Goal: Task Accomplishment & Management: Manage account settings

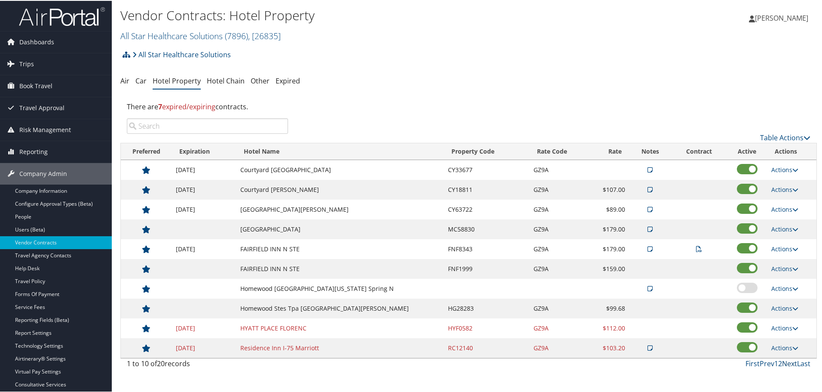
click at [783, 362] on link "Next" at bounding box center [789, 362] width 15 height 9
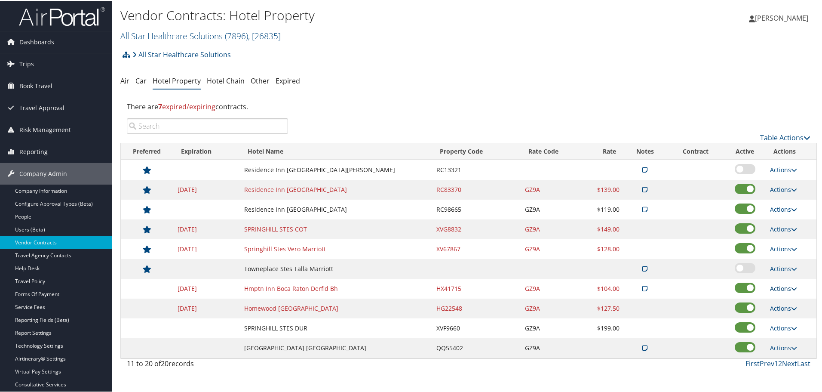
click at [781, 285] on link "Actions" at bounding box center [783, 287] width 27 height 8
click at [785, 310] on link "Edit" at bounding box center [789, 314] width 46 height 15
select select "NLRA"
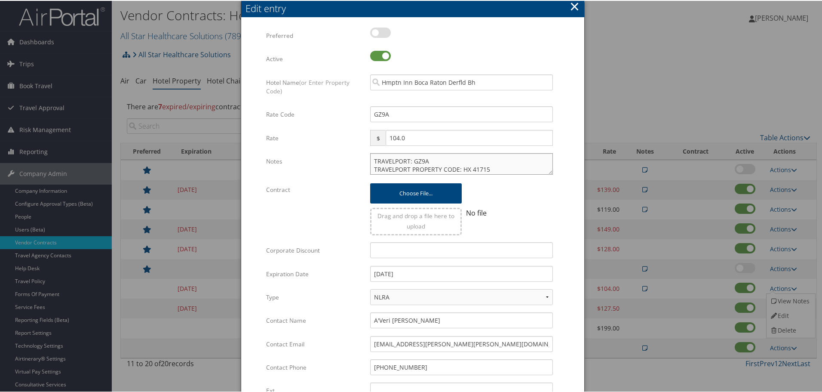
click at [370, 161] on textarea "TRAVELPORT: GZ9A TRAVELPORT PROPERTY CODE: HX 41715 ---------------------------…" at bounding box center [461, 162] width 183 height 21
paste textarea "Rates tested in TP+ Aug 2025;"
type textarea "Rates tested in TP+ Aug 2025; TRAVELPORT: GZ9A TRAVELPORT PROPERTY CODE: HX 417…"
click at [410, 271] on input "12/31/2024" at bounding box center [461, 273] width 183 height 16
type input "12/31/2025"
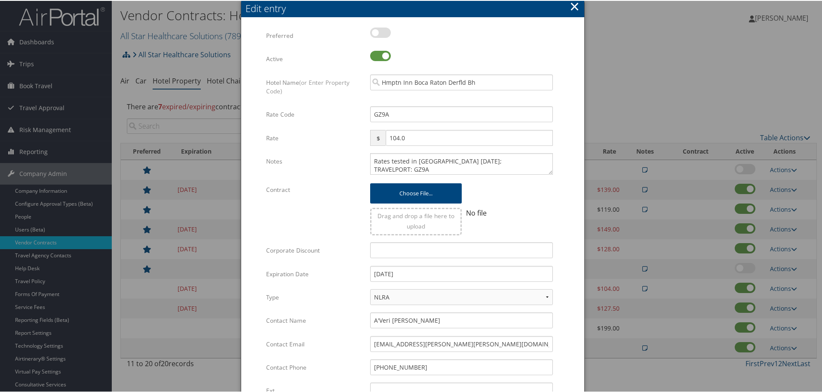
click at [344, 289] on label "Type" at bounding box center [315, 296] width 98 height 16
click at [370, 289] on select "LRA NLRA" at bounding box center [461, 296] width 183 height 16
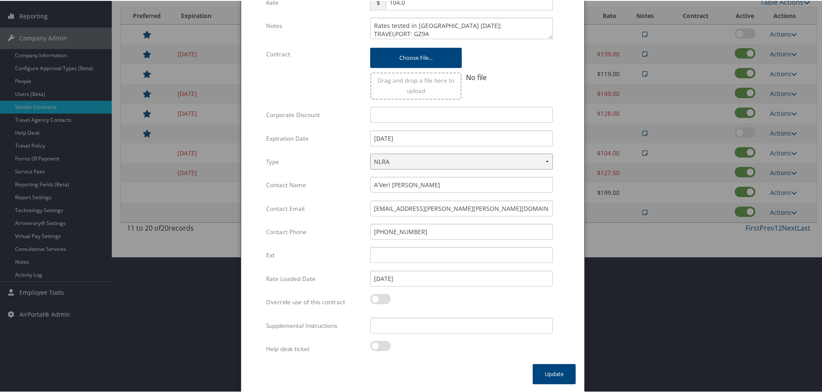
scroll to position [136, 0]
click at [405, 316] on input "Supplemental Instructions" at bounding box center [461, 324] width 183 height 16
paste input "SAB Prop ID -"
paste input "62904"
type input "SAB Prop ID - 62904"
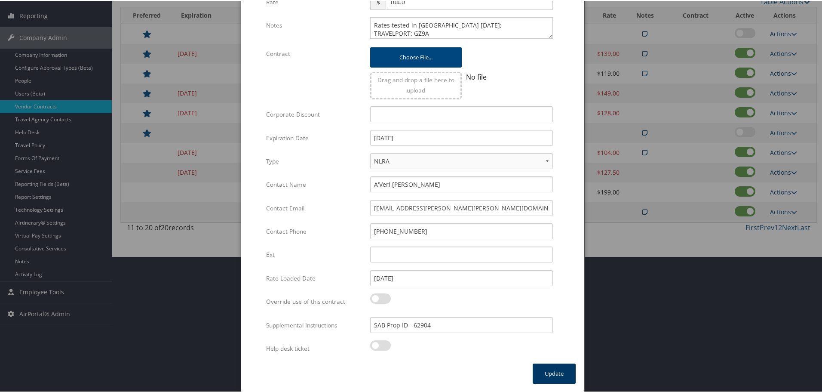
click at [534, 368] on button "Update" at bounding box center [554, 372] width 43 height 20
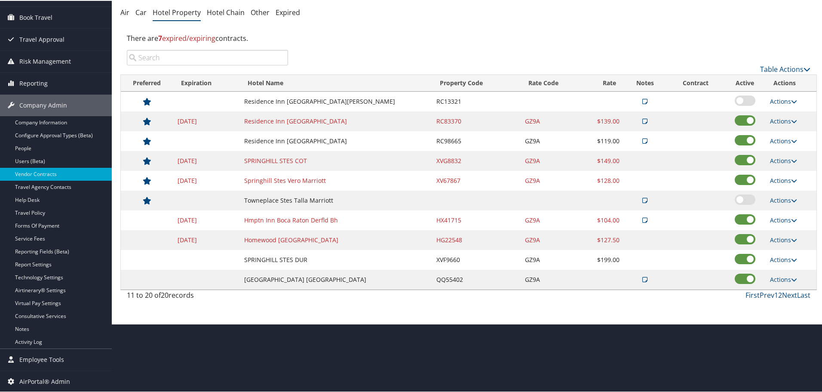
scroll to position [68, 0]
click at [771, 239] on link "Actions" at bounding box center [783, 239] width 27 height 8
click at [779, 252] on link "Edit" at bounding box center [782, 251] width 33 height 15
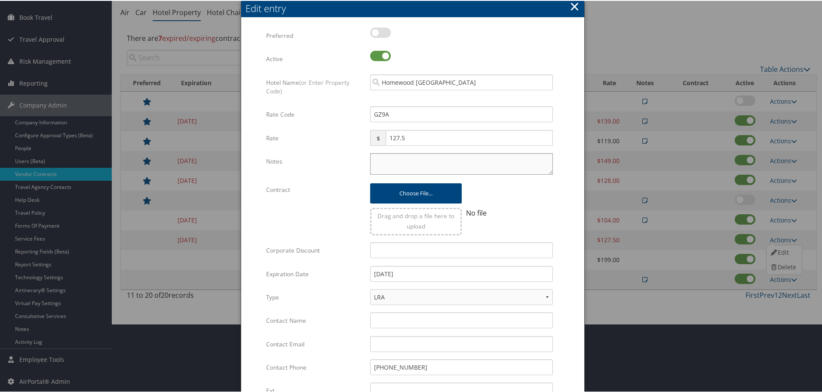
click at [378, 162] on textarea "Notes" at bounding box center [461, 162] width 183 height 21
paste textarea "Rates tested in TP+ Aug 2025;"
type textarea "Rates tested in TP+ Aug 2025;"
click at [430, 276] on input "05/06/2024" at bounding box center [461, 273] width 183 height 16
type input "0"
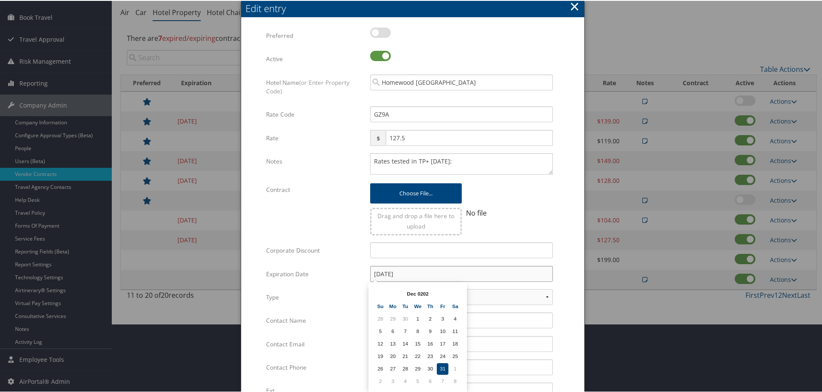
type input "12/31/2025"
drag, startPoint x: 560, startPoint y: 256, endPoint x: 555, endPoint y: 254, distance: 5.0
click at [560, 255] on form "Multiple values The selected items contain different values for this input. To …" at bounding box center [413, 263] width 326 height 472
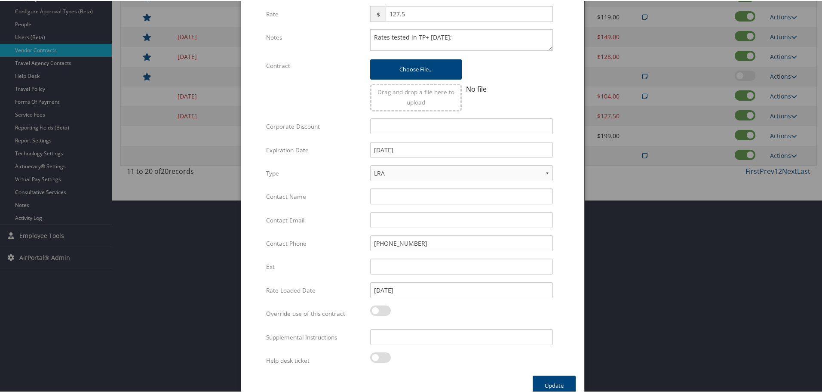
scroll to position [204, 0]
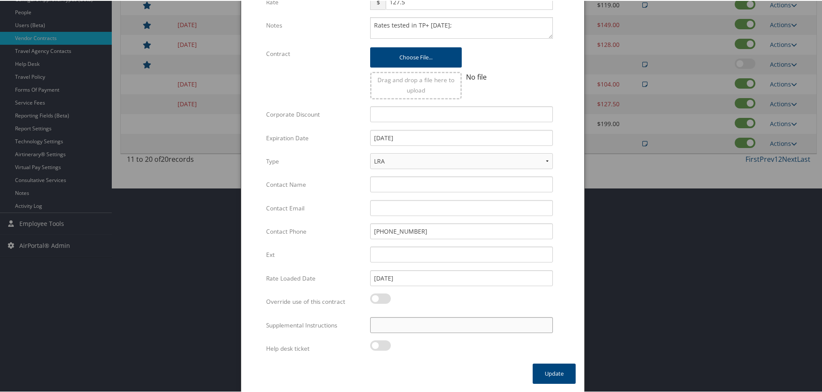
click at [478, 323] on input "Supplemental Instructions" at bounding box center [461, 324] width 183 height 16
paste input "SAB Prop ID -"
paste input "026410"
type input "SAB Prop ID - 026410"
click at [563, 368] on button "Update" at bounding box center [554, 372] width 43 height 20
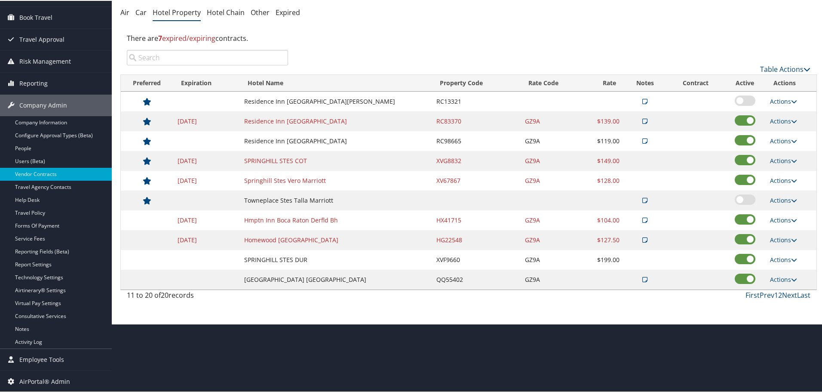
scroll to position [68, 0]
click at [769, 291] on link "Prev" at bounding box center [767, 293] width 15 height 9
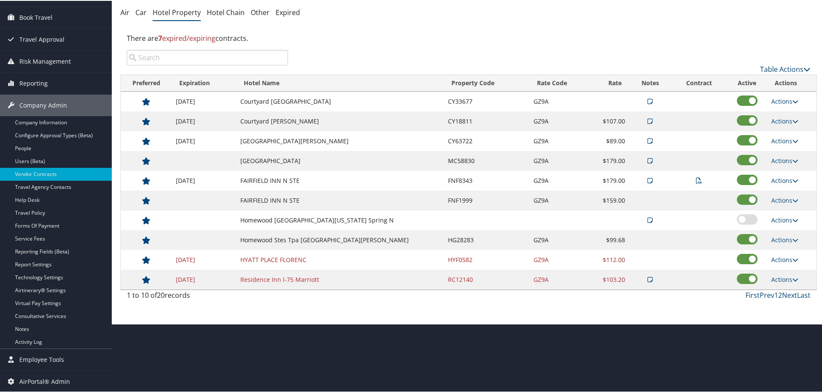
click at [778, 234] on td "Actions Edit Delete" at bounding box center [791, 239] width 49 height 20
click at [778, 235] on link "Actions" at bounding box center [784, 239] width 27 height 8
click at [783, 251] on link "Edit" at bounding box center [782, 251] width 33 height 15
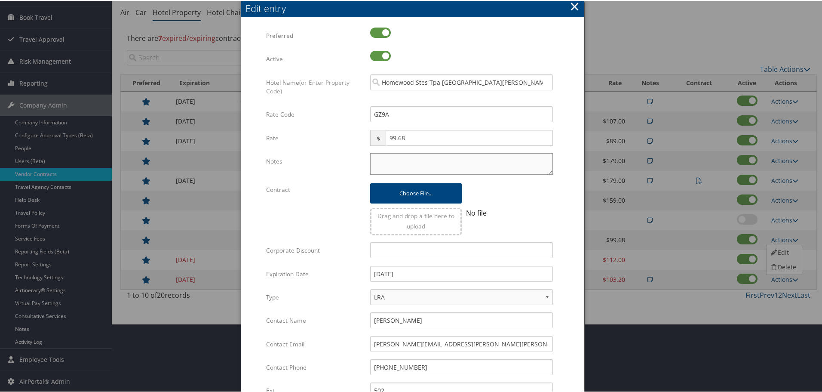
click at [384, 164] on textarea "Notes" at bounding box center [461, 162] width 183 height 21
paste textarea "Rates tested in TP+ Aug 2025;"
type textarea "Rates tested in TP+ Aug 2025;"
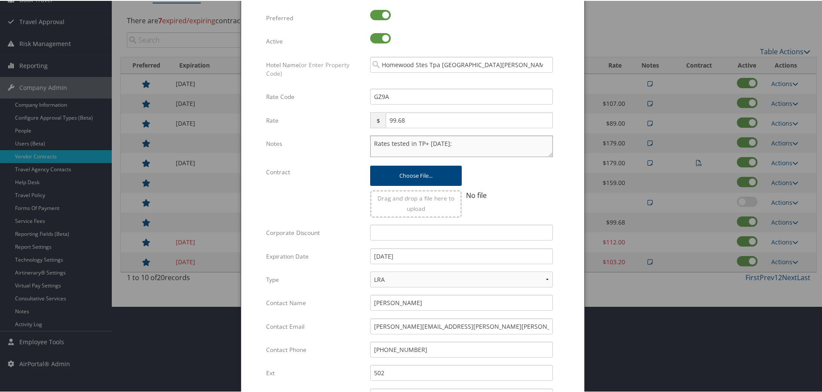
scroll to position [204, 0]
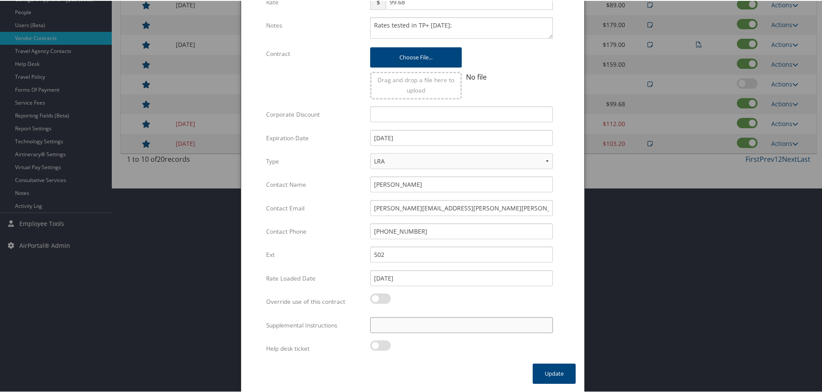
click at [431, 323] on input "Supplemental Instructions" at bounding box center [461, 324] width 183 height 16
paste input "SAB Prop ID -"
paste input "108103"
type input "SAB Prop ID - 108103"
click at [552, 370] on button "Update" at bounding box center [554, 372] width 43 height 20
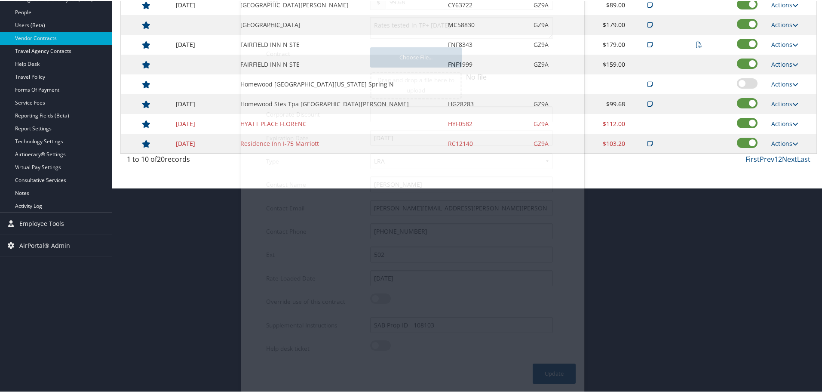
scroll to position [68, 0]
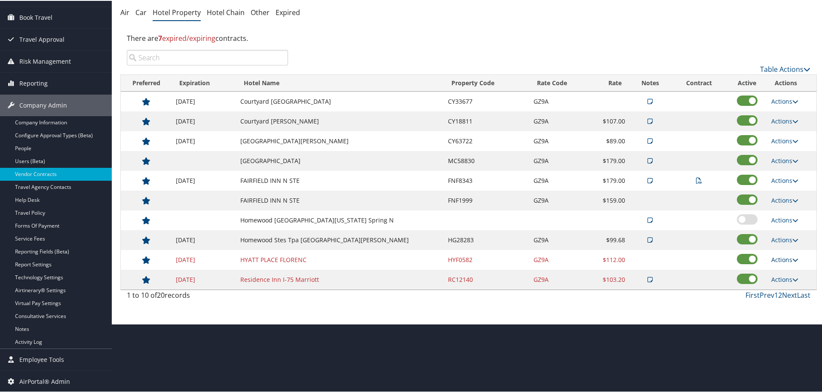
click at [776, 260] on link "Actions" at bounding box center [784, 258] width 27 height 8
click at [777, 268] on icon at bounding box center [774, 271] width 8 height 6
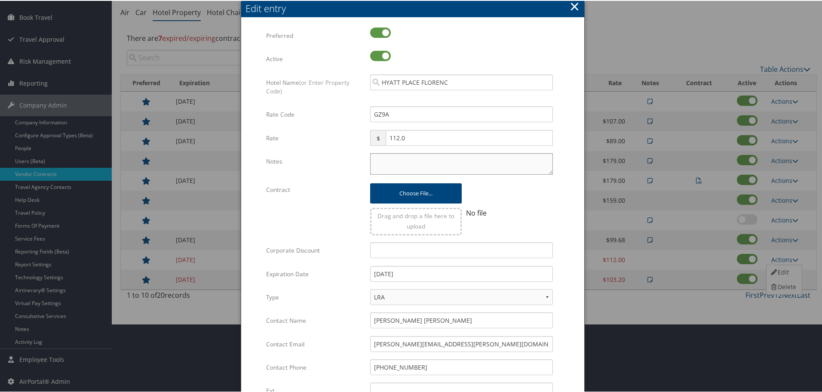
click at [408, 170] on textarea "Notes" at bounding box center [461, 162] width 183 height 21
paste textarea "Rates tested in TP+ Aug 2025;"
type textarea "Rates tested in TP+ Aug 2025;"
click at [428, 275] on input "12/31/2024" at bounding box center [461, 273] width 183 height 16
type input "12/31/2025"
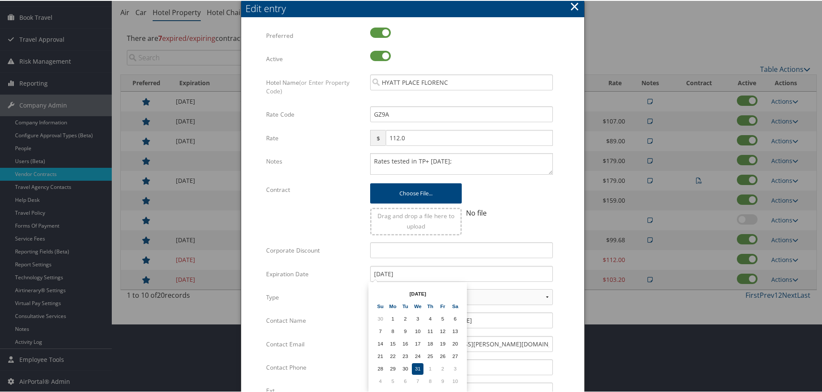
click at [562, 282] on form "Multiple values The selected items contain different values for this input. To …" at bounding box center [413, 263] width 326 height 472
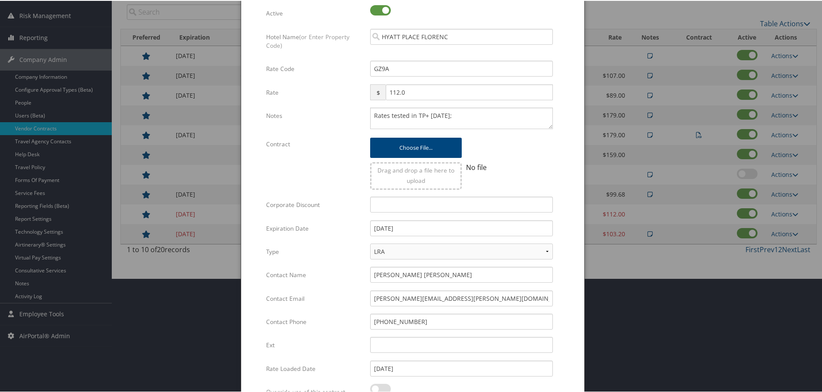
scroll to position [204, 0]
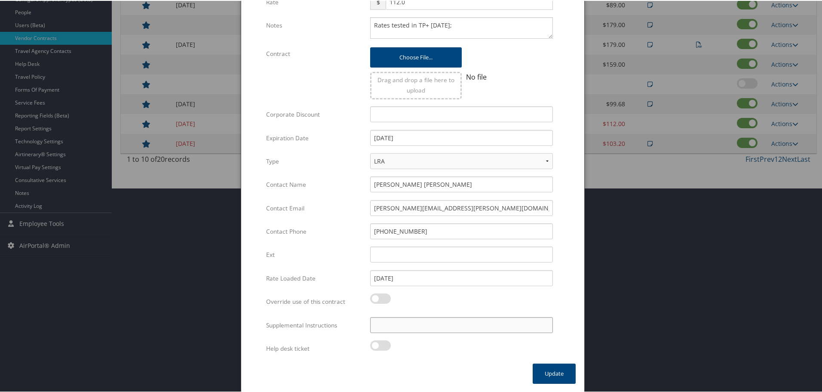
click at [451, 325] on input "Supplemental Instructions" at bounding box center [461, 324] width 183 height 16
paste input "SAB Prop ID -"
paste input "324820"
type input "SAB Prop ID - 324820"
click at [563, 376] on button "Update" at bounding box center [554, 372] width 43 height 20
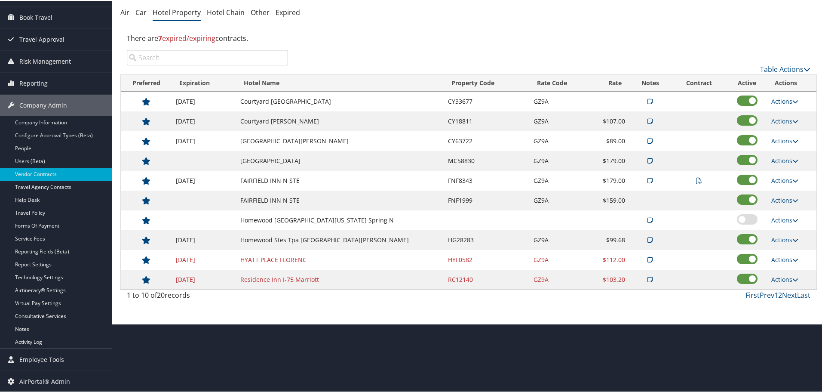
scroll to position [68, 0]
click at [784, 295] on link "Next" at bounding box center [789, 293] width 15 height 9
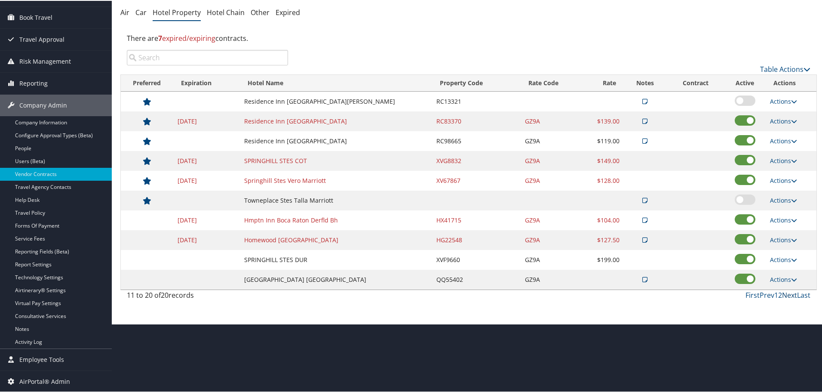
click at [784, 295] on link "Next" at bounding box center [789, 293] width 15 height 9
click at [766, 294] on link "Prev" at bounding box center [767, 293] width 15 height 9
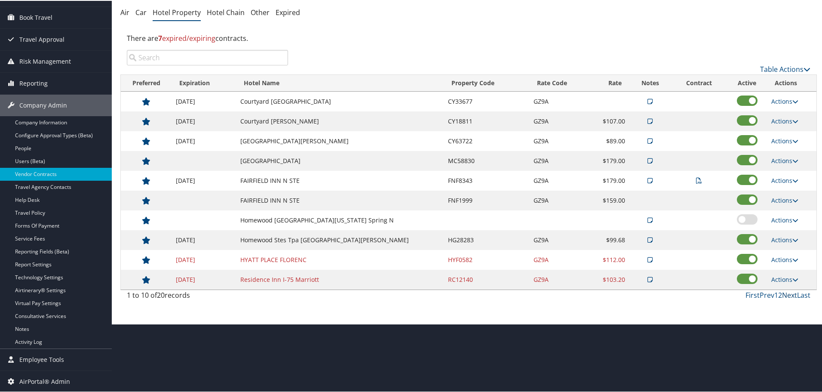
click at [787, 292] on link "Next" at bounding box center [789, 293] width 15 height 9
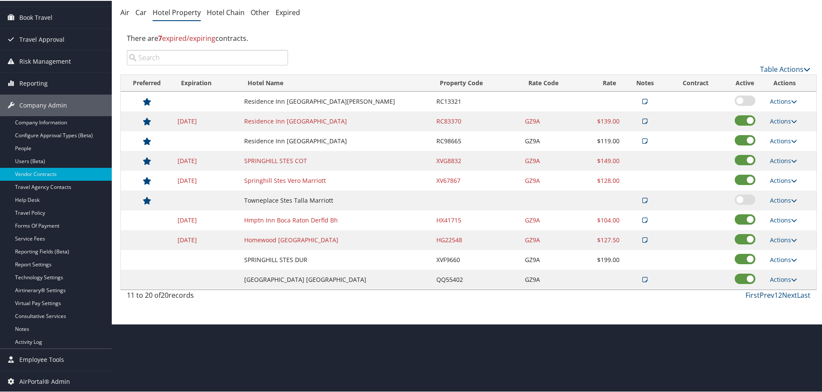
click at [769, 294] on link "Prev" at bounding box center [767, 293] width 15 height 9
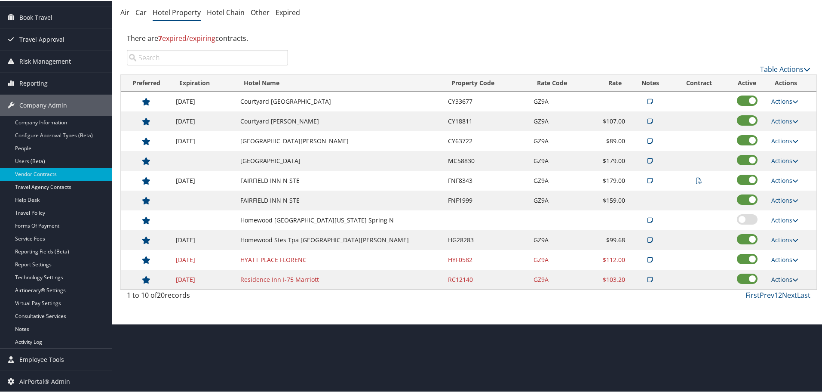
click at [776, 277] on link "Actions" at bounding box center [784, 278] width 27 height 8
click at [781, 302] on link "Edit" at bounding box center [789, 305] width 46 height 15
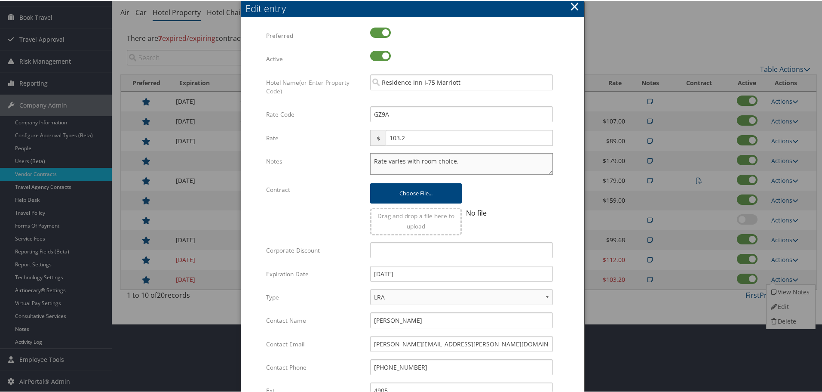
click at [371, 162] on textarea "Rate varies with room choice." at bounding box center [461, 162] width 183 height 21
paste textarea "Rates tested in TP+ Aug 2025;"
type textarea "Rates tested in TP+ Aug 2025; Rate varies with room choice."
click at [417, 273] on input "12/31/2024" at bounding box center [461, 273] width 183 height 16
type input "12/31/2025"
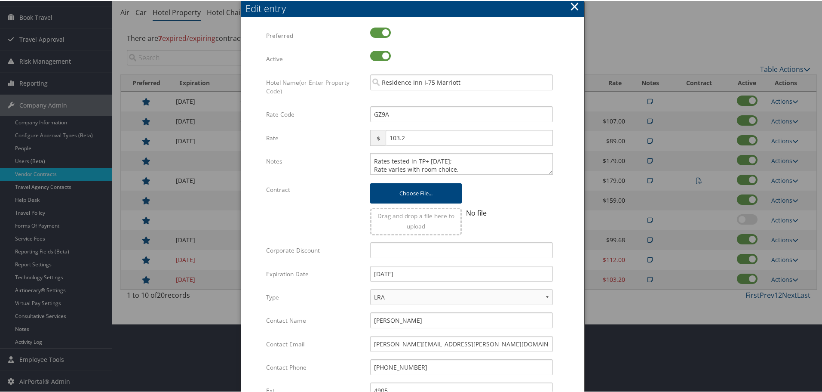
drag, startPoint x: 573, startPoint y: 285, endPoint x: 481, endPoint y: 300, distance: 93.6
click at [572, 286] on form "Multiple values The selected items contain different values for this input. To …" at bounding box center [413, 263] width 326 height 472
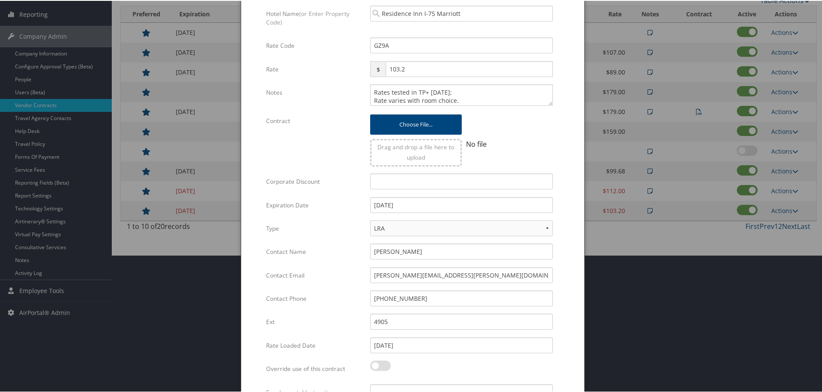
scroll to position [204, 0]
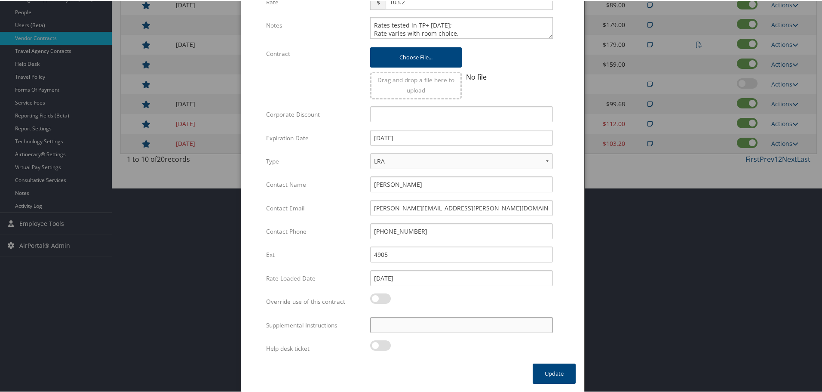
click at [441, 330] on input "Supplemental Instructions" at bounding box center [461, 324] width 183 height 16
paste input "SAB Prop ID -"
paste input "040935"
type input "SAB Prop ID - 040935"
click at [548, 369] on button "Update" at bounding box center [554, 372] width 43 height 20
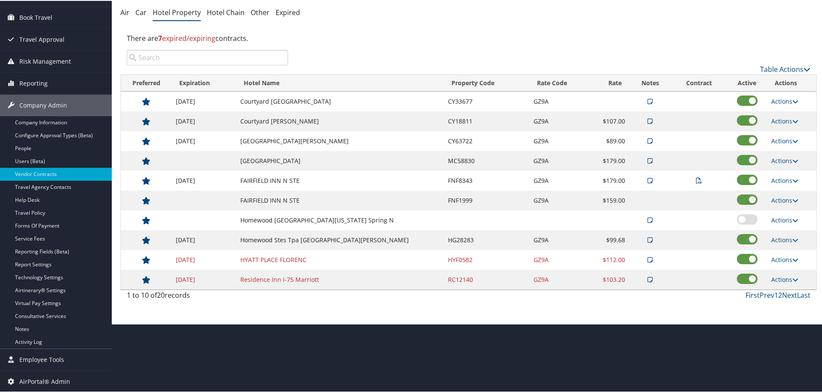
scroll to position [68, 0]
click at [788, 293] on link "Next" at bounding box center [789, 293] width 15 height 9
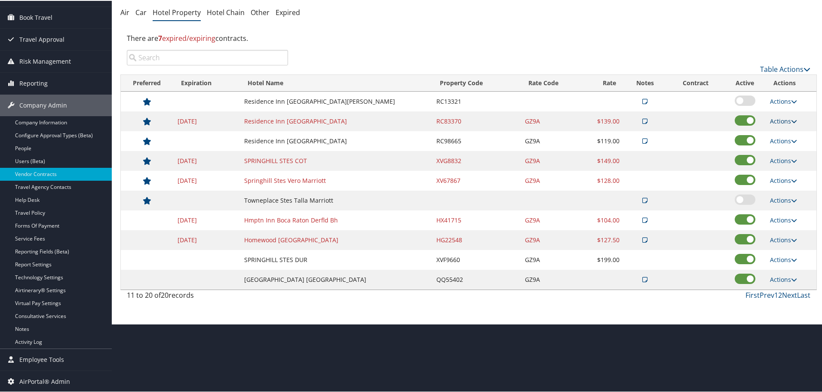
click at [780, 121] on link "Actions" at bounding box center [783, 120] width 27 height 8
click at [779, 144] on link "Edit" at bounding box center [789, 147] width 46 height 15
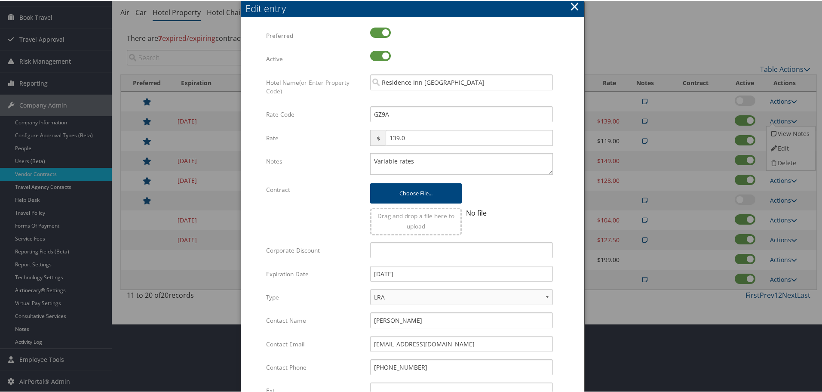
click at [368, 159] on div "Variable rates Multiple values The selected items contain different values for …" at bounding box center [462, 166] width 196 height 28
click at [370, 159] on textarea "Variable rates" at bounding box center [461, 162] width 183 height 21
paste textarea "Rates tested in TP+ Aug 2025;"
type textarea "Rates tested in TP+ Aug 2025; Variable rates"
click at [450, 269] on input "12/31/2024" at bounding box center [461, 273] width 183 height 16
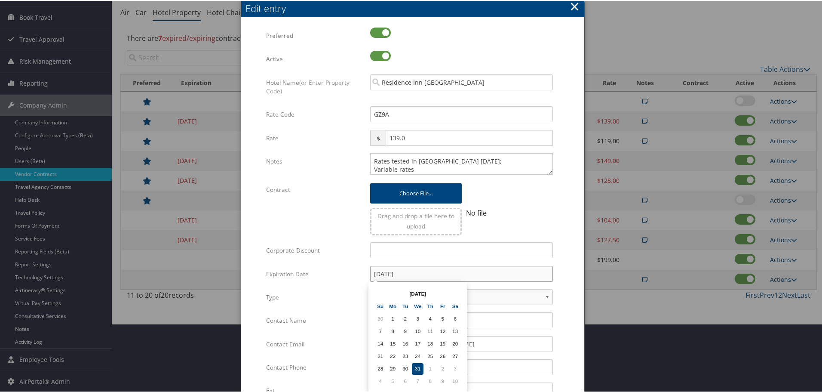
type input "12/31/2025"
click at [569, 286] on form "Multiple values The selected items contain different values for this input. To …" at bounding box center [413, 263] width 326 height 472
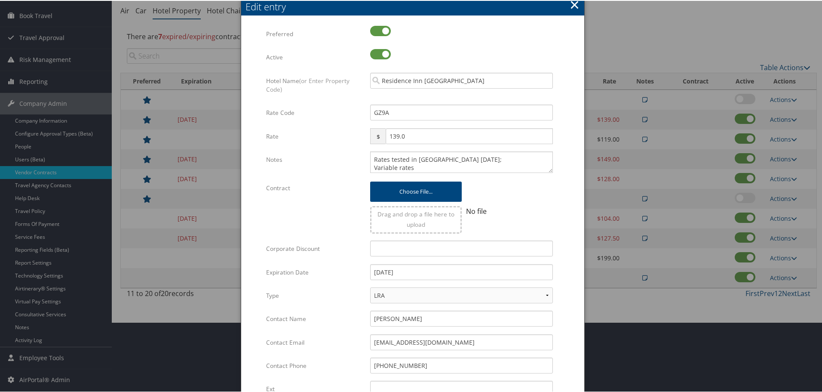
scroll to position [204, 0]
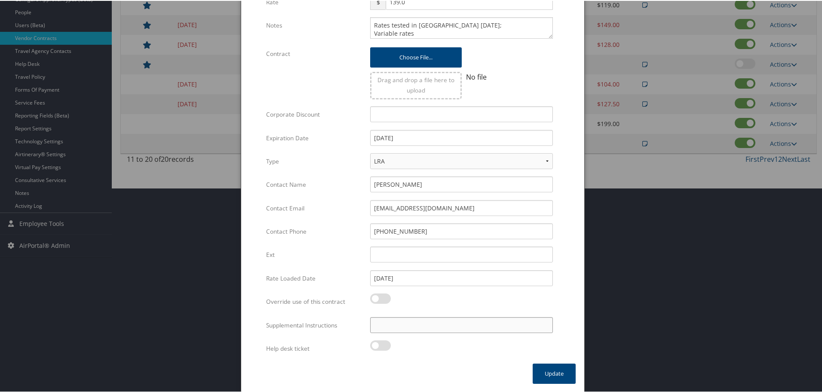
click at [411, 327] on input "Supplemental Instructions" at bounding box center [461, 324] width 183 height 16
paste input "SAB Prop ID -"
paste input "036282"
type input "SAB Prop ID - 036282"
click at [544, 371] on button "Update" at bounding box center [554, 372] width 43 height 20
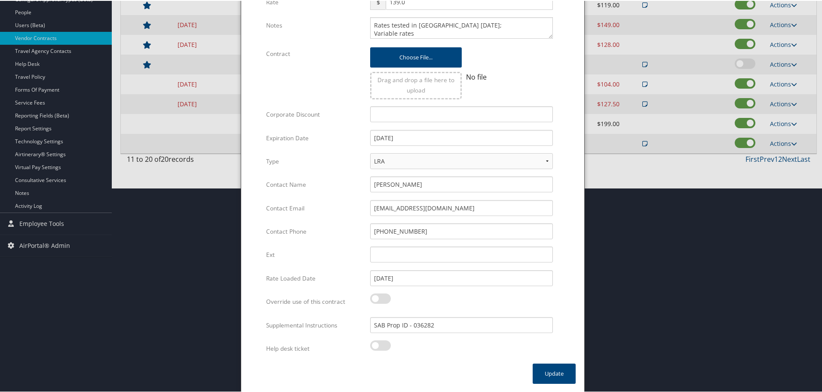
scroll to position [68, 0]
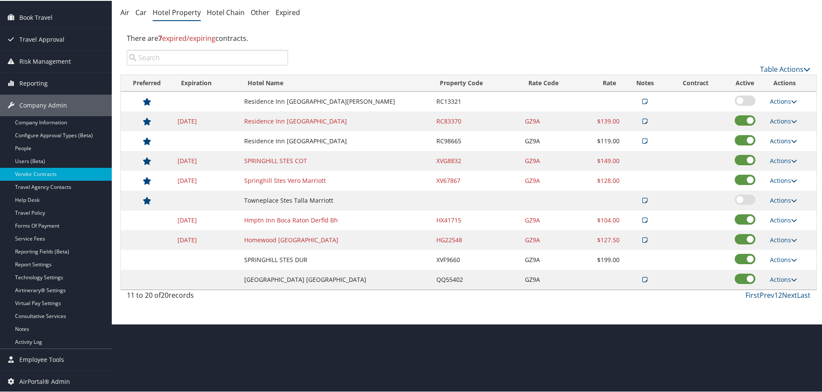
click at [791, 140] on icon at bounding box center [794, 140] width 6 height 6
click at [781, 166] on link "Edit" at bounding box center [789, 167] width 46 height 15
select select "NLRA"
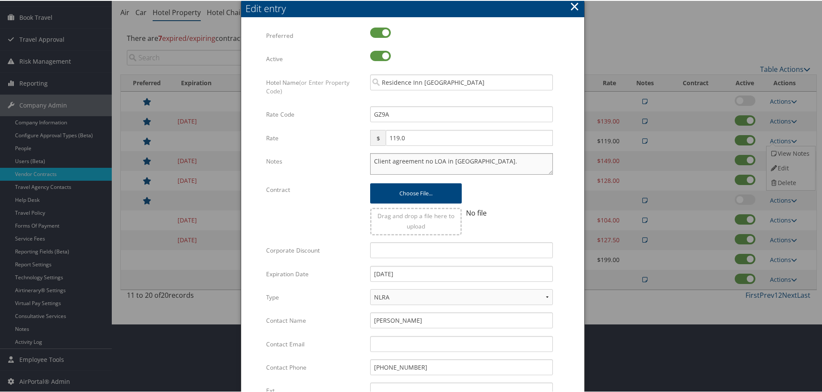
click at [372, 162] on textarea "Client agreement no LOA in AP." at bounding box center [461, 162] width 183 height 21
paste textarea "Rates tested in TP+ Aug 2025;"
type textarea "Rates tested in TP+ Aug 2025; Client agreement no LOA in AP."
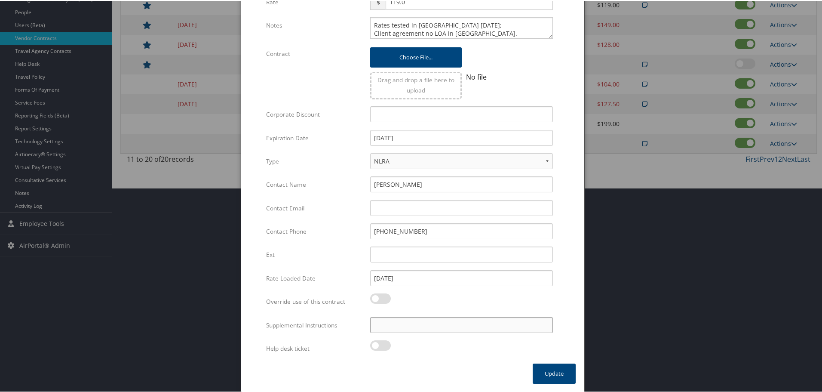
click at [425, 331] on input "Supplemental Instructions" at bounding box center [461, 324] width 183 height 16
paste input "SAB Prop ID -"
paste input "029325"
type input "SAB Prop ID - 029325"
click at [547, 371] on button "Update" at bounding box center [554, 372] width 43 height 20
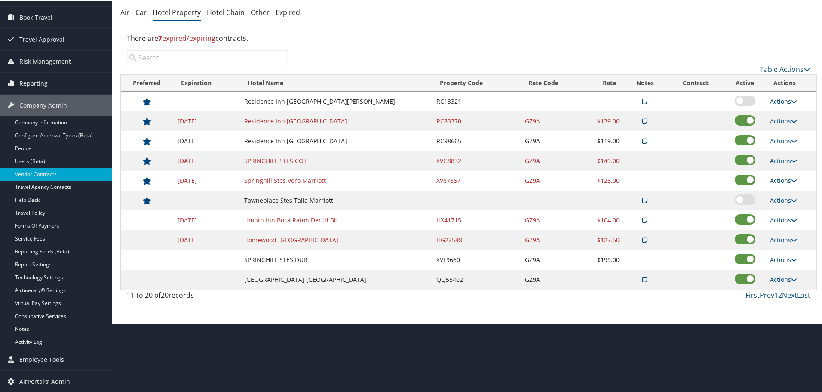
scroll to position [68, 0]
click at [780, 154] on td "Actions Edit Delete" at bounding box center [791, 160] width 51 height 20
click at [780, 158] on link "Actions" at bounding box center [783, 160] width 27 height 8
click at [779, 171] on link "Edit" at bounding box center [782, 172] width 33 height 15
select select "NLRA"
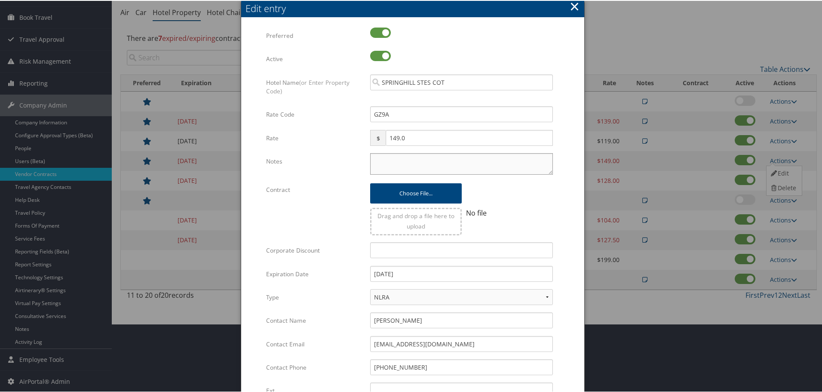
click at [388, 159] on textarea "Notes" at bounding box center [461, 162] width 183 height 21
paste textarea "Rates tested in TP+ Aug 2025;"
type textarea "Rates tested in TP+ Aug 2025;"
click at [422, 276] on input "05/06/2024" at bounding box center [461, 273] width 183 height 16
type input "12/31/2025"
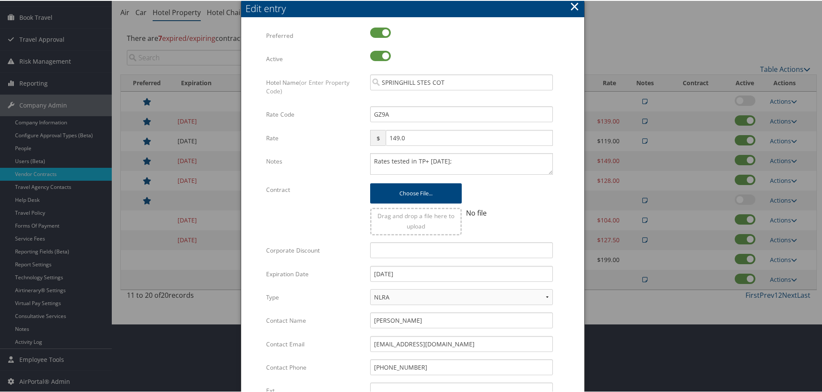
click at [556, 268] on div "12/31/2025 Multiple values The selected items contain different values for this…" at bounding box center [462, 276] width 196 height 23
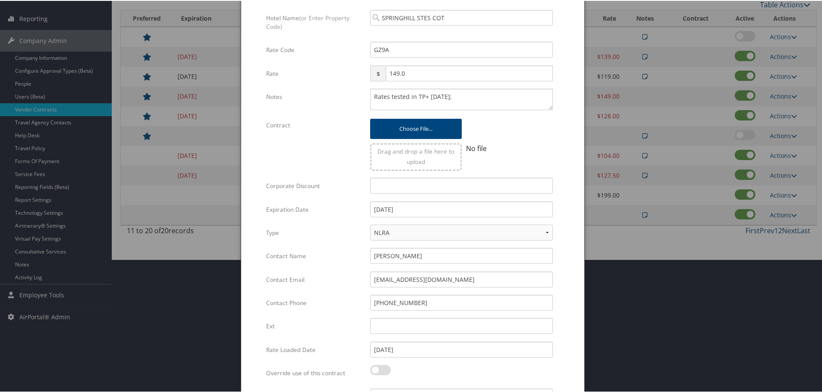
scroll to position [204, 0]
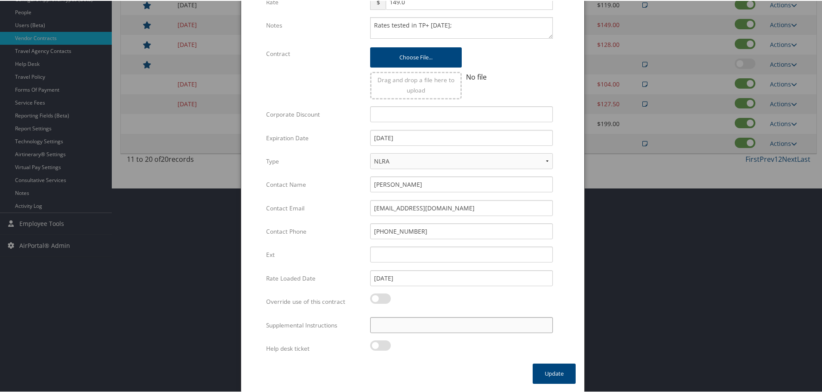
click at [523, 325] on input "Supplemental Instructions" at bounding box center [461, 324] width 183 height 16
paste input "SAB Prop ID -"
paste input "394932"
type input "SAB Prop ID - 394932"
click at [551, 371] on button "Update" at bounding box center [554, 372] width 43 height 20
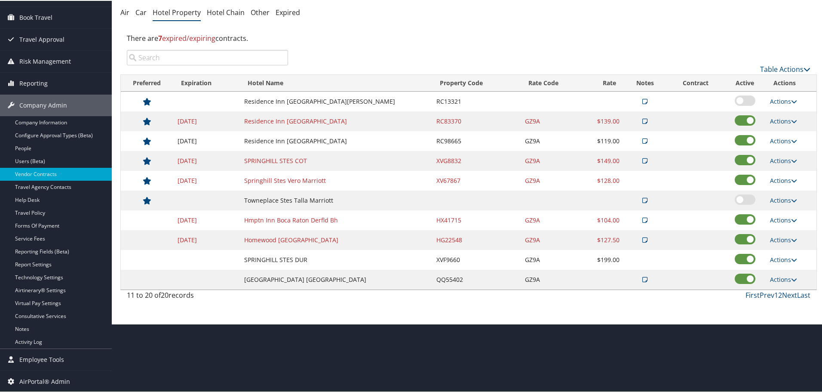
scroll to position [68, 0]
click at [783, 260] on link "Actions" at bounding box center [783, 258] width 27 height 8
click at [784, 266] on link "Edit" at bounding box center [782, 271] width 33 height 15
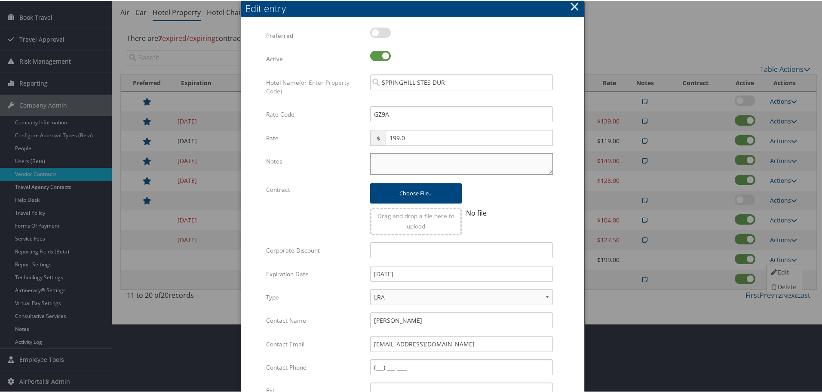
click at [409, 161] on textarea "Notes" at bounding box center [461, 162] width 183 height 21
paste textarea "Rates tested in TP+ Aug 2025;"
type textarea "Rates tested in TP+ Aug 2025;"
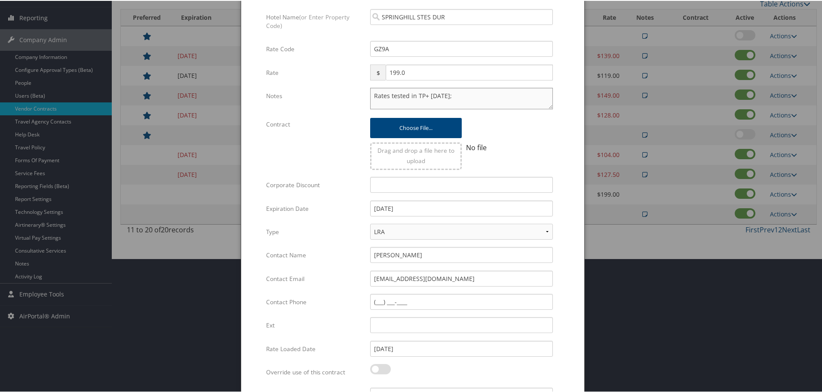
scroll to position [204, 0]
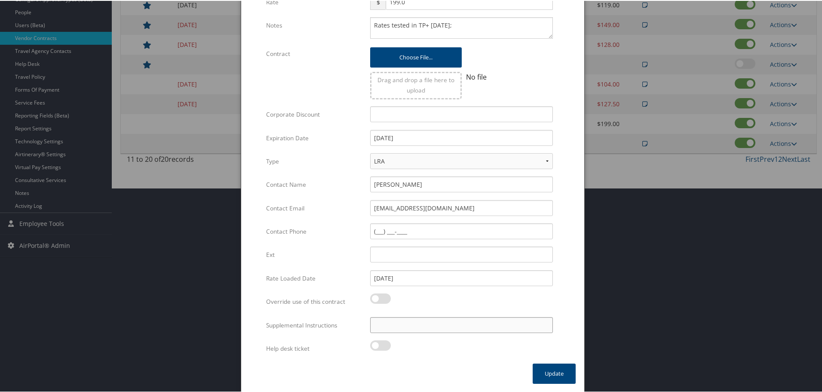
click at [415, 322] on input "Supplemental Instructions" at bounding box center [461, 324] width 183 height 16
paste input "SAB Prop ID -"
paste input "387267"
type input "SAB Prop ID - 387267"
click at [537, 369] on button "Update" at bounding box center [554, 372] width 43 height 20
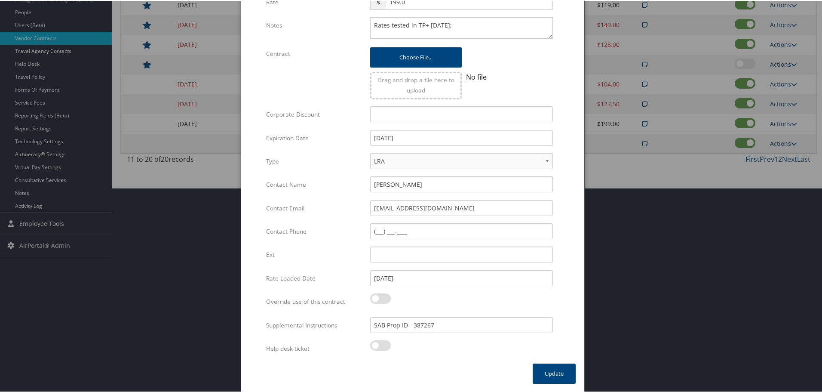
scroll to position [68, 0]
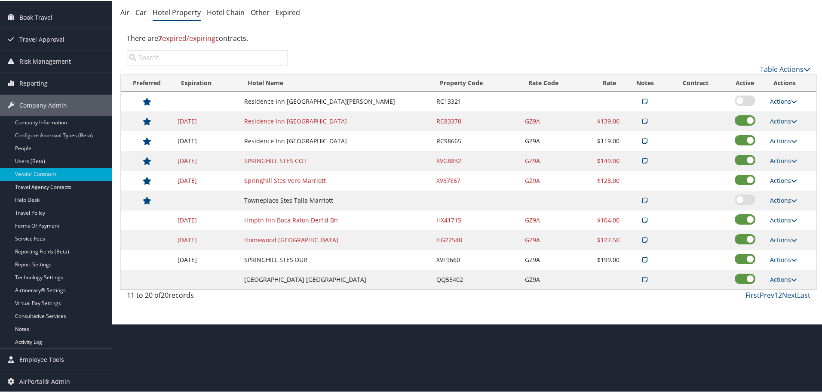
click at [781, 178] on link "Actions" at bounding box center [783, 179] width 27 height 8
click at [788, 193] on link "Edit" at bounding box center [782, 192] width 33 height 15
select select "NLRA"
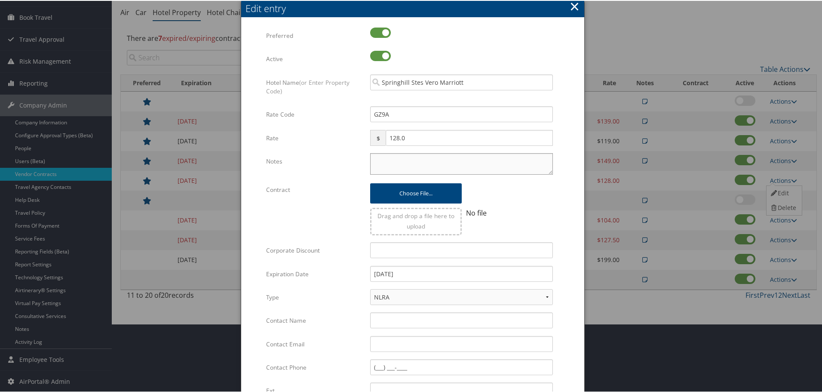
click at [404, 158] on textarea "Notes" at bounding box center [461, 162] width 183 height 21
paste textarea "Rates tested in TP+ Aug 2025;"
type textarea "Rates tested in TP+ Aug 2025;"
click at [428, 275] on input "12/31/2024" at bounding box center [461, 273] width 183 height 16
type input "12/31/2025"
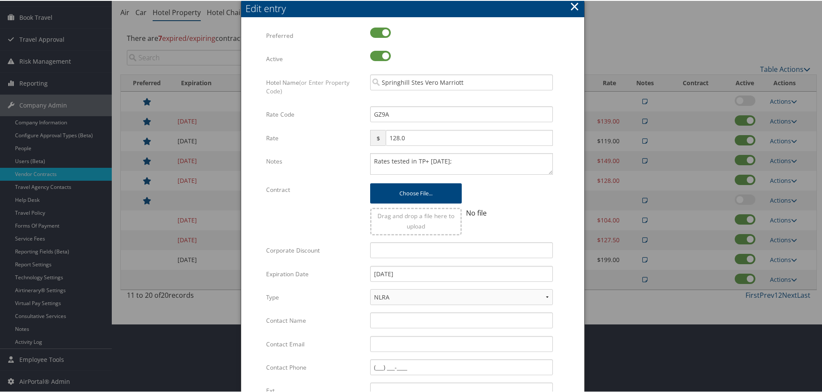
click at [566, 289] on form "Multiple values The selected items contain different values for this input. To …" at bounding box center [413, 263] width 326 height 472
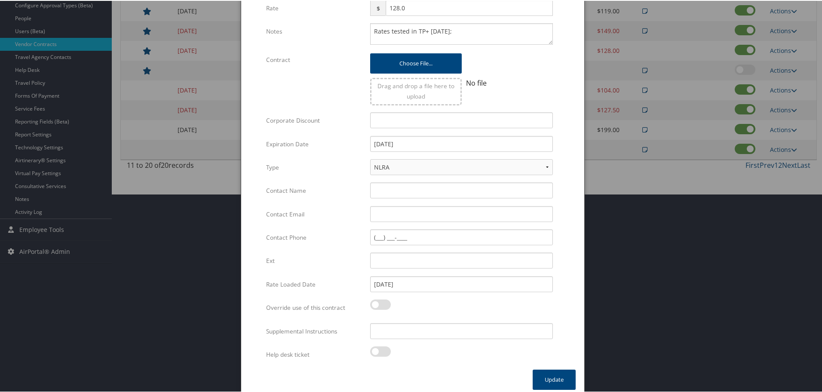
scroll to position [204, 0]
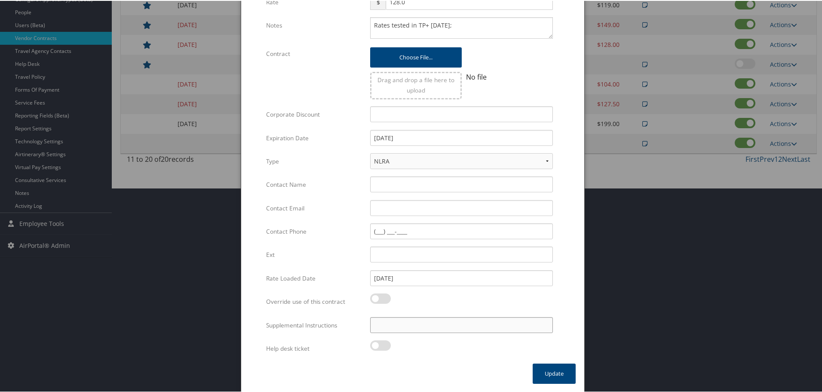
click at [459, 317] on input "Supplemental Instructions" at bounding box center [461, 324] width 183 height 16
paste input "SAB Prop ID -"
paste input "058981"
type input "SAB Prop ID - 058981"
click at [560, 373] on button "Update" at bounding box center [554, 372] width 43 height 20
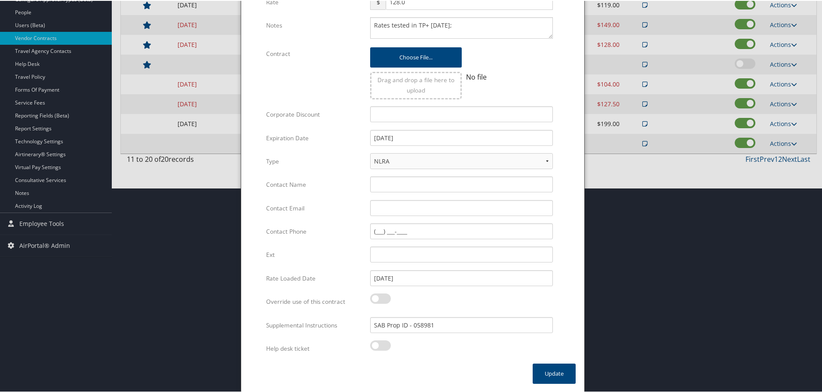
scroll to position [68, 0]
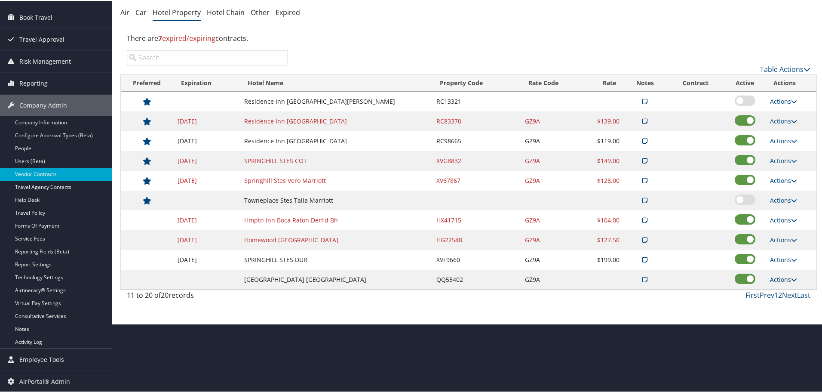
click at [776, 279] on link "Actions" at bounding box center [783, 278] width 27 height 8
click at [783, 305] on link "Edit" at bounding box center [789, 305] width 46 height 15
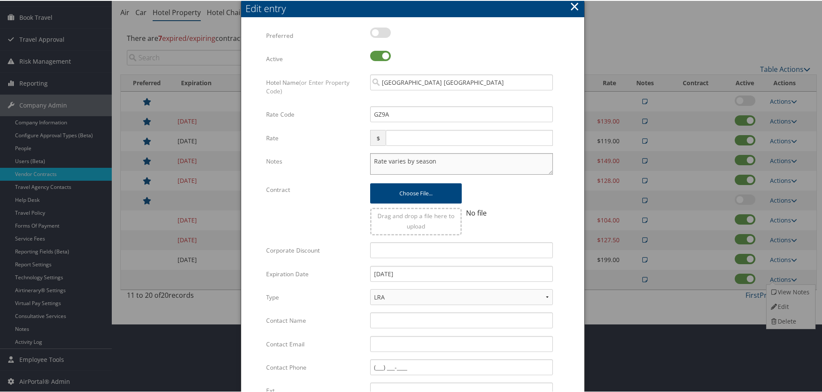
click at [371, 159] on textarea "Rate varies by season" at bounding box center [461, 162] width 183 height 21
paste textarea "Rates tested in TP+ Aug 2025;"
type textarea "Rates tested in TP+ Aug 2025; Rate varies by season"
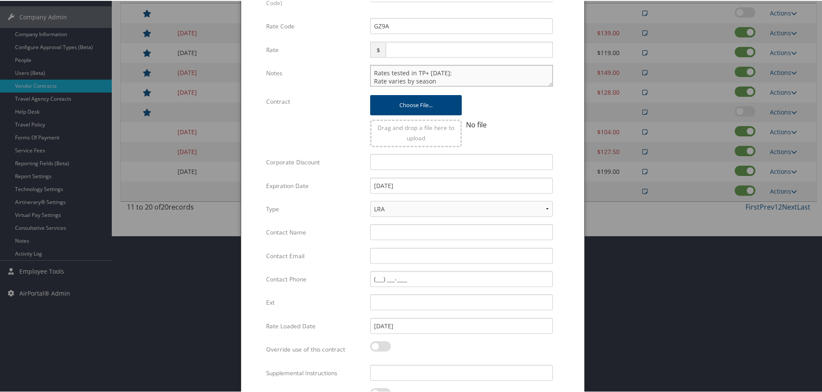
scroll to position [204, 0]
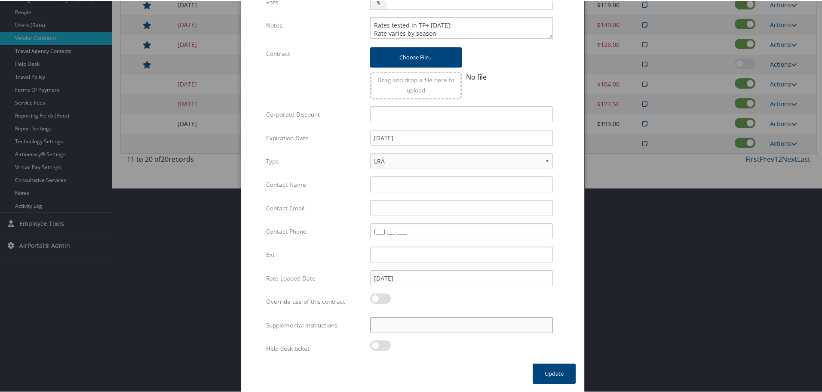
click at [416, 324] on input "Supplemental Instructions" at bounding box center [461, 324] width 183 height 16
paste input "SAB Prop ID -"
paste input "001697"
type input "SAB Prop ID - 001697"
click at [558, 374] on button "Update" at bounding box center [554, 372] width 43 height 20
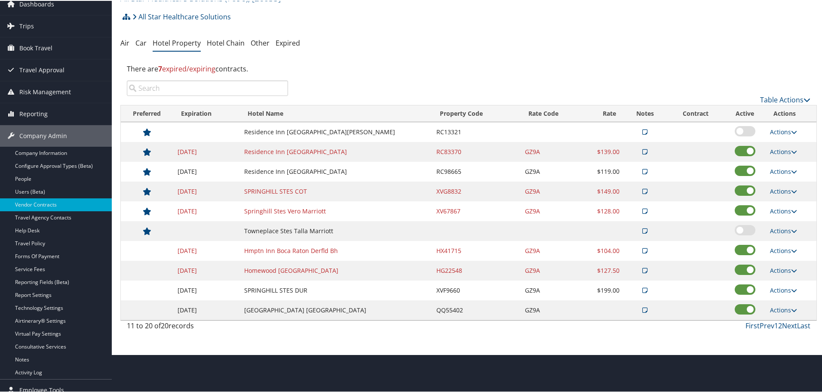
scroll to position [0, 0]
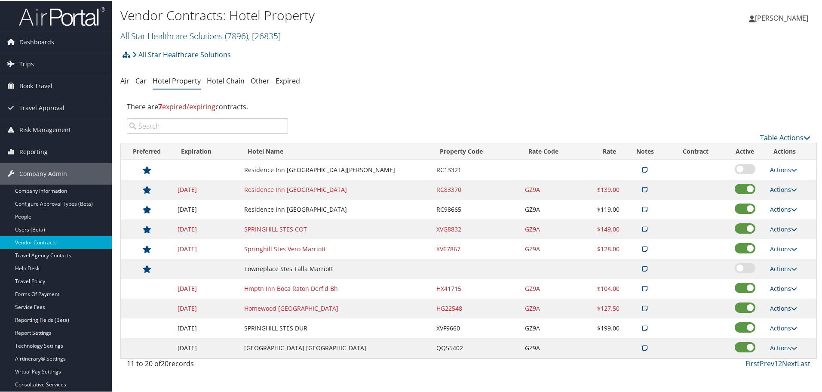
drag, startPoint x: 234, startPoint y: 37, endPoint x: 224, endPoint y: 44, distance: 12.6
click at [233, 37] on span "( 7896 )" at bounding box center [236, 35] width 23 height 12
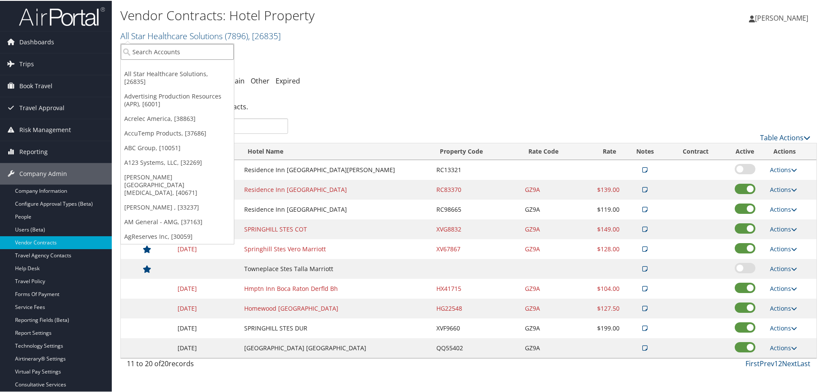
click at [217, 47] on input "search" at bounding box center [177, 51] width 113 height 16
type input "am genera"
click at [214, 73] on div "Account" at bounding box center [187, 74] width 143 height 8
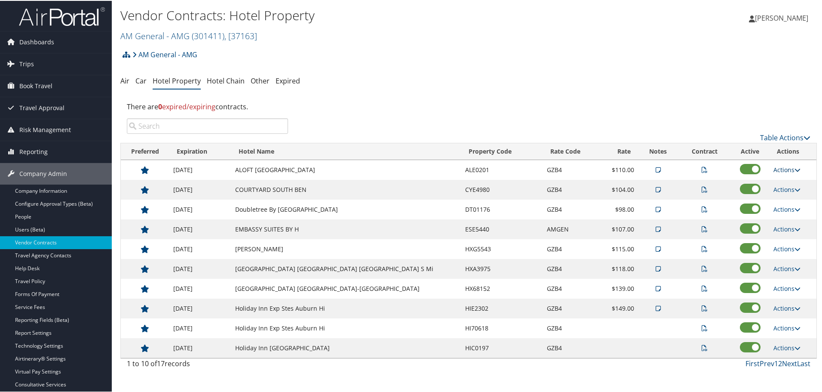
click at [777, 169] on link "Actions" at bounding box center [786, 169] width 27 height 8
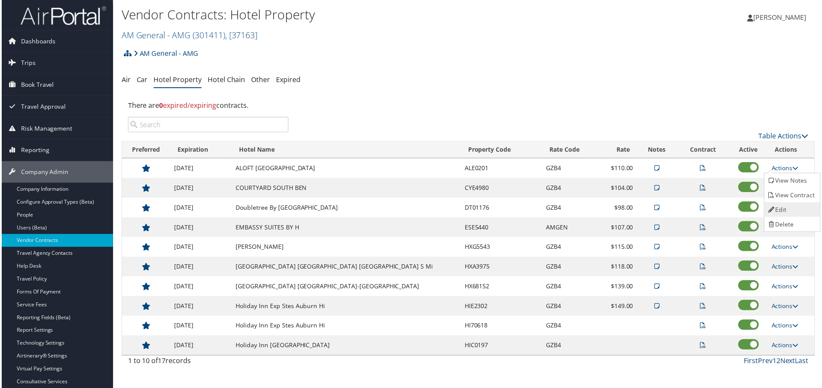
click at [784, 205] on link "Edit" at bounding box center [793, 210] width 54 height 15
select select "NLRA"
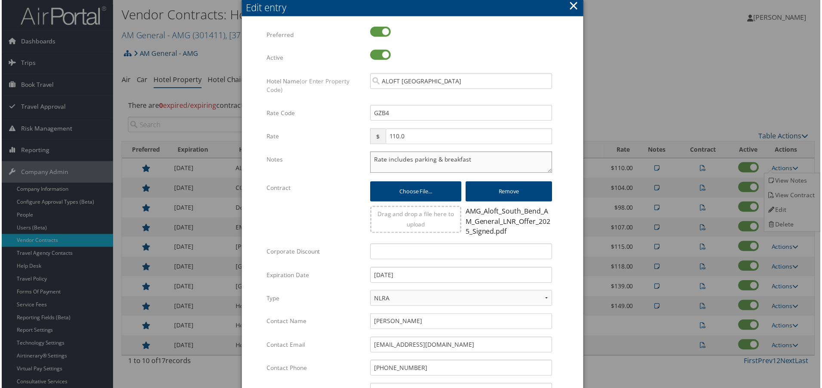
click at [373, 158] on textarea "Rate includes parking & breakfast" at bounding box center [461, 162] width 183 height 21
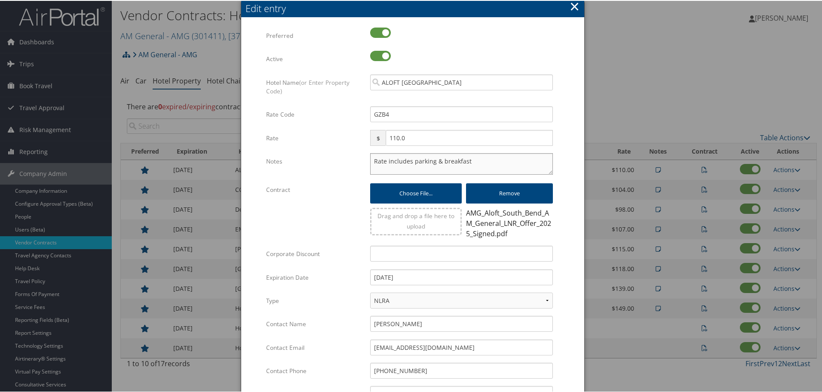
paste textarea "Rates tested in TP+ [DATE];"
type textarea "Rates tested in TP+ Aug 2025; Rate includes parking & breakfast"
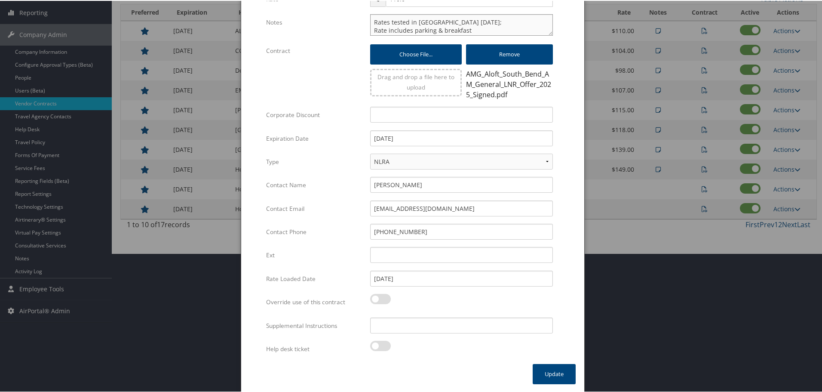
scroll to position [139, 0]
click at [445, 321] on input "Supplemental Instructions" at bounding box center [461, 324] width 183 height 16
type input "v"
paste input "SAB Prop ID -"
paste input "315489"
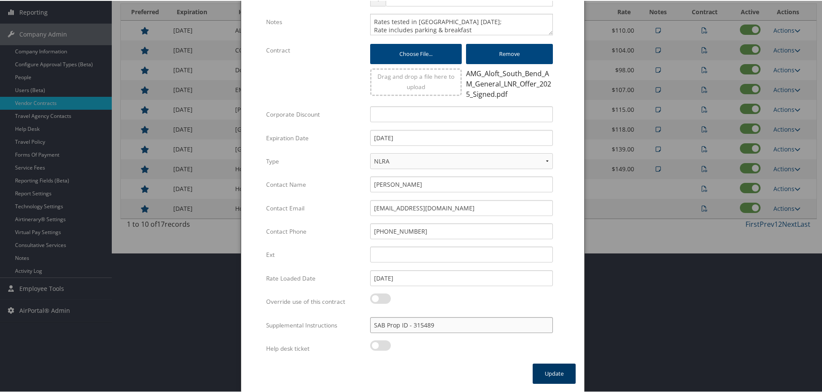
type input "SAB Prop ID - 315489"
click at [551, 374] on button "Update" at bounding box center [554, 372] width 43 height 20
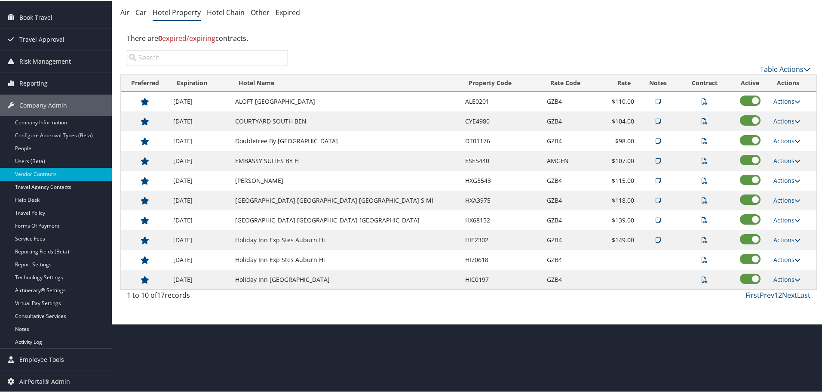
click at [774, 117] on link "Actions" at bounding box center [786, 120] width 27 height 8
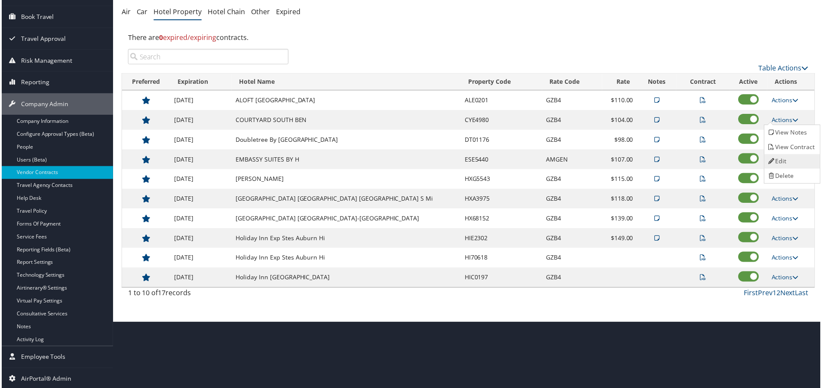
click at [785, 155] on link "Edit" at bounding box center [793, 162] width 54 height 15
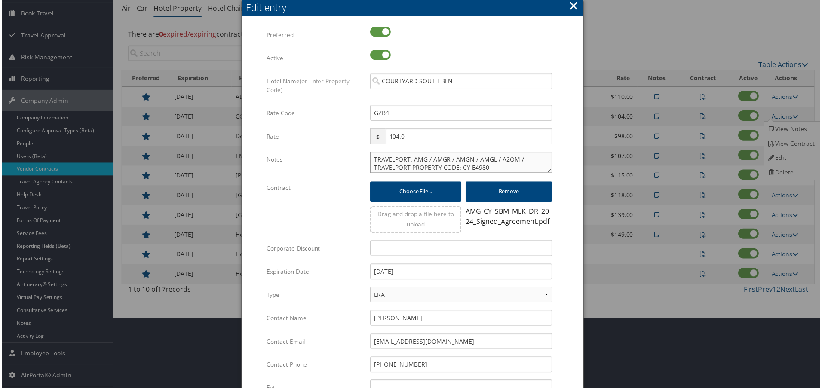
click at [370, 158] on textarea "TRAVELPORT: AMG / AMGR / AMGN / AMGL / A2OM / TRAVELPORT PROPERTY CODE: CY E498…" at bounding box center [461, 162] width 183 height 21
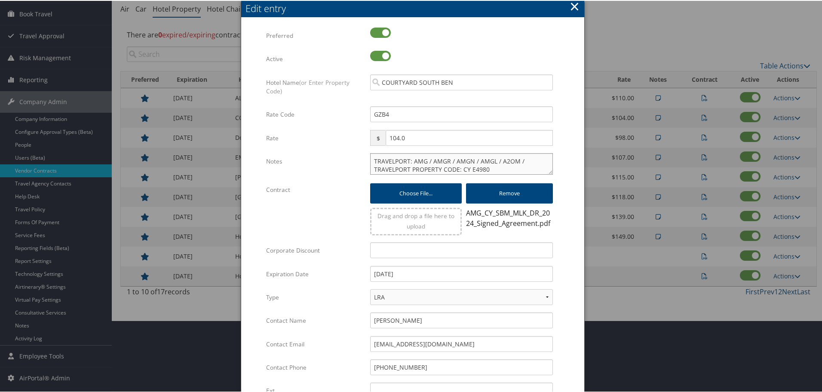
paste textarea "Rates tested in TP+ Aug 2025;"
type textarea "Rates tested in TP+ Aug 2025; TRAVELPORT: AMG / AMGR / AMGN / AMGL / A2OM / TRA…"
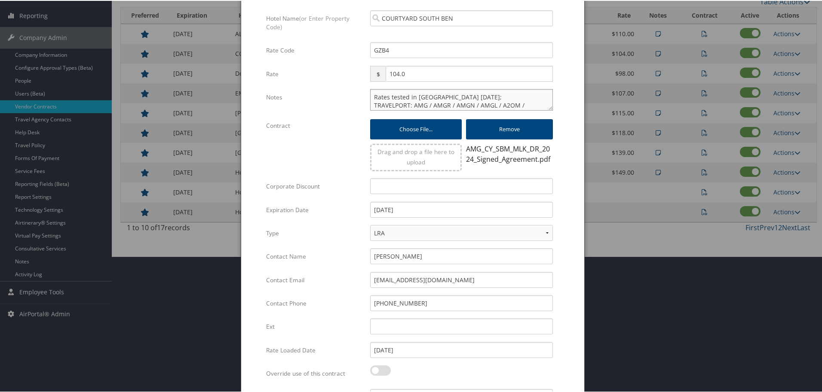
scroll to position [208, 0]
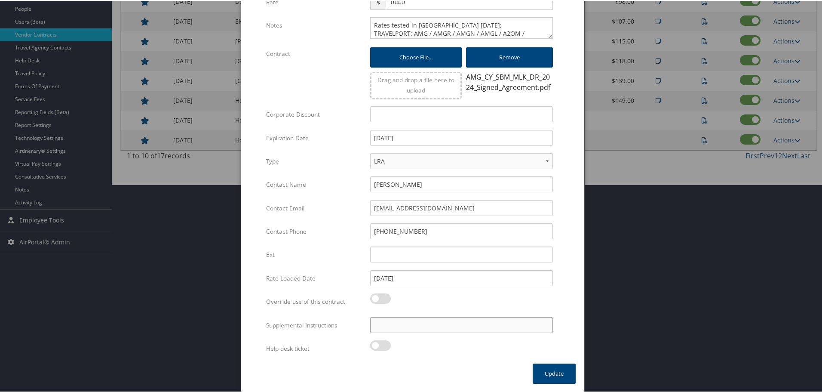
click at [447, 323] on input "Supplemental Instructions" at bounding box center [461, 324] width 183 height 16
paste input "SAB Prop ID -"
paste input "320139"
type input "SAB Prop ID - 320139"
click at [547, 370] on button "Update" at bounding box center [554, 372] width 43 height 20
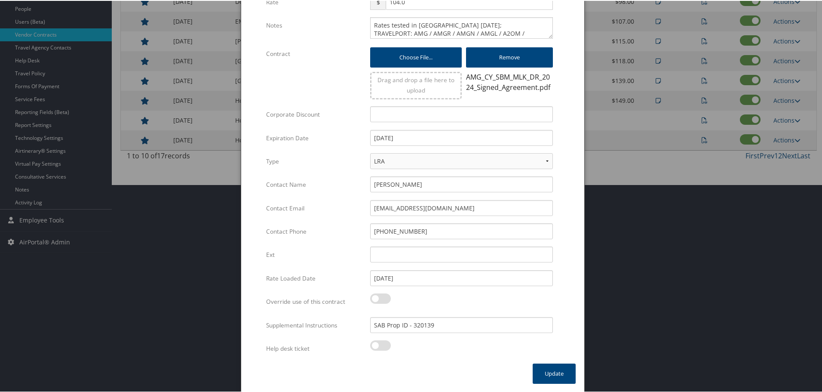
scroll to position [68, 0]
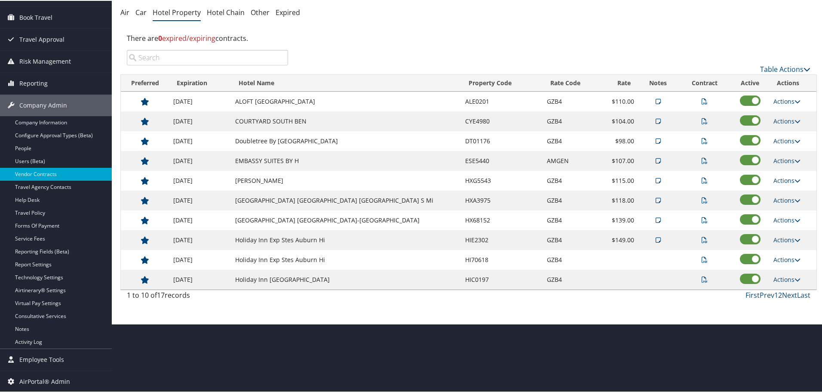
click at [780, 133] on td "Actions View Notes View Contract Edit Delete" at bounding box center [792, 140] width 47 height 20
click at [780, 138] on link "Actions" at bounding box center [786, 140] width 27 height 8
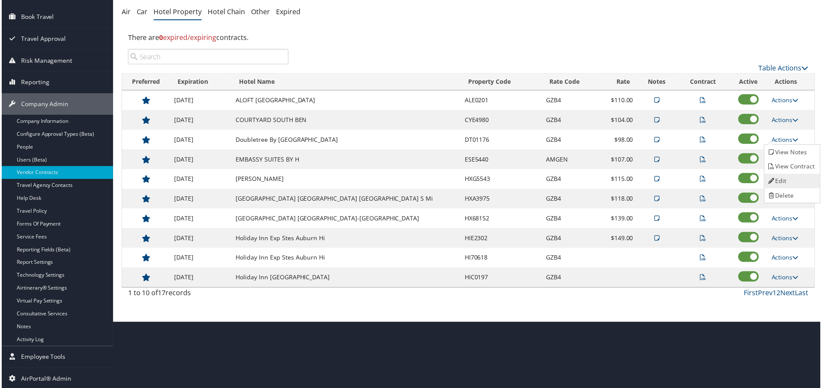
click at [785, 175] on link "Edit" at bounding box center [793, 182] width 54 height 15
select select "NLRA"
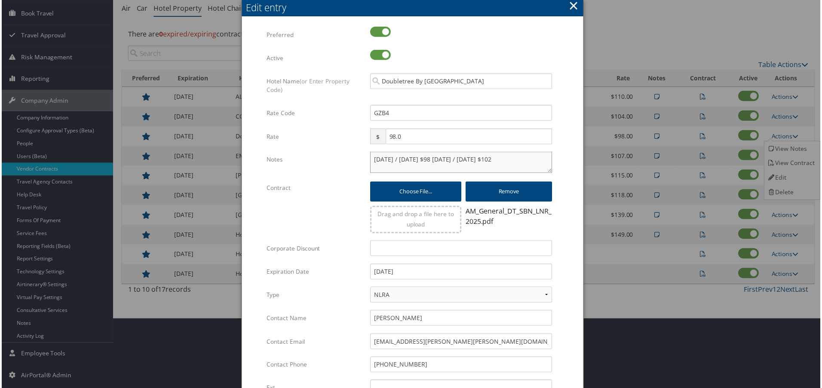
click at [371, 156] on textarea "1-1-25 / 8-31-25 $98 9-1-25 / 12-31-25 $102" at bounding box center [461, 162] width 183 height 21
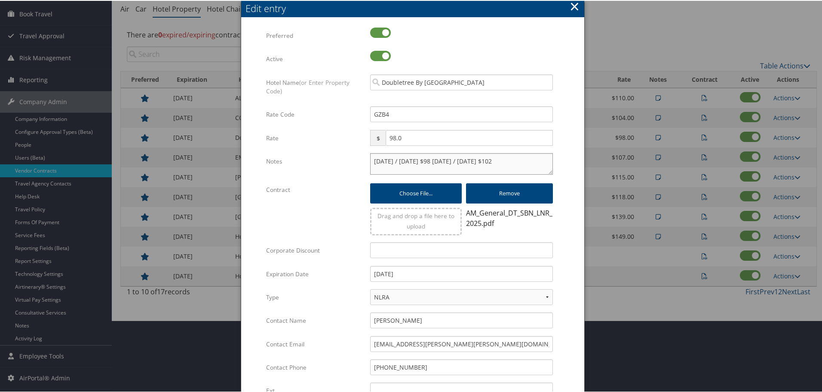
paste textarea "Rates tested in TP+ Aug 2025;"
type textarea "Rates tested in TP+ Aug 2025; 1-1-25 / 8-31-25 $98 9-1-25 / 12-31-25 $102"
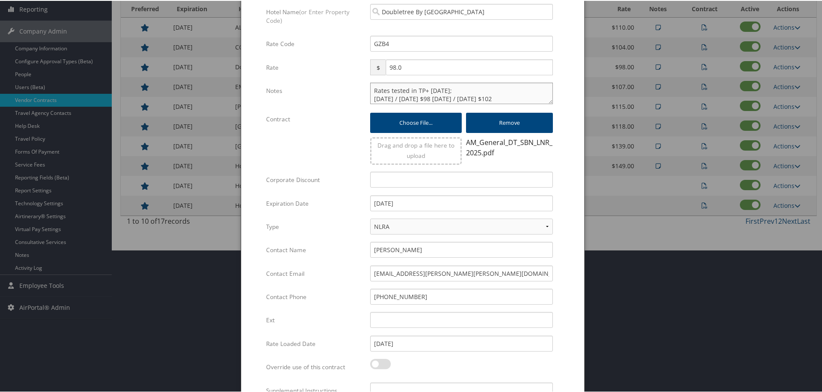
scroll to position [208, 0]
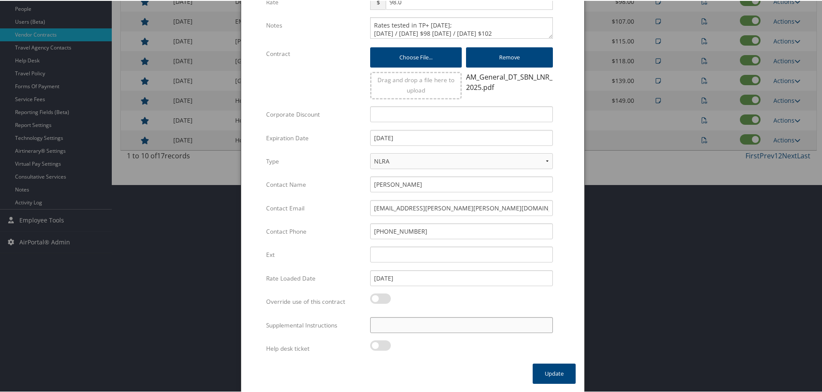
click at [417, 322] on input "Supplemental Instructions" at bounding box center [461, 324] width 183 height 16
paste input "SAB Prop ID -"
paste input "001020"
type input "SAB Prop ID - 001020"
click at [545, 373] on button "Update" at bounding box center [554, 372] width 43 height 20
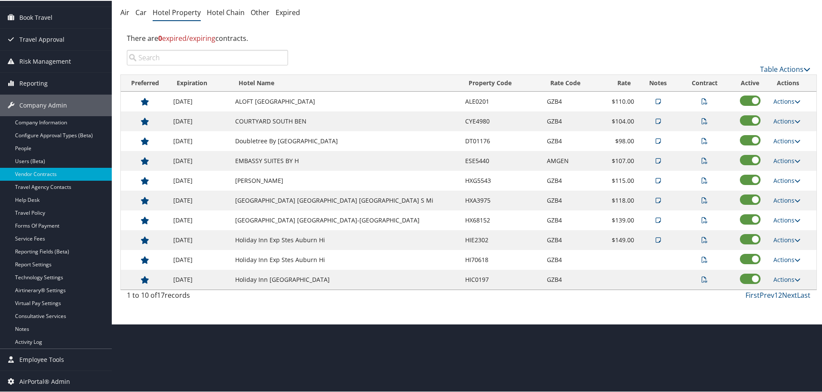
scroll to position [68, 0]
click at [774, 159] on link "Actions" at bounding box center [786, 160] width 27 height 8
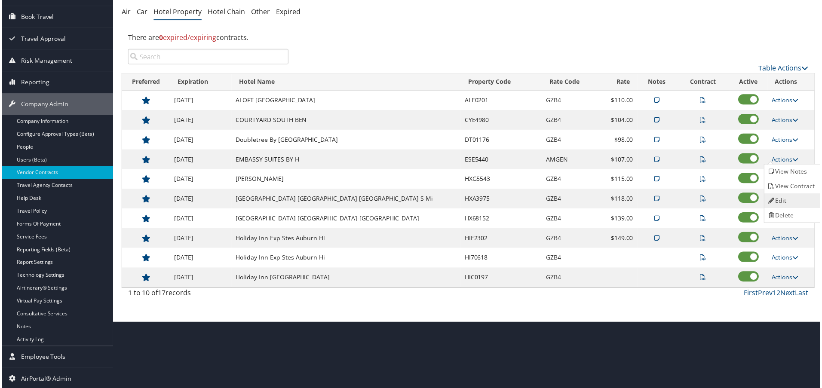
click at [781, 195] on link "Edit" at bounding box center [793, 201] width 54 height 15
select select "NLRA"
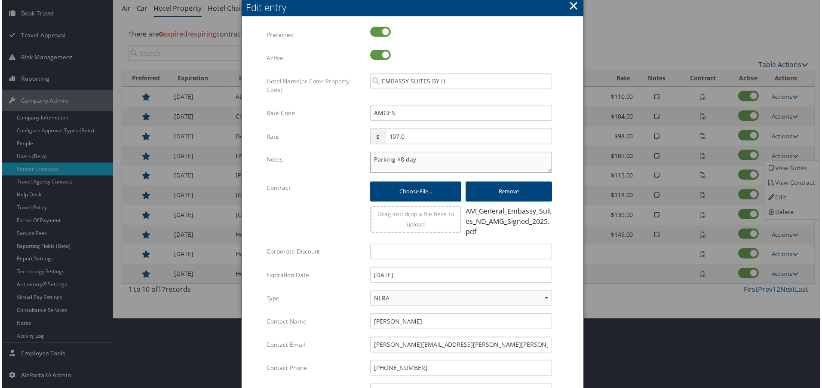
click at [370, 159] on textarea "Parking $8 day" at bounding box center [461, 162] width 183 height 21
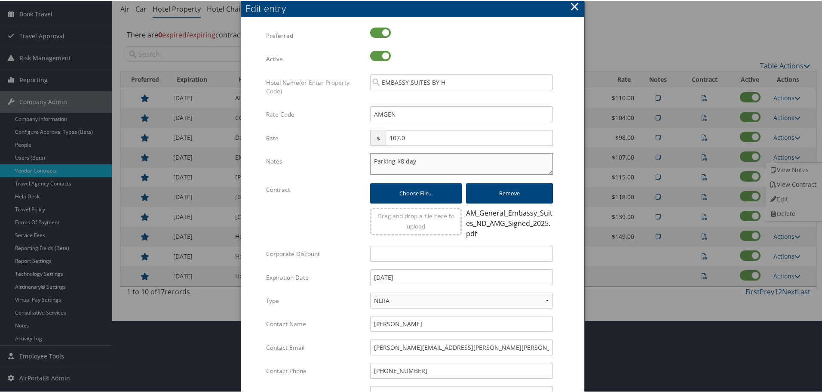
paste textarea "Rates tested in TP+ Aug 2025;"
type textarea "Rates tested in TP+ Aug 2025; Parking $8 day"
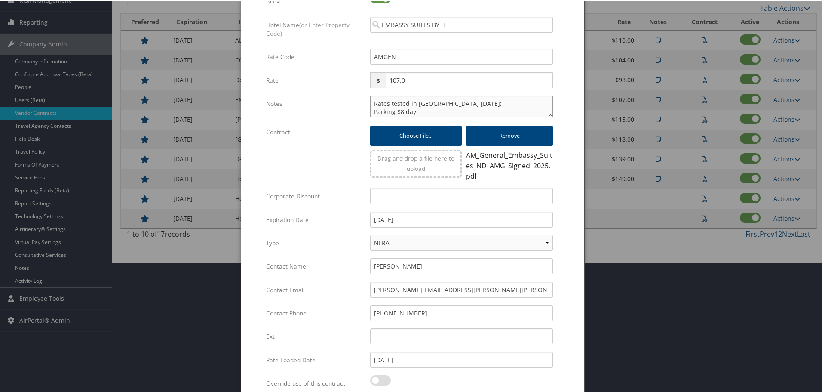
scroll to position [211, 0]
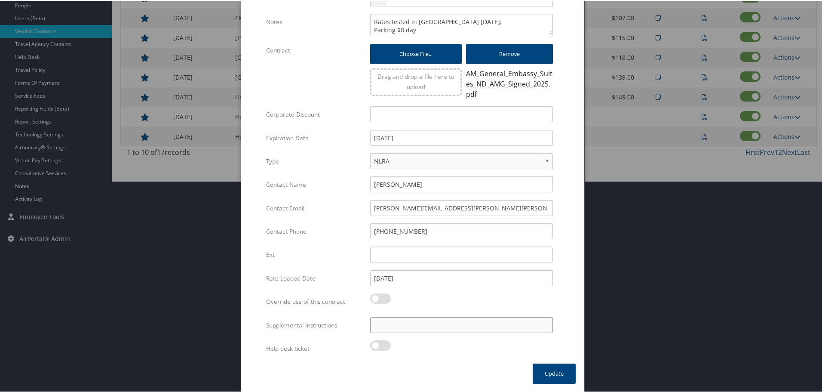
click at [427, 323] on input "Supplemental Instructions" at bounding box center [461, 324] width 183 height 16
paste input "SAB Prop ID -"
paste input "320483"
type input "SAB Prop ID - 320483"
click at [556, 372] on button "Update" at bounding box center [554, 372] width 43 height 20
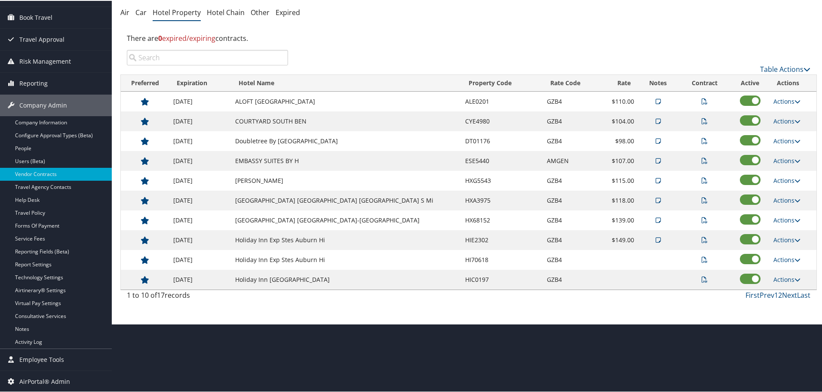
scroll to position [68, 0]
click at [780, 181] on link "Actions" at bounding box center [786, 179] width 27 height 8
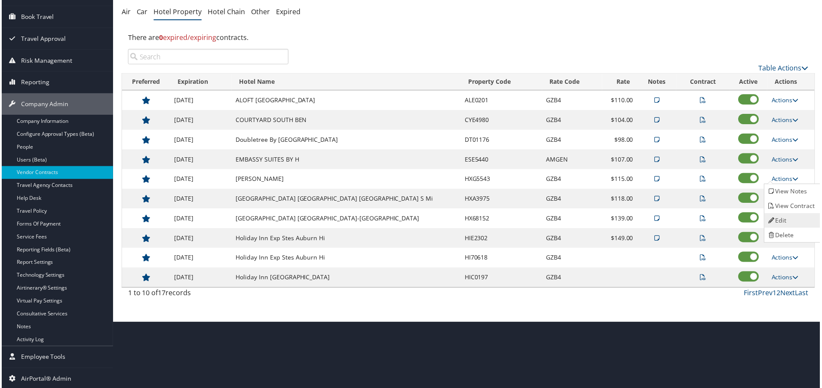
click at [788, 215] on link "Edit" at bounding box center [793, 221] width 54 height 15
select select "NLRA"
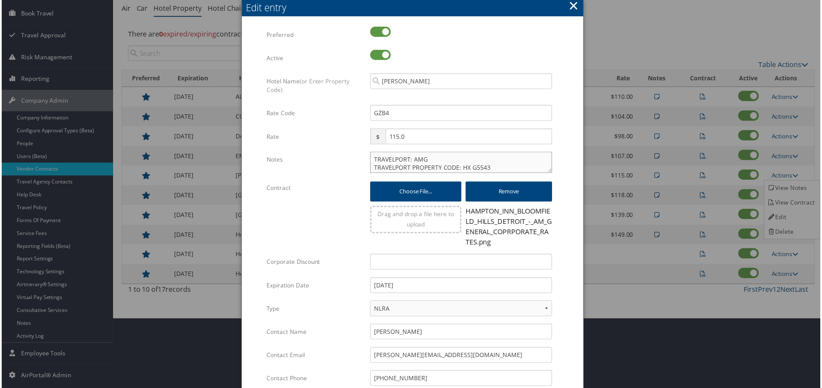
click at [372, 158] on textarea "TRAVELPORT: AMG TRAVELPORT PROPERTY CODE: HX G5543" at bounding box center [461, 162] width 183 height 21
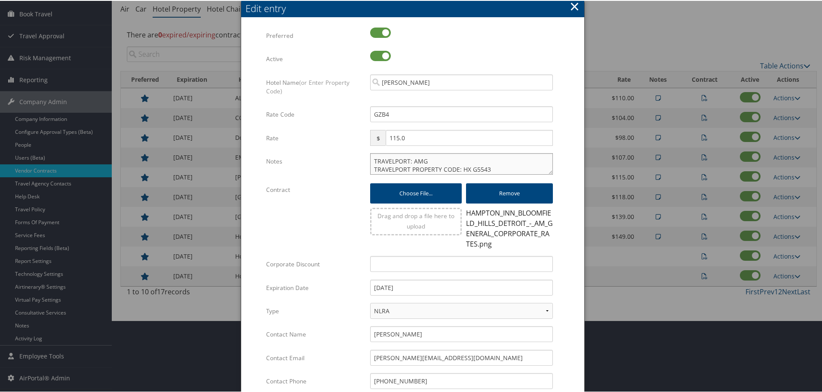
paste textarea "Rates tested in TP+ Aug 2025;"
type textarea "Rates tested in TP+ Aug 2025; TRAVELPORT: AMG TRAVELPORT PROPERTY CODE: HX G5543"
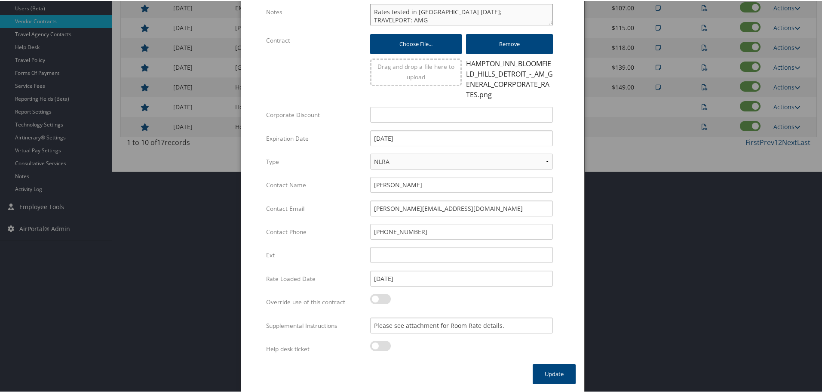
scroll to position [221, 0]
click at [368, 323] on div "Please see attachment for Room Rate details. Multiple values The selected items…" at bounding box center [462, 327] width 196 height 23
click at [370, 323] on input "Please see attachment for Room Rate details." at bounding box center [461, 324] width 183 height 16
paste input "SAB Prop ID -"
paste input "392119"
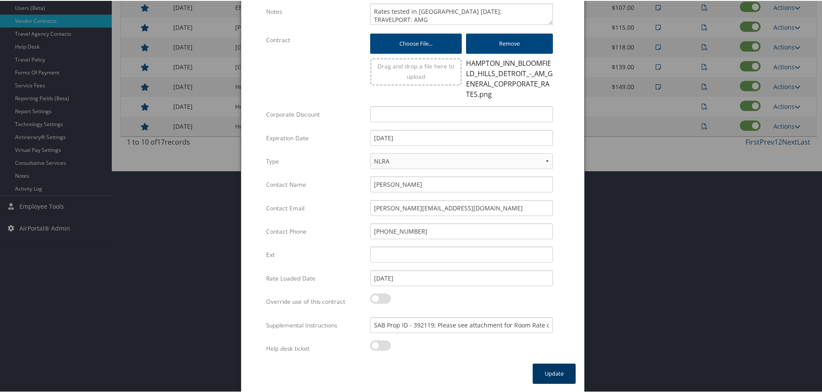
click at [557, 368] on button "Update" at bounding box center [554, 372] width 43 height 20
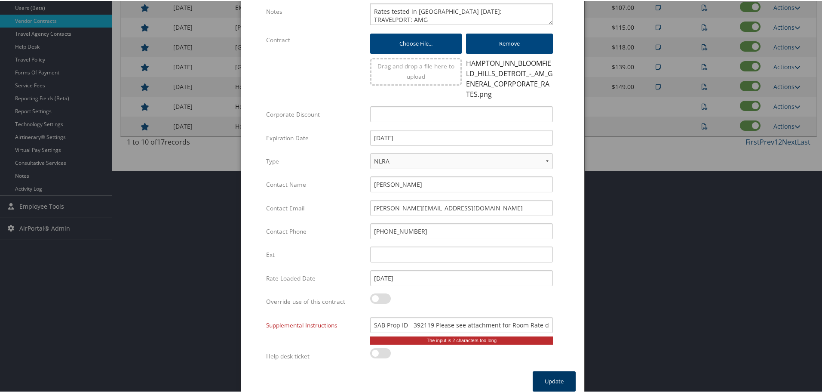
click at [542, 376] on button "Update" at bounding box center [554, 380] width 43 height 20
click at [407, 323] on input "SAB Prop ID - 392119 Please see attachment for Room Rate details." at bounding box center [461, 324] width 183 height 16
click at [411, 326] on input "SAB Prop ID- 392119 Please see attachment for Room Rate details." at bounding box center [461, 324] width 183 height 16
type input "SAB Prop ID-392119; Please see attachment for Room Rate details."
click at [552, 374] on button "Update" at bounding box center [554, 380] width 43 height 20
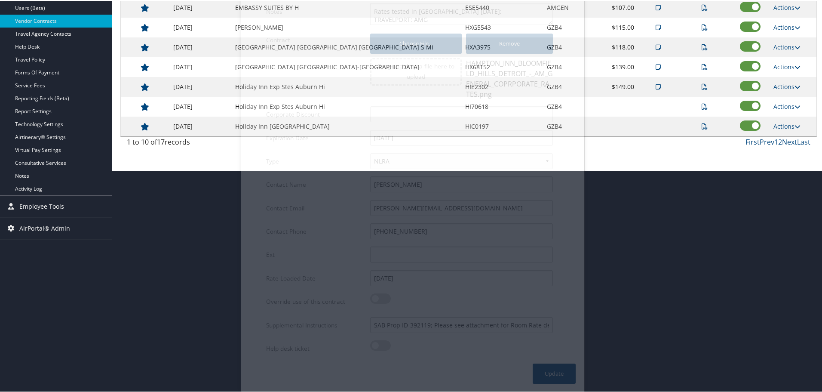
scroll to position [68, 0]
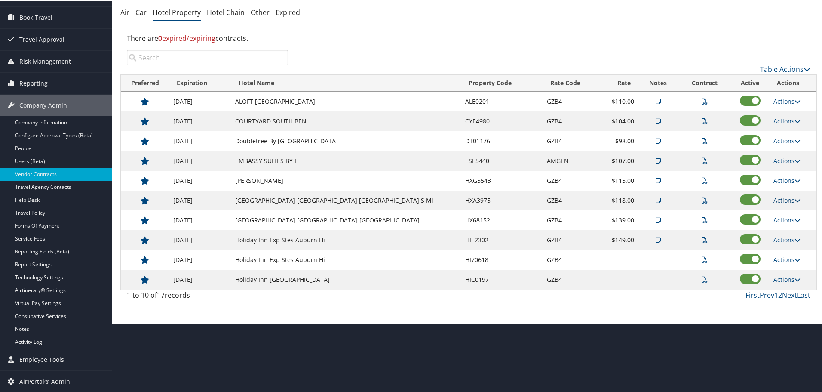
click at [783, 196] on link "Actions" at bounding box center [786, 199] width 27 height 8
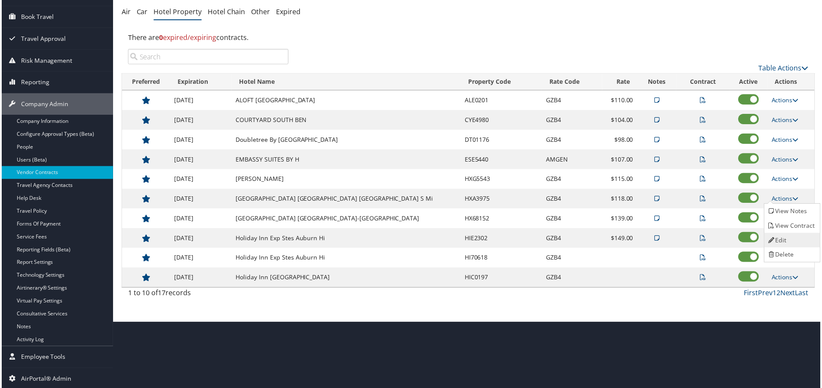
click at [791, 234] on link "Edit" at bounding box center [793, 241] width 54 height 15
select select "NLRA"
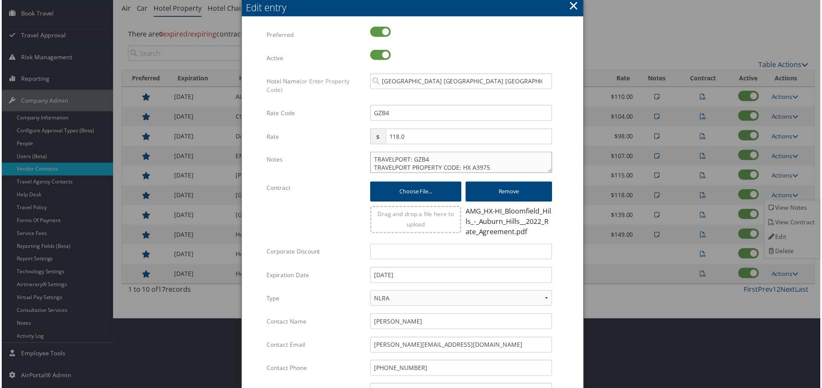
click at [370, 161] on textarea "TRAVELPORT: GZB4 TRAVELPORT PROPERTY CODE: HX A3975" at bounding box center [461, 162] width 183 height 21
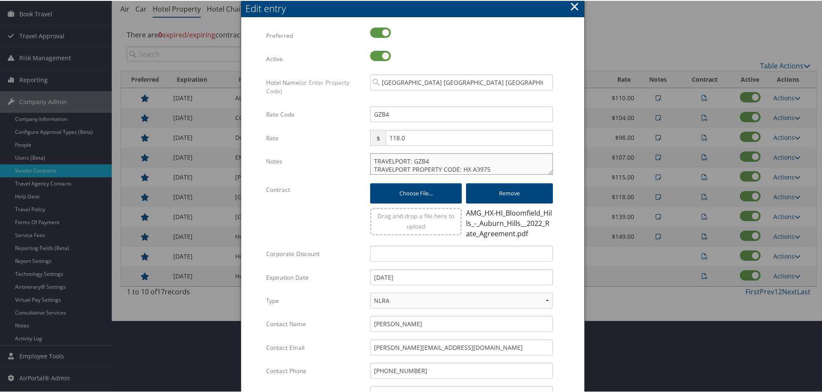
paste textarea "Rates tested in TP+ Aug 2025;"
type textarea "Rates tested in TP+ Aug 2025; TRAVELPORT: GZB4 TRAVELPORT PROPERTY CODE: HX A39…"
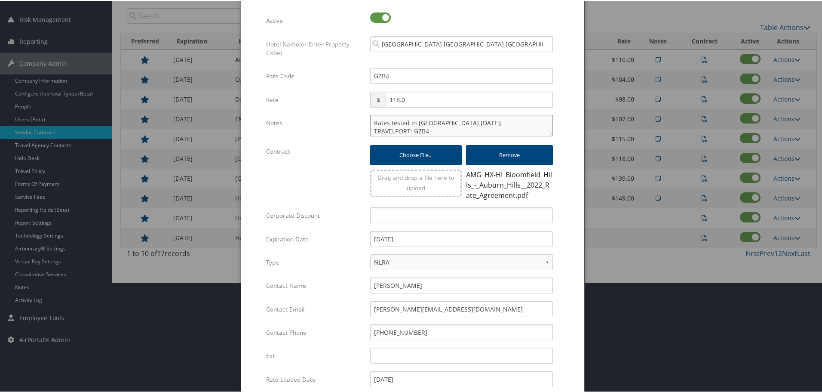
scroll to position [211, 0]
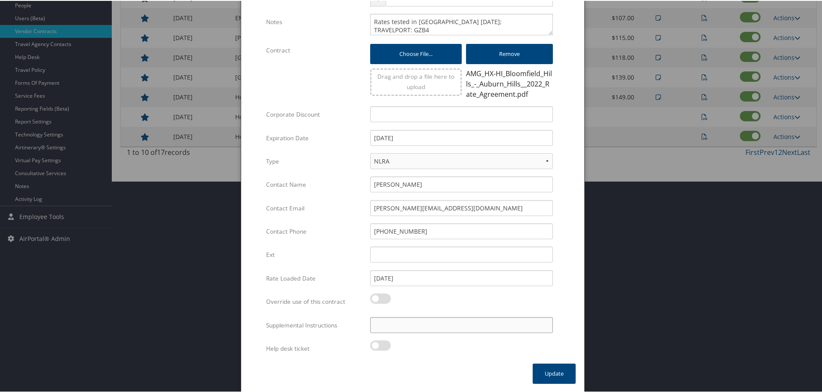
click at [441, 320] on input "Supplemental Instructions" at bounding box center [461, 324] width 183 height 16
paste input "SAB Prop ID -"
paste input "174571"
type input "SAB Prop ID - 174571"
click at [538, 365] on button "Update" at bounding box center [554, 372] width 43 height 20
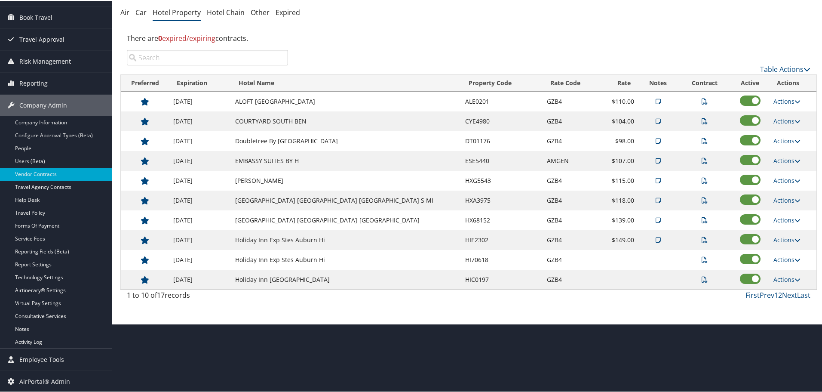
scroll to position [68, 0]
click at [778, 219] on link "Actions" at bounding box center [786, 219] width 27 height 8
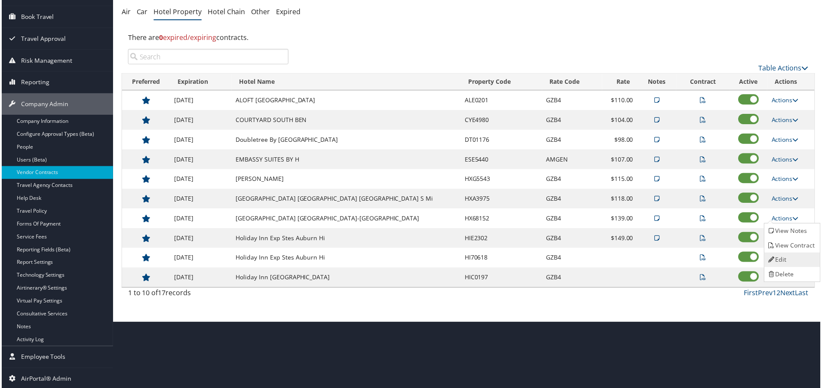
click at [784, 254] on link "Edit" at bounding box center [793, 261] width 54 height 15
select select "NLRA"
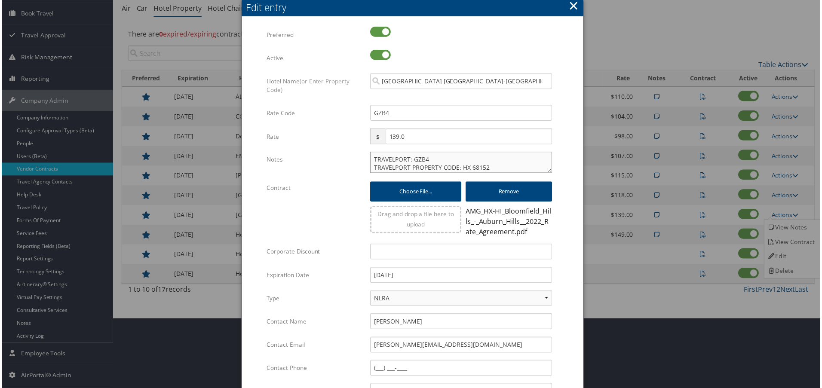
click at [370, 159] on textarea "TRAVELPORT: GZB4 TRAVELPORT PROPERTY CODE: HX 68152" at bounding box center [461, 162] width 183 height 21
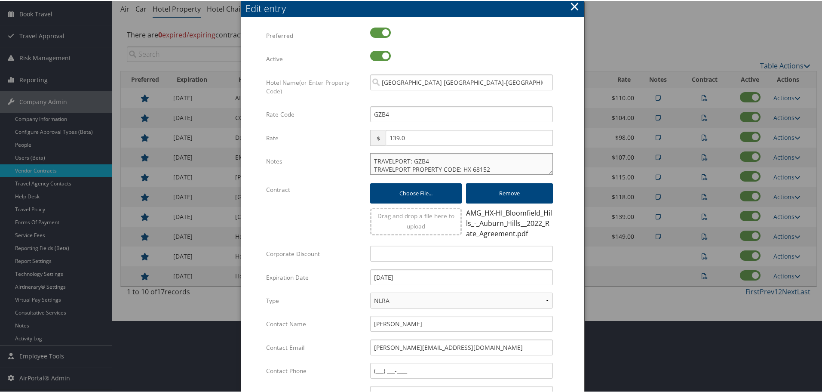
paste textarea "Rates tested in TP+ Aug 2025;"
type textarea "Rates tested in TP+ Aug 2025; TRAVELPORT: GZB4 TRAVELPORT PROPERTY CODE: HX 681…"
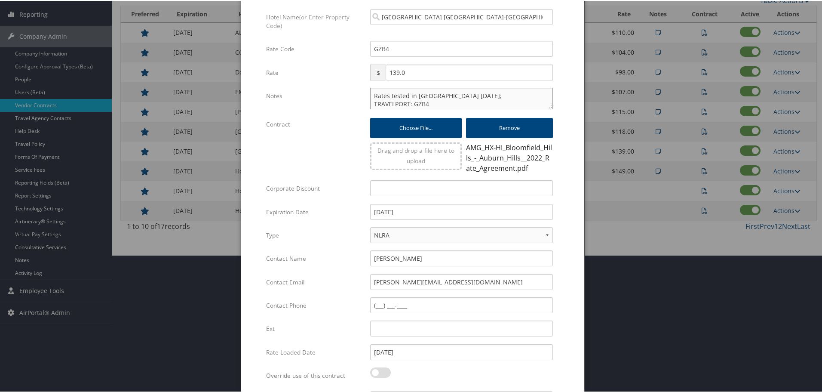
scroll to position [211, 0]
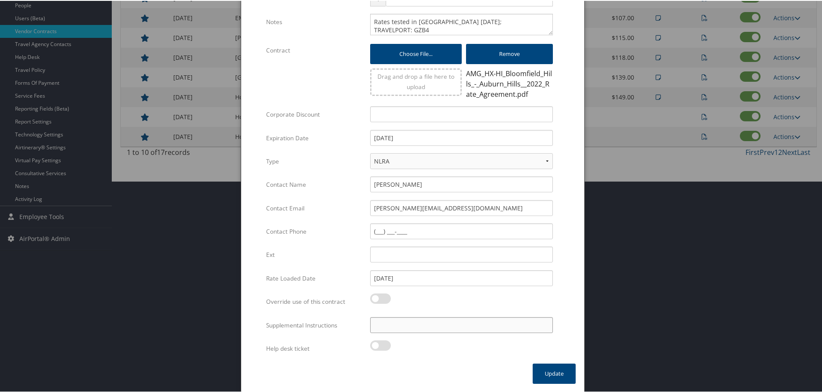
click at [455, 325] on input "Supplemental Instructions" at bounding box center [461, 324] width 183 height 16
paste input "SAB Prop ID -"
paste input "143802"
type input "SAB Prop ID - 143802"
click at [562, 376] on button "Update" at bounding box center [554, 372] width 43 height 20
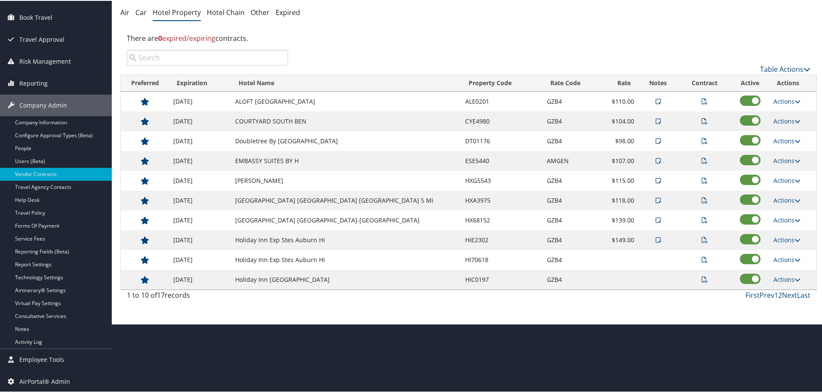
scroll to position [68, 0]
click at [780, 260] on link "Actions" at bounding box center [786, 258] width 27 height 8
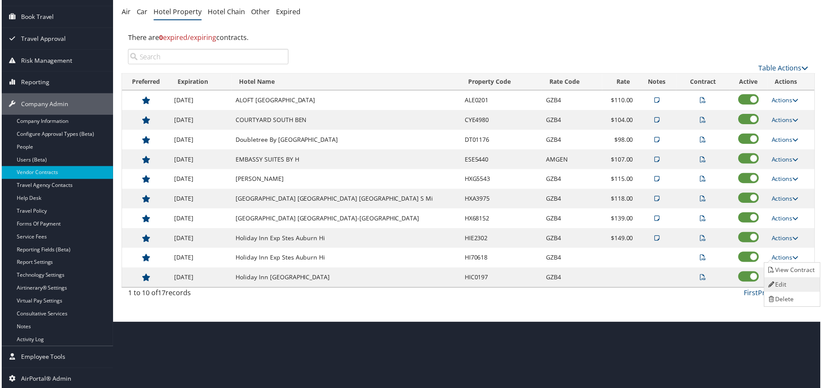
click at [781, 280] on link "Edit" at bounding box center [793, 286] width 54 height 15
select select "NLRA"
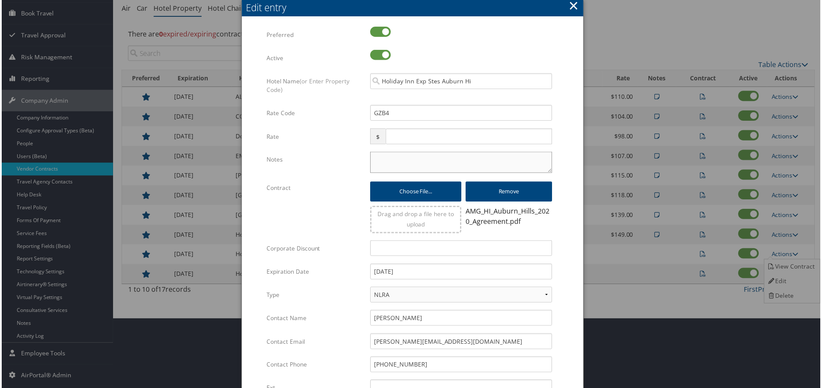
click at [380, 166] on textarea "Notes" at bounding box center [461, 162] width 183 height 21
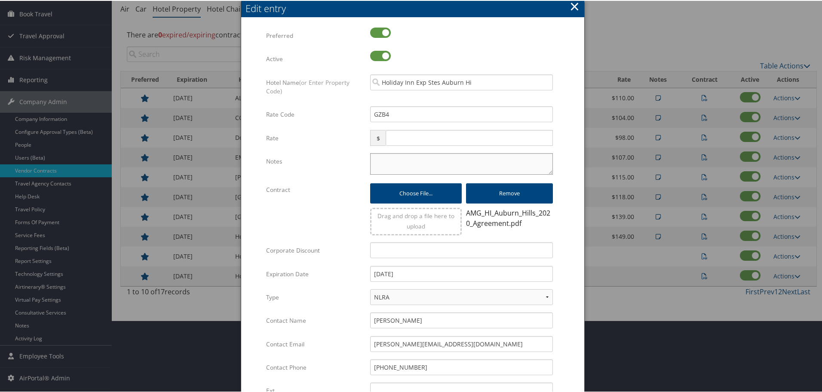
paste textarea "Rates tested in TP+ Aug 2025;"
type textarea "Rates tested in TP+ Aug 2025;"
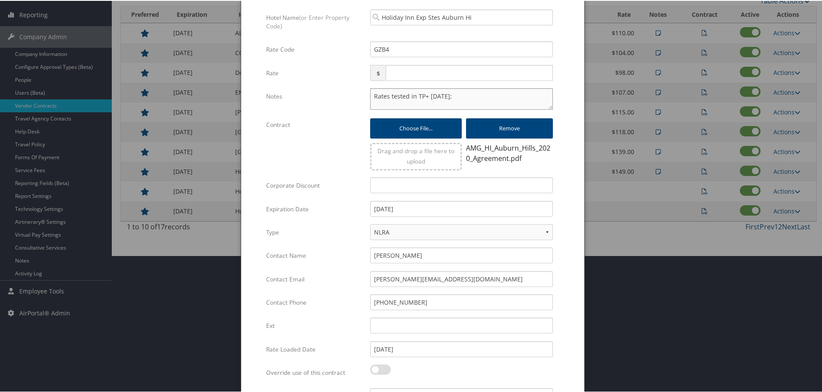
scroll to position [208, 0]
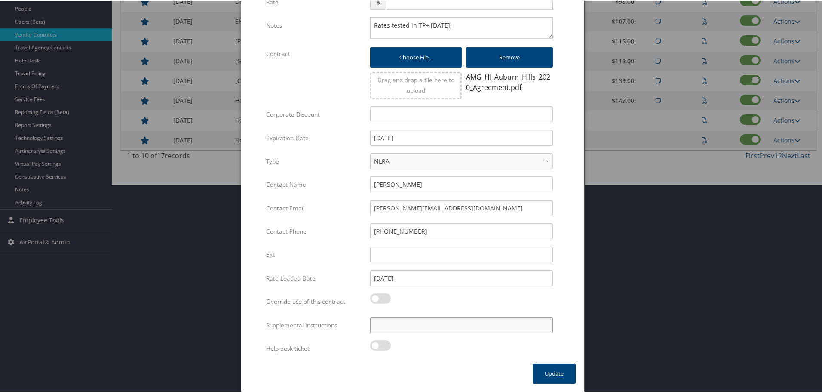
click at [425, 324] on input "Supplemental Instructions" at bounding box center [461, 324] width 183 height 16
paste input "SAB Prop ID -"
paste input "079372"
type input "SAB Prop ID - 079372"
click at [544, 369] on button "Update" at bounding box center [554, 372] width 43 height 20
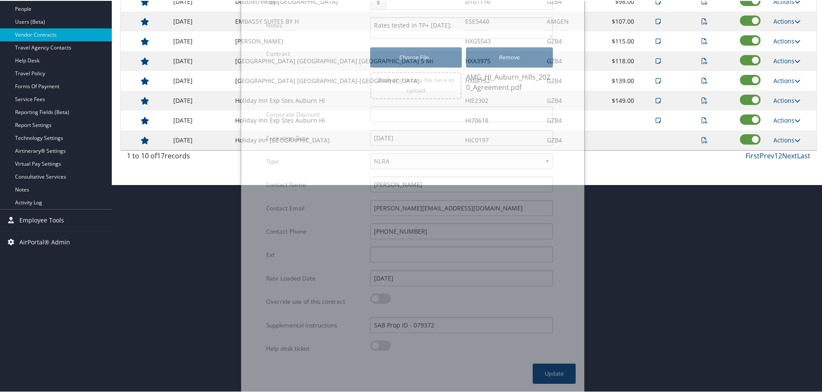
scroll to position [68, 0]
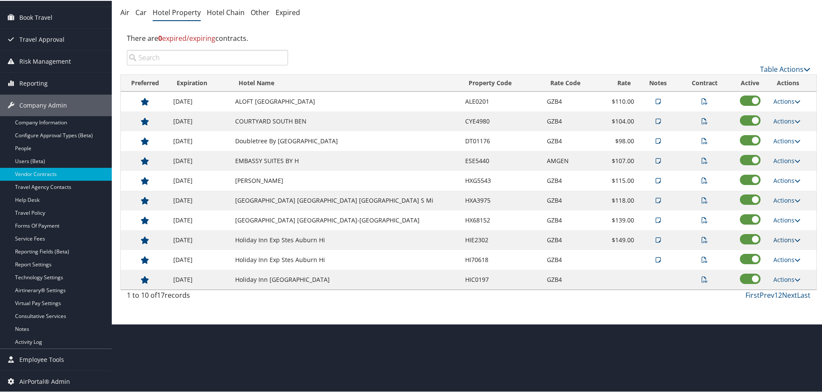
click at [774, 240] on link "Actions" at bounding box center [786, 239] width 27 height 8
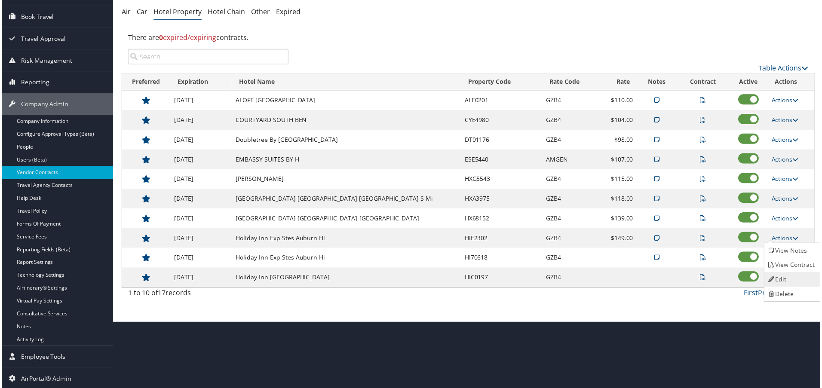
click at [780, 276] on link "Edit" at bounding box center [793, 280] width 54 height 15
select select "NLRA"
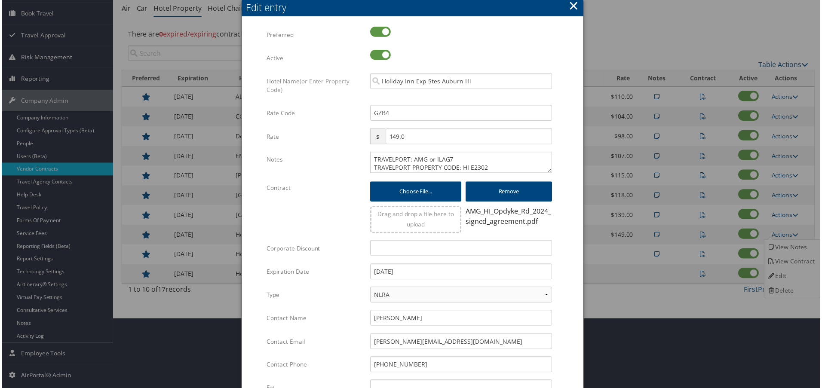
drag, startPoint x: 368, startPoint y: 156, endPoint x: 373, endPoint y: 160, distance: 7.3
click at [370, 157] on div "TRAVELPORT: AMG or ILAG7 TRAVELPORT PROPERTY CODE: HI E2302 Multiple values The…" at bounding box center [462, 166] width 196 height 28
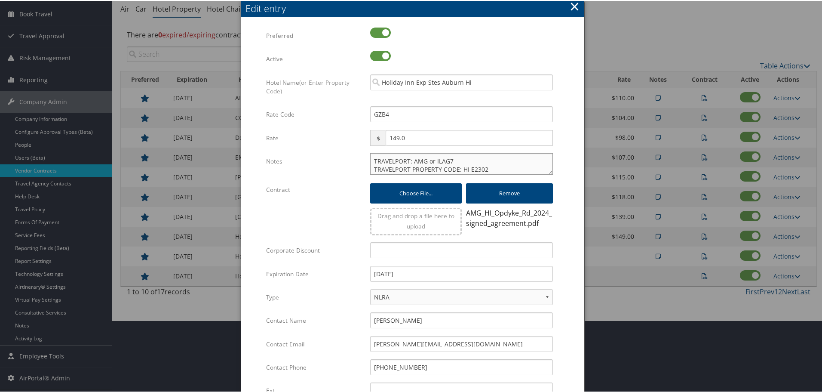
click at [375, 160] on textarea "TRAVELPORT: AMG or ILAG7 TRAVELPORT PROPERTY CODE: HI E2302" at bounding box center [461, 162] width 183 height 21
click at [371, 163] on textarea "TRAVELPORT: AMG or ILAG7 TRAVELPORT PROPERTY CODE: HI E2302" at bounding box center [461, 162] width 183 height 21
paste textarea "Rates tested in TP+ Aug 2025;"
type textarea "Rates tested in TP+ Aug 2025; TRAVELPORT: AMG or ILAG7 TRAVELPORT PROPERTY CODE…"
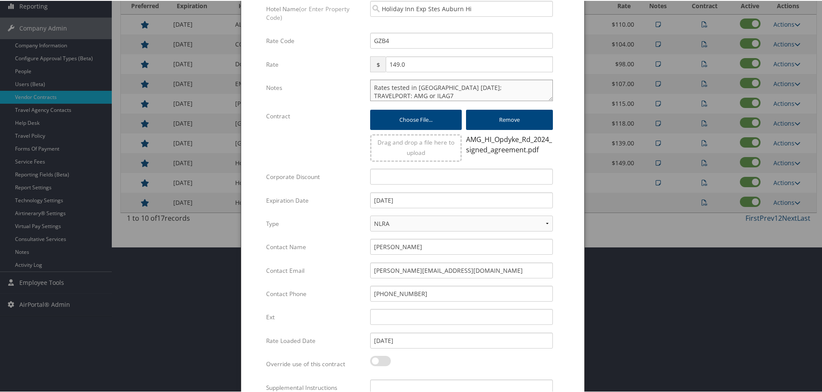
scroll to position [208, 0]
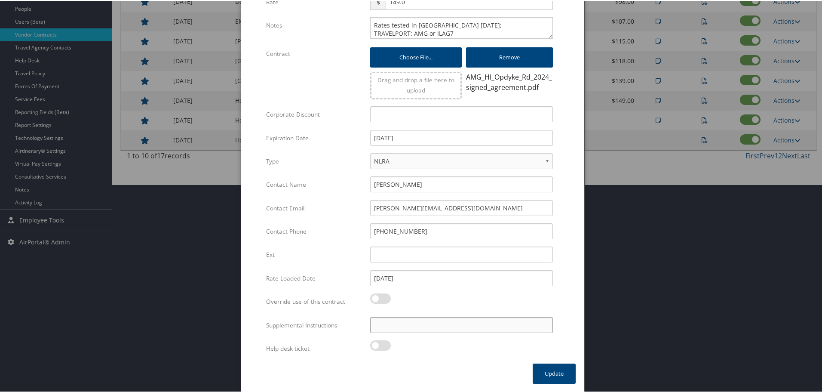
click at [457, 323] on input "Supplemental Instructions" at bounding box center [461, 324] width 183 height 16
paste input "SAB Prop ID -"
paste input "318269"
type input "SAB Prop ID - 318269"
click at [538, 368] on button "Update" at bounding box center [554, 372] width 43 height 20
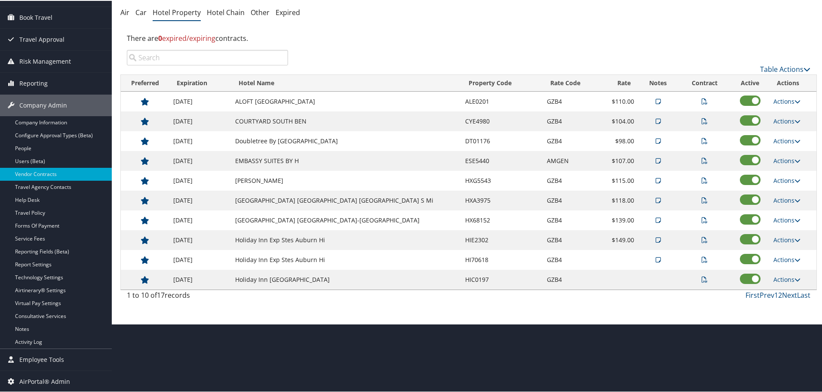
scroll to position [68, 0]
click at [783, 292] on link "Next" at bounding box center [789, 293] width 15 height 9
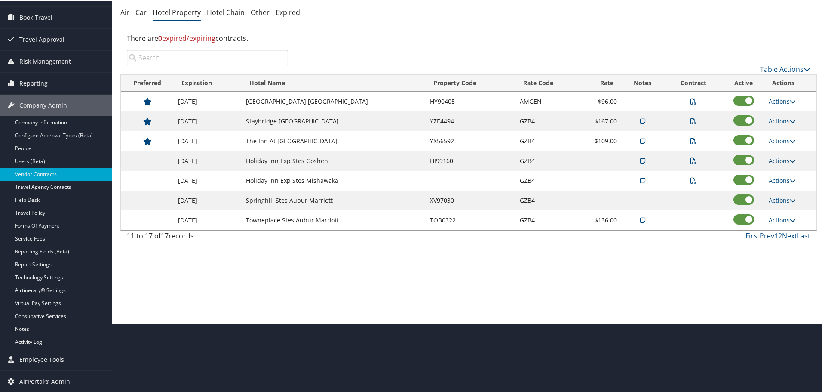
click at [778, 159] on link "Actions" at bounding box center [782, 160] width 27 height 8
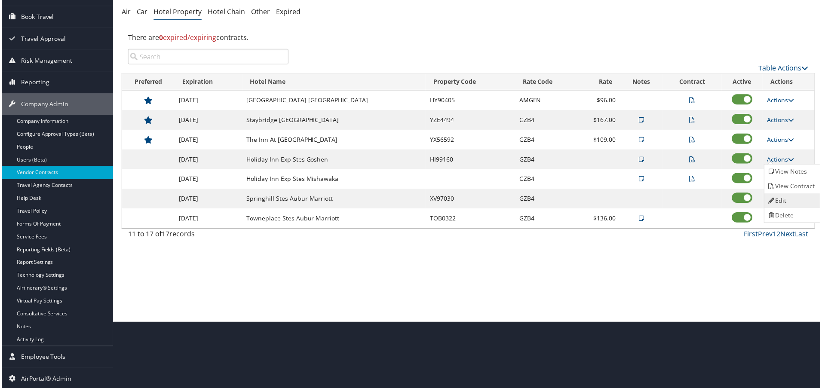
click at [780, 201] on link "Edit" at bounding box center [793, 201] width 54 height 15
select select "NLRA"
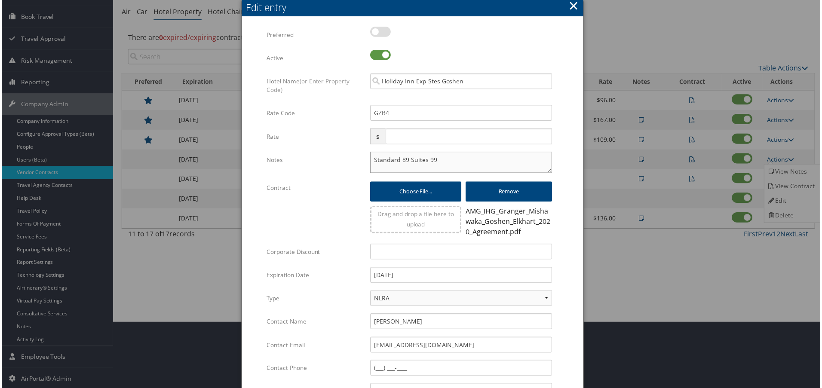
click at [372, 161] on textarea "Standard 89 Suites 99" at bounding box center [461, 162] width 183 height 21
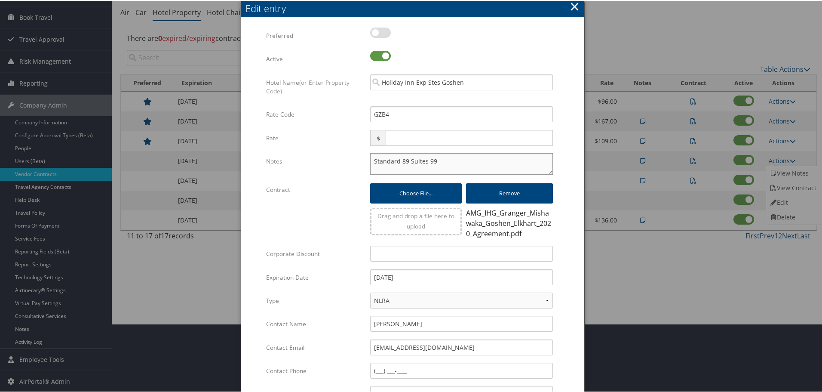
paste textarea "Rates tested in TP+ Aug 2025;"
type textarea "Rates tested in TP+ Aug 2025; Standard 89 Suites 99"
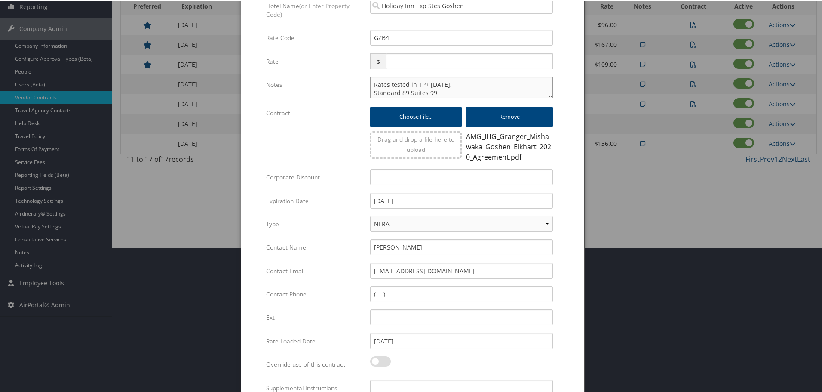
scroll to position [208, 0]
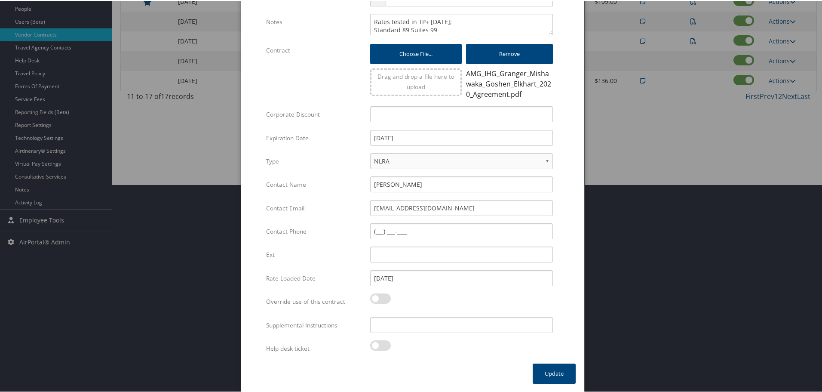
drag, startPoint x: 406, startPoint y: 333, endPoint x: 408, endPoint y: 328, distance: 5.0
click at [407, 332] on div "Multiple values The selected items contain different values for this input. To …" at bounding box center [462, 327] width 196 height 23
click at [408, 327] on input "Supplemental Instructions" at bounding box center [461, 324] width 183 height 16
paste input "SAB Prop ID -"
paste input "080992"
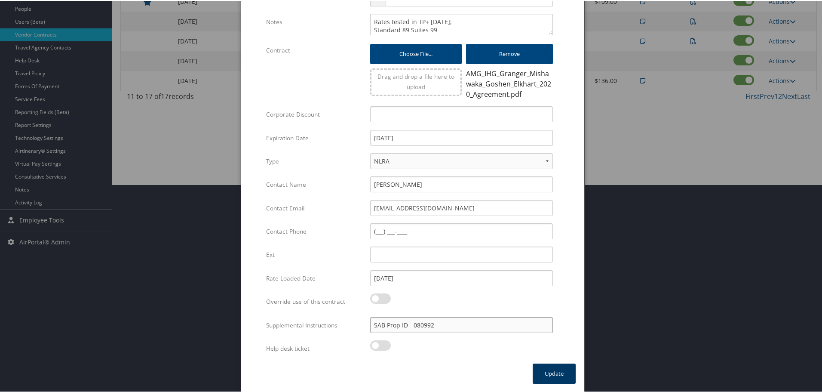
type input "SAB Prop ID - 080992"
click at [543, 374] on button "Update" at bounding box center [554, 372] width 43 height 20
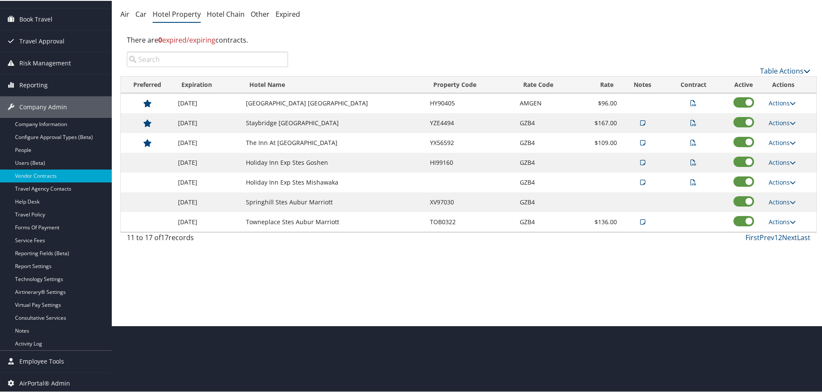
scroll to position [0, 0]
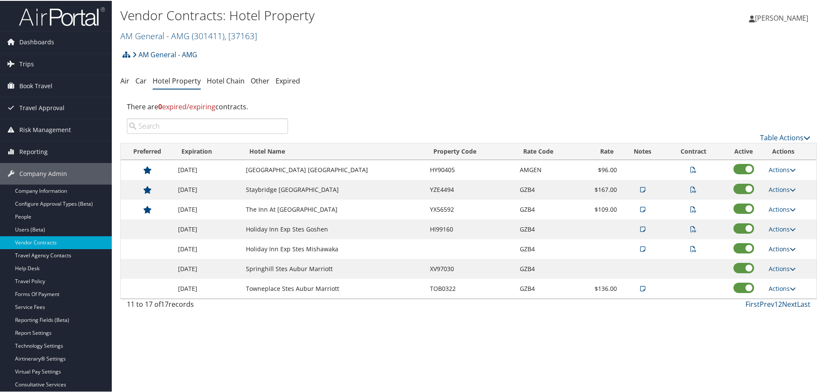
click at [778, 248] on link "Actions" at bounding box center [782, 248] width 27 height 8
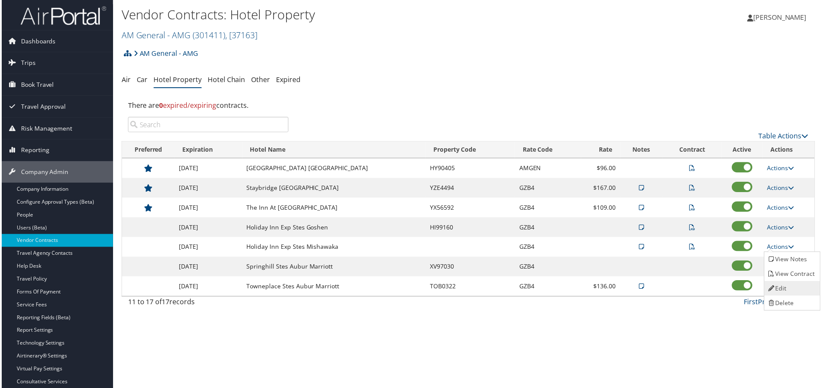
click at [784, 290] on link "Edit" at bounding box center [793, 289] width 54 height 15
select select "NLRA"
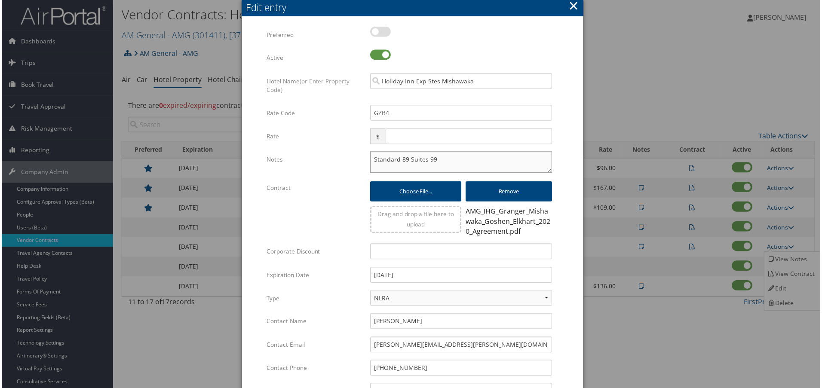
click at [371, 164] on textarea "Standard 89 Suites 99" at bounding box center [461, 162] width 183 height 21
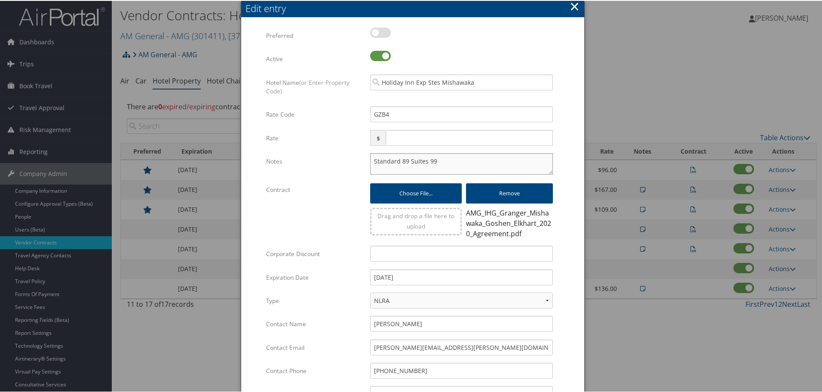
paste textarea "Rates tested in TP+ Aug 2025;"
type textarea "Rates tested in TP+ Aug 2025; Standard 89 Suites 99"
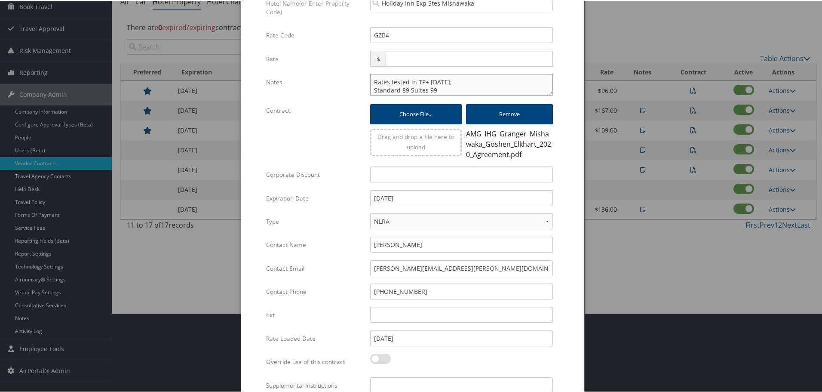
scroll to position [139, 0]
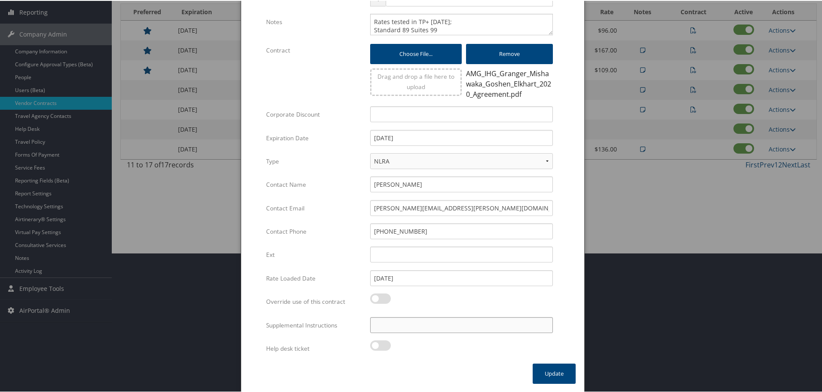
click at [425, 325] on input "Supplemental Instructions" at bounding box center [461, 324] width 183 height 16
paste input "SAB Prop ID -"
paste input "306645"
type input "SAB Prop ID - 306645"
click at [555, 375] on button "Update" at bounding box center [554, 372] width 43 height 20
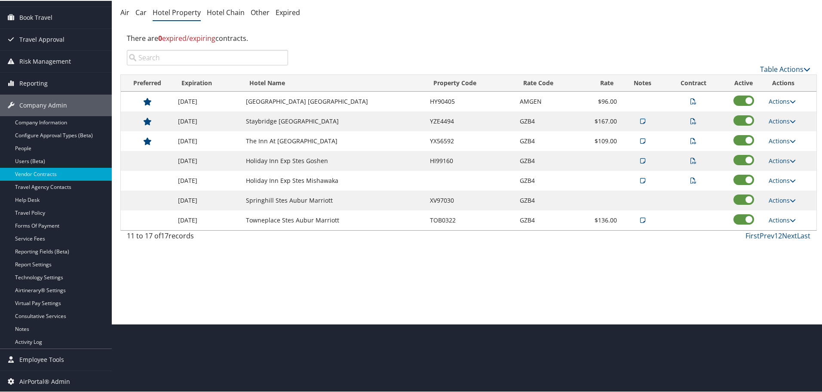
scroll to position [68, 0]
click at [779, 96] on td "Actions View Contract Edit Delete" at bounding box center [790, 101] width 52 height 20
click at [780, 100] on link "Actions" at bounding box center [782, 100] width 27 height 8
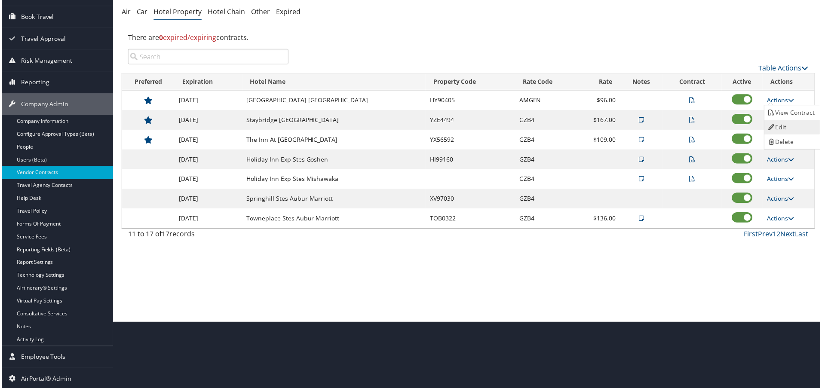
click at [786, 126] on link "Edit" at bounding box center [793, 127] width 54 height 15
select select "NLRA"
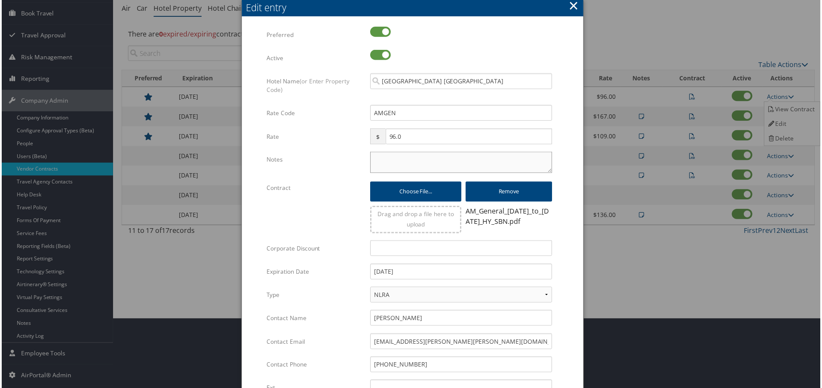
click at [393, 166] on textarea "Notes" at bounding box center [461, 162] width 183 height 21
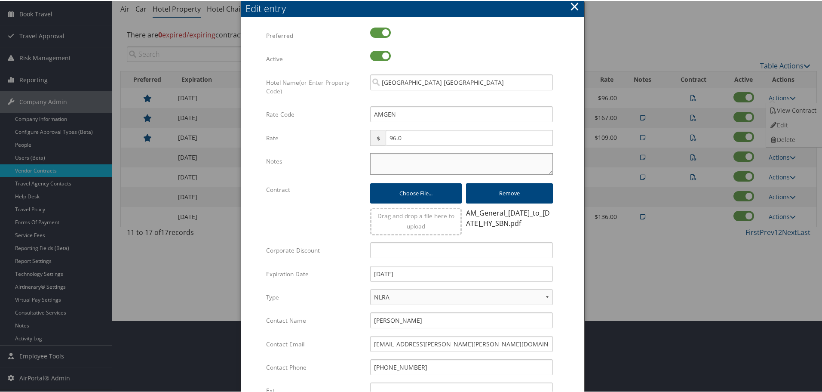
paste textarea "Rates tested in TP+ Aug 2025;"
type textarea "Rates tested in TP+ Aug 2025;"
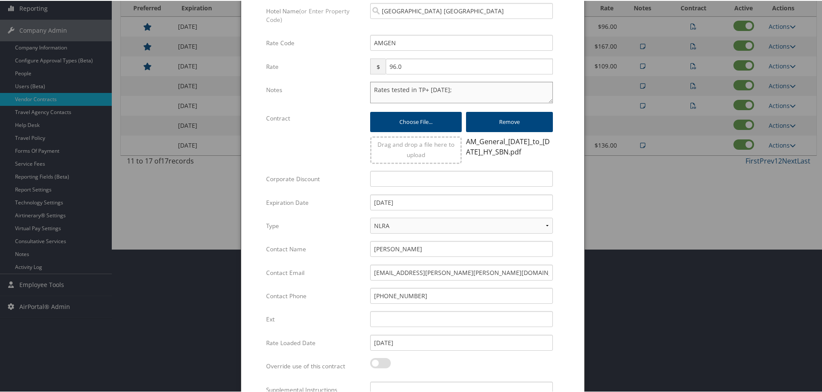
scroll to position [208, 0]
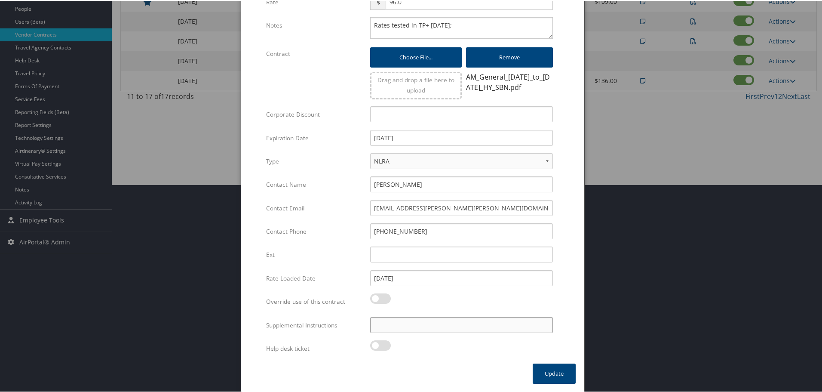
click at [425, 323] on input "Supplemental Instructions" at bounding box center [461, 324] width 183 height 16
paste input "SAB Prop ID -"
paste input "101208"
type input "SAB Prop ID - 101208"
click at [554, 378] on button "Update" at bounding box center [554, 372] width 43 height 20
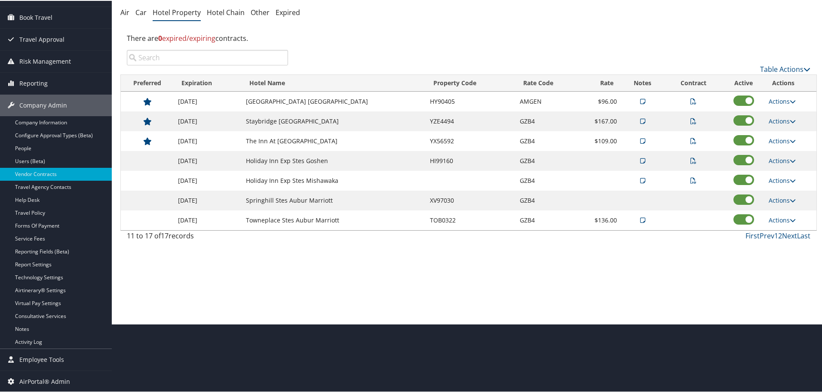
scroll to position [68, 0]
click at [779, 197] on link "Actions" at bounding box center [782, 199] width 27 height 8
click at [781, 209] on link "Edit" at bounding box center [782, 212] width 33 height 15
select select "NLRA"
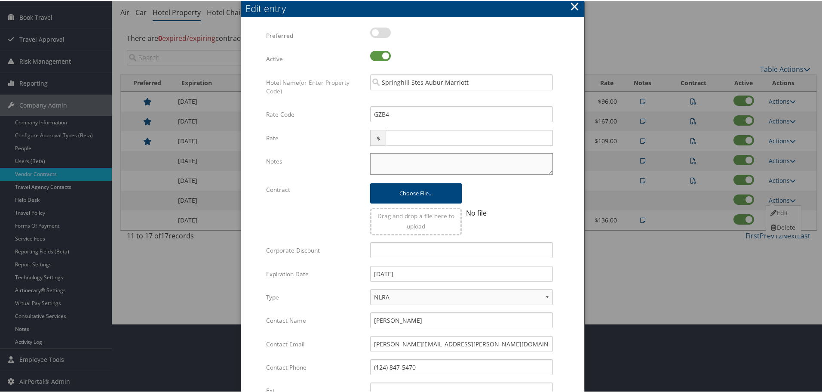
click at [378, 167] on textarea "Notes" at bounding box center [461, 162] width 183 height 21
paste textarea "Rates tested in TP+ Aug 2025;"
type textarea "Rates tested in TP+ Aug 2025;"
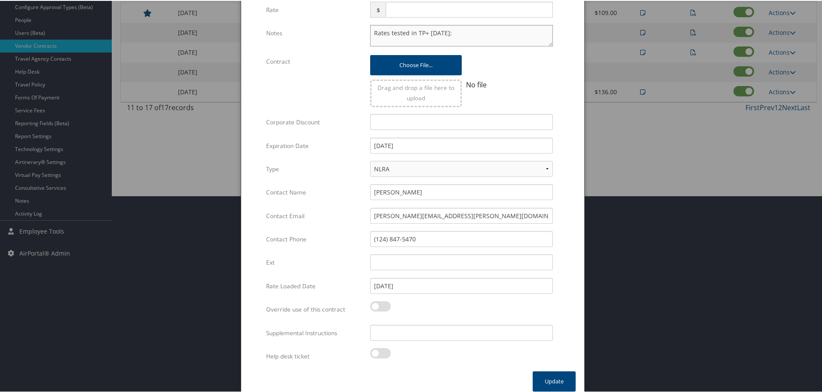
scroll to position [204, 0]
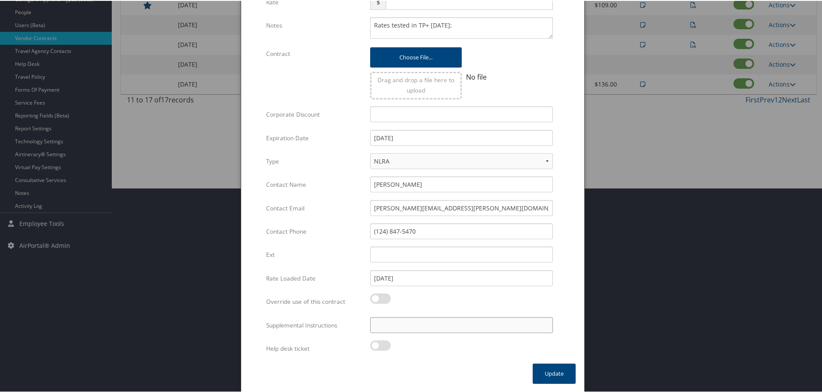
click at [409, 329] on input "Supplemental Instructions" at bounding box center [461, 324] width 183 height 16
paste input "SAB Prop ID -"
paste input "044795"
type input "SAB Prop ID - 044795"
click at [548, 371] on button "Update" at bounding box center [554, 372] width 43 height 20
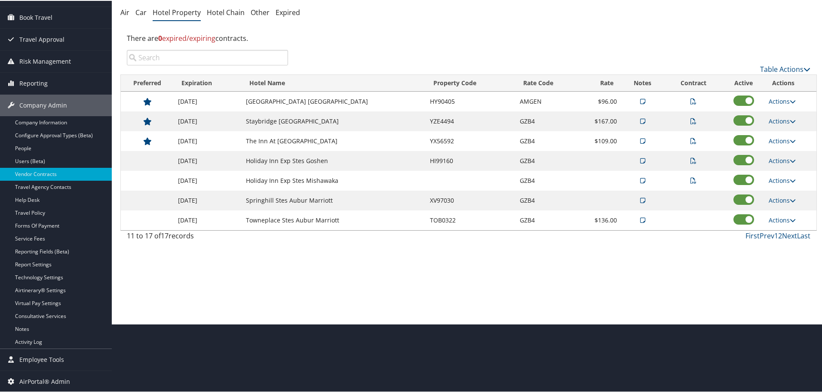
scroll to position [68, 0]
click at [778, 121] on link "Actions" at bounding box center [782, 120] width 27 height 8
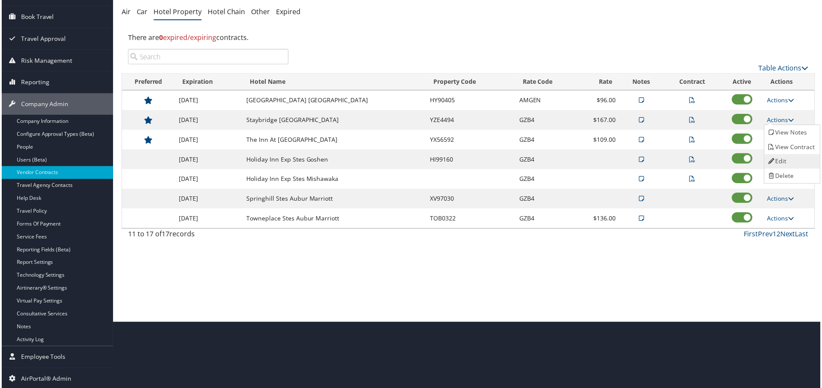
click at [781, 156] on link "Edit" at bounding box center [793, 162] width 54 height 15
select select "NLRA"
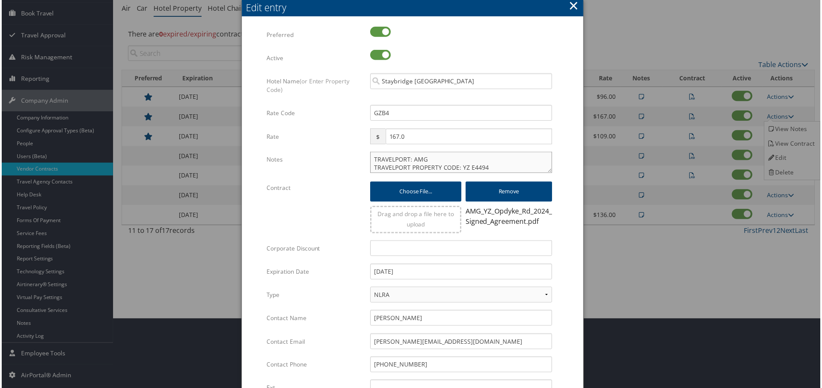
click at [371, 159] on textarea "TRAVELPORT: AMG TRAVELPORT PROPERTY CODE: YZ E4494" at bounding box center [461, 162] width 183 height 21
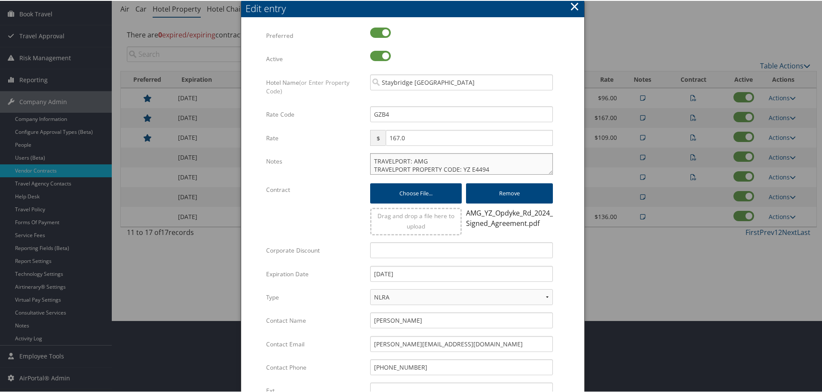
paste textarea "Rates tested in TP+ Aug 2025;"
type textarea "Rates tested in TP+ Aug 2025; TRAVELPORT: AMG TRAVELPORT PROPERTY CODE: YZ E4494"
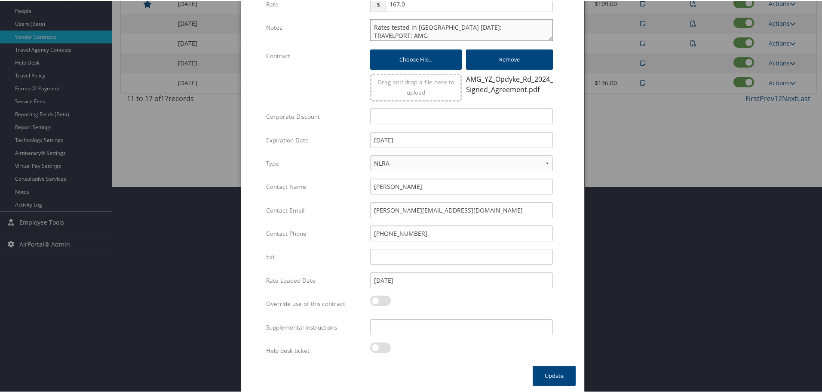
scroll to position [208, 0]
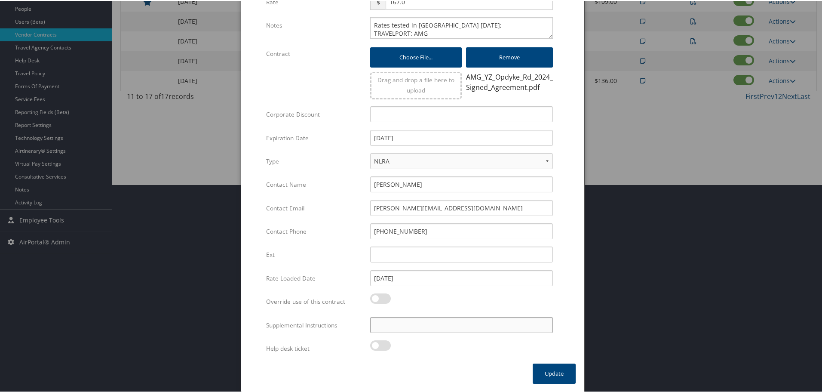
click at [426, 322] on input "Supplemental Instructions" at bounding box center [461, 324] width 183 height 16
paste input "SAB Prop ID -"
paste input "319500"
type input "SAB Prop ID - 319500"
click at [552, 374] on button "Update" at bounding box center [554, 372] width 43 height 20
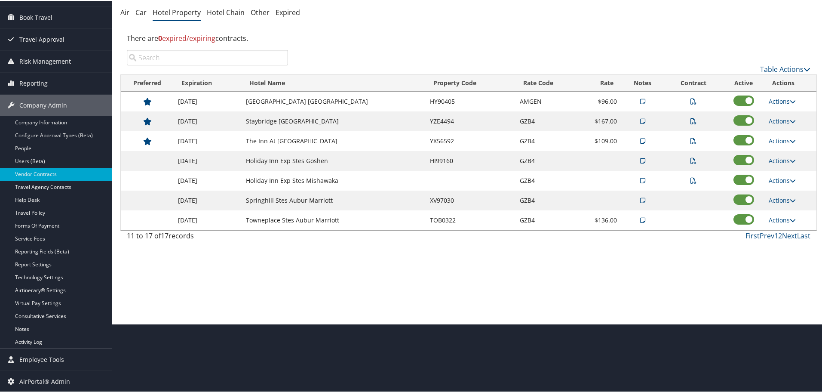
scroll to position [68, 0]
click at [773, 140] on link "Actions" at bounding box center [782, 140] width 27 height 8
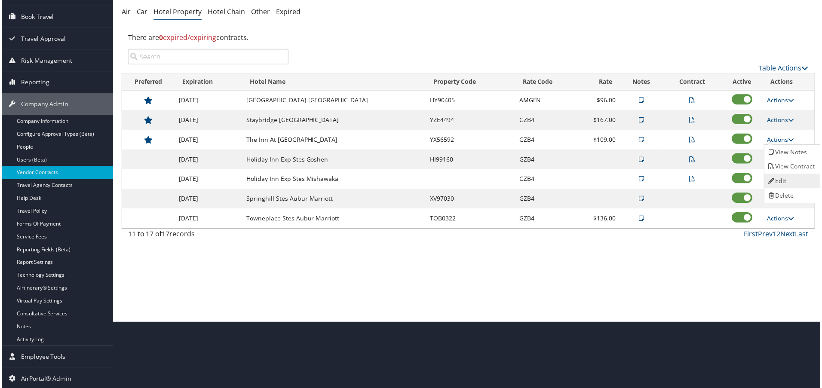
click at [788, 178] on link "Edit" at bounding box center [793, 182] width 54 height 15
select select "NLRA"
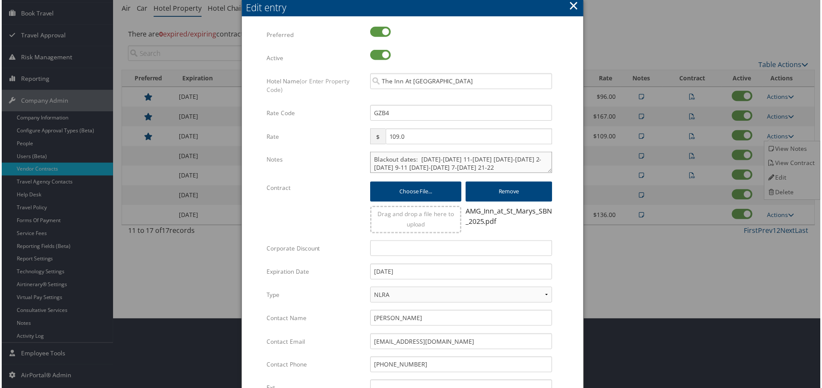
click at [370, 157] on textarea "Blackout dates: Aug 18-25 Sep 11-13 18-20 Oct 2-4 9-11 16-18 Nov 7-8 21-22" at bounding box center [461, 162] width 183 height 21
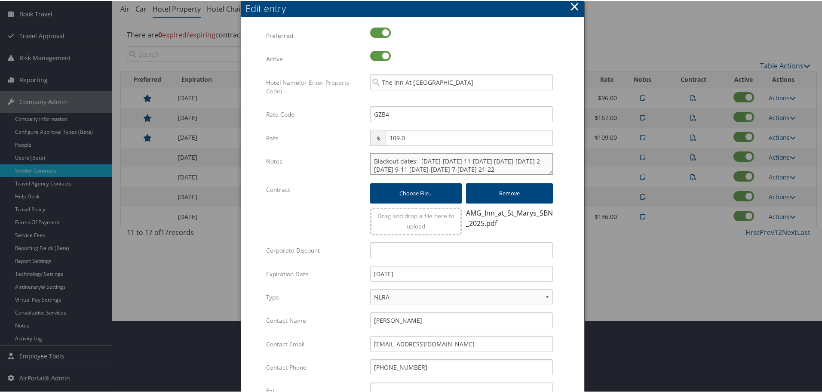
paste textarea "Rates tested in TP+ Aug 2025;"
type textarea "Rates tested in TP+ Aug 2025; Blackout dates: Aug 18-25 Sep 11-13 18-20 Oct 2-4…"
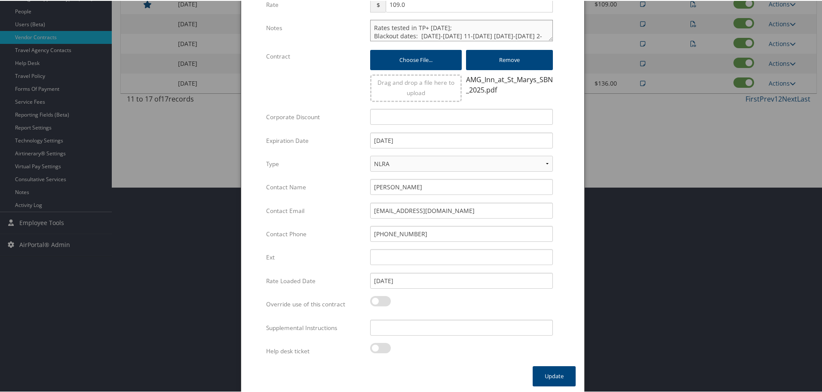
scroll to position [208, 0]
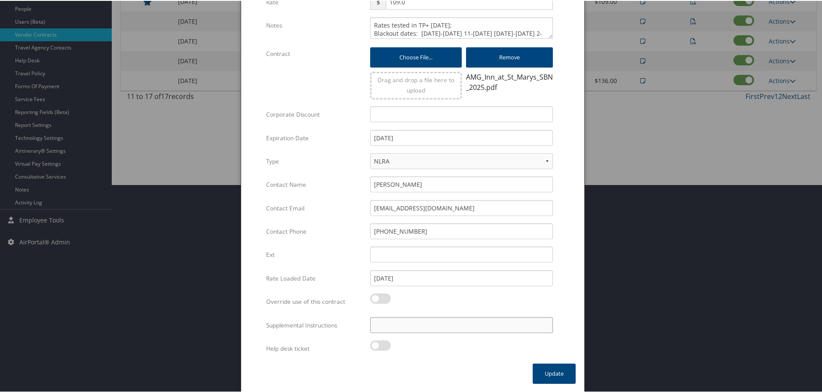
click at [436, 326] on input "Supplemental Instructions" at bounding box center [461, 324] width 183 height 16
paste input "SAB Prop ID -"
paste input "033744"
type input "SAB Prop ID - 033744"
click at [559, 369] on button "Update" at bounding box center [554, 372] width 43 height 20
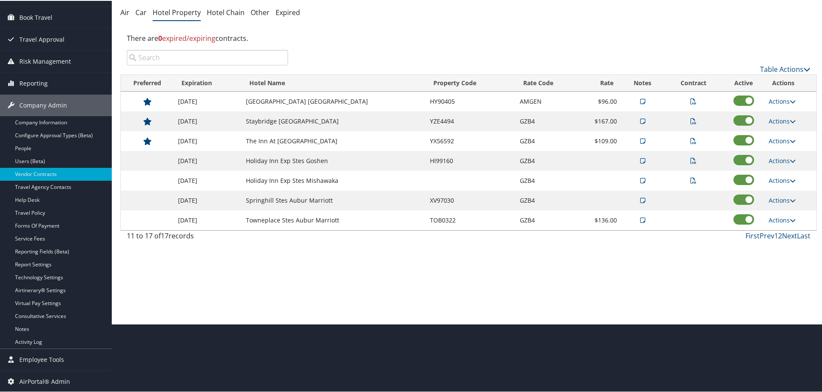
scroll to position [68, 0]
click at [769, 219] on link "Actions" at bounding box center [782, 219] width 27 height 8
click at [775, 245] on icon at bounding box center [773, 246] width 8 height 6
select select "NLRA"
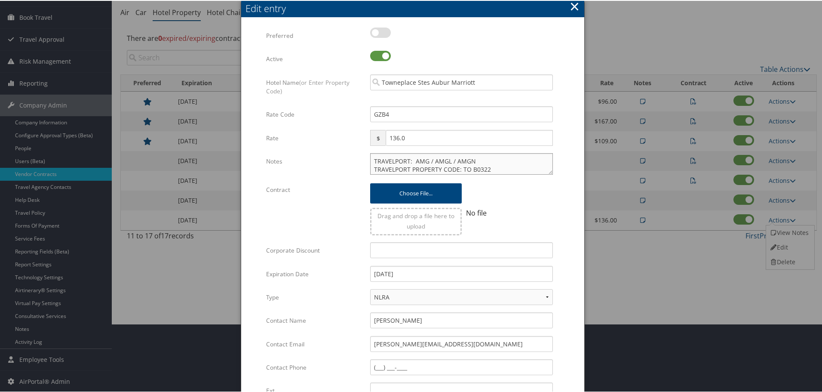
click at [370, 159] on textarea "TRAVELPORT: AMG / AMGL / AMGN TRAVELPORT PROPERTY CODE: TO B0322 --------------…" at bounding box center [461, 162] width 183 height 21
paste textarea "Rates tested in TP+ Aug 2025;"
type textarea "Rates tested in TP+ Aug 2025; TRAVELPORT: AMG / AMGL / AMGN TRAVELPORT PROPERTY…"
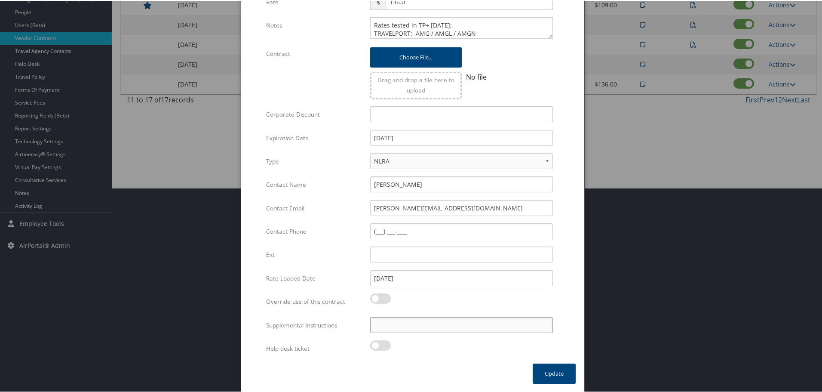
click at [430, 325] on input "Supplemental Instructions" at bounding box center [461, 324] width 183 height 16
paste input "SAB Prop ID -"
paste input "226841"
type input "SAB Prop ID - 226841"
click at [541, 376] on button "Update" at bounding box center [554, 372] width 43 height 20
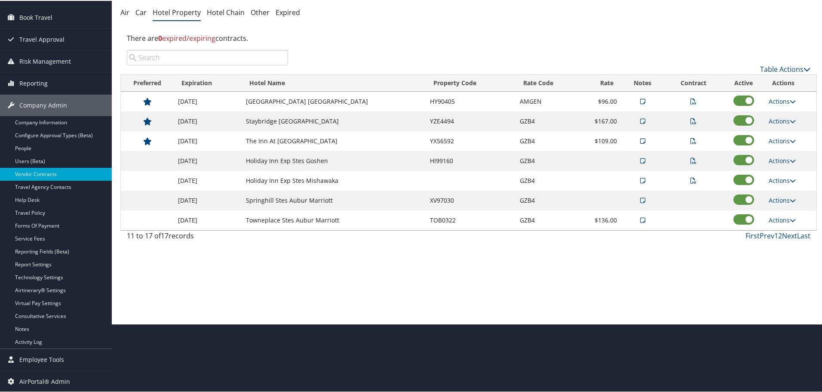
scroll to position [68, 0]
click at [777, 198] on link "Actions" at bounding box center [782, 199] width 27 height 8
click at [778, 221] on link "Actions" at bounding box center [782, 219] width 27 height 8
click at [771, 243] on icon at bounding box center [773, 246] width 8 height 6
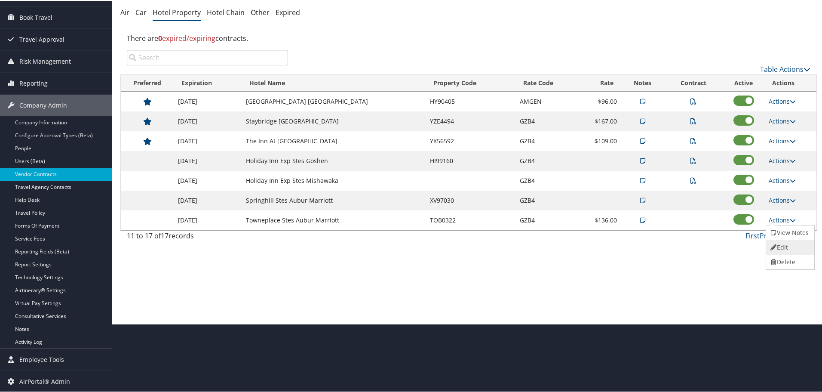
select select "NLRA"
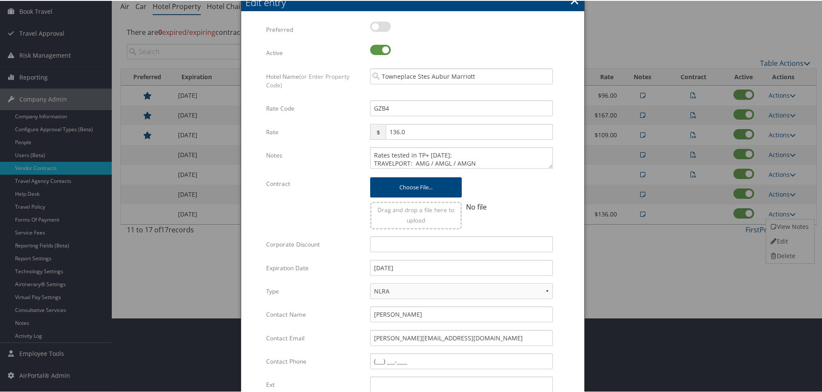
scroll to position [0, 0]
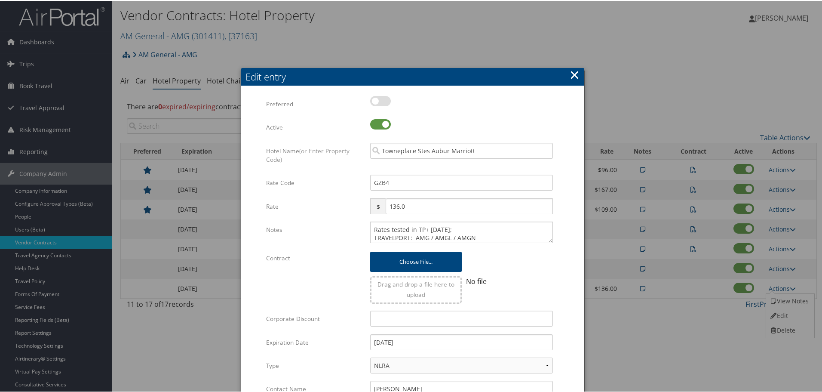
click at [573, 77] on button "×" at bounding box center [575, 73] width 10 height 17
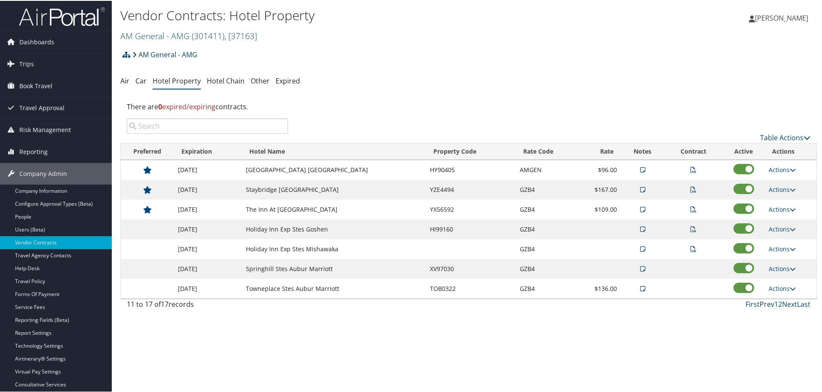
click at [767, 303] on link "Prev" at bounding box center [767, 302] width 15 height 9
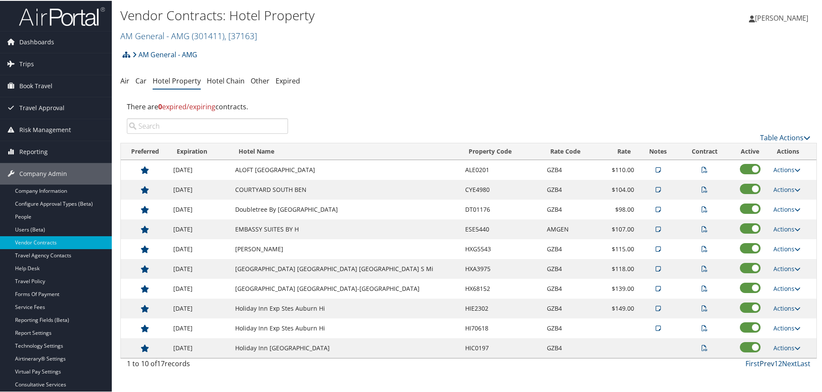
click at [765, 362] on link "Prev" at bounding box center [767, 362] width 15 height 9
click at [786, 361] on link "Next" at bounding box center [789, 362] width 15 height 9
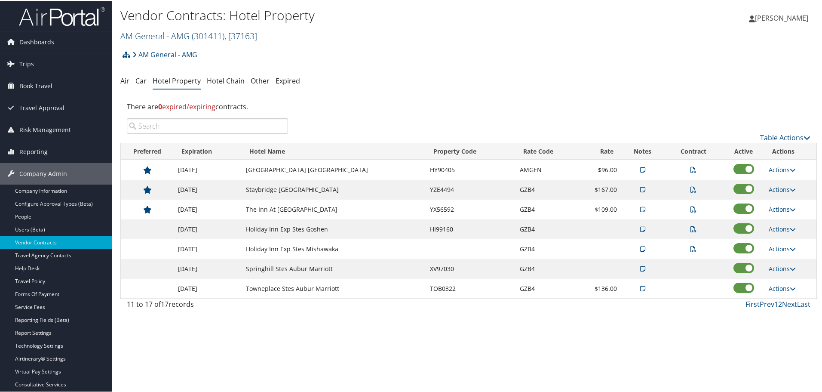
click at [205, 33] on span "( 301411 )" at bounding box center [208, 35] width 33 height 12
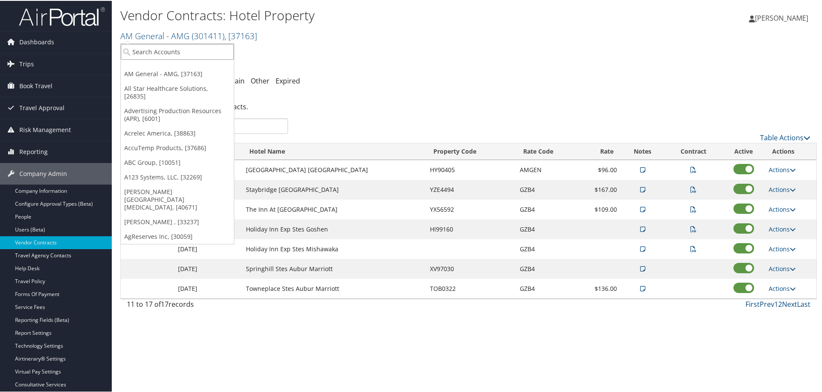
click at [209, 49] on input "search" at bounding box center [177, 51] width 113 height 16
type input "american dia"
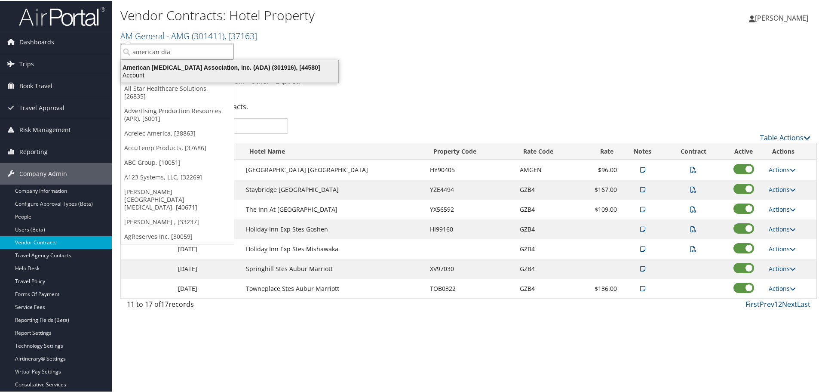
click at [296, 70] on div "Account" at bounding box center [229, 74] width 227 height 8
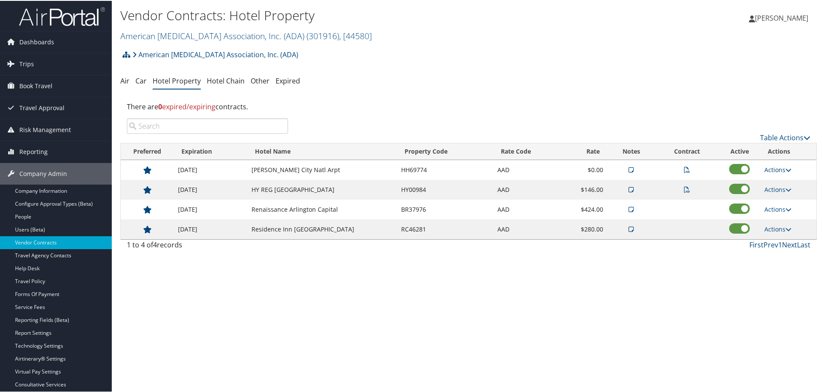
click at [775, 170] on link "Actions" at bounding box center [777, 169] width 27 height 8
click at [783, 208] on link "Edit" at bounding box center [789, 210] width 54 height 15
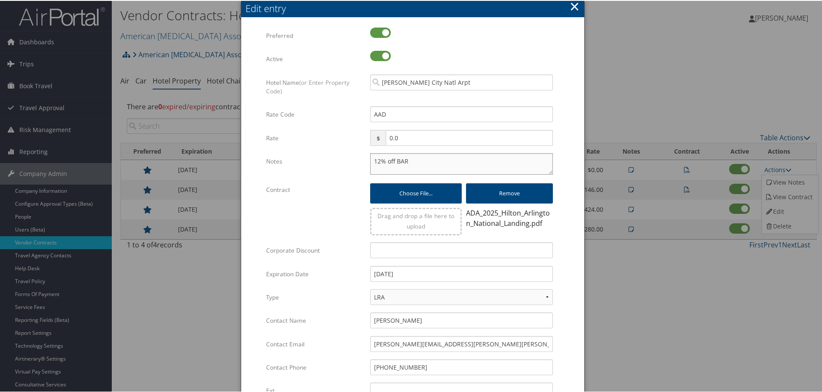
click at [371, 161] on textarea "12% off BAR" at bounding box center [461, 162] width 183 height 21
paste textarea "Rates tested in TP+ [DATE];"
type textarea "Rates tested in TP+ Aug 2025; 12% off BAR"
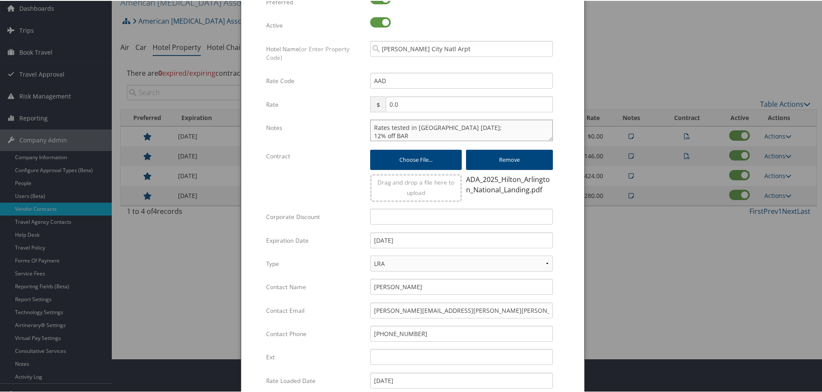
scroll to position [136, 0]
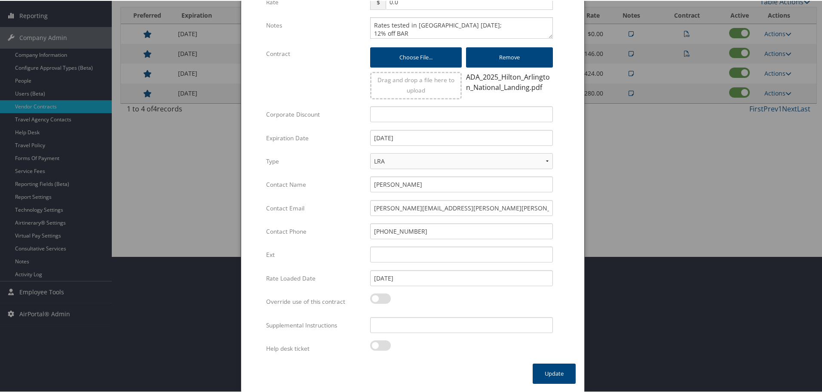
click at [446, 333] on div "Multiple values The selected items contain different values for this input. To …" at bounding box center [462, 327] width 196 height 23
click at [448, 326] on input "Supplemental Instructions" at bounding box center [461, 324] width 183 height 16
paste input "SAB Prop ID -"
paste input "011438"
type input "SAB Prop ID - 011438"
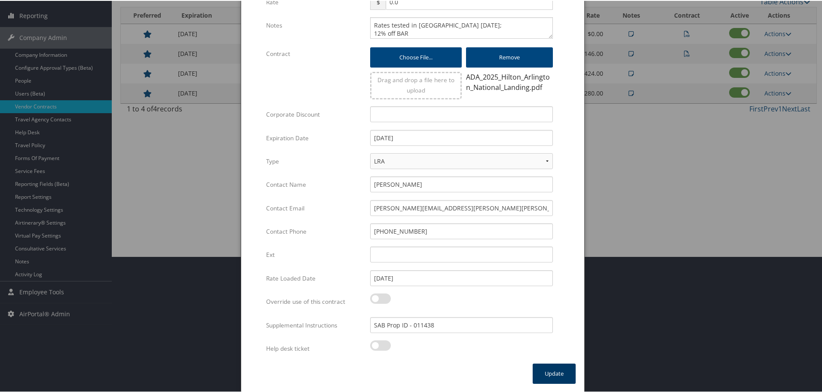
click at [546, 370] on button "Update" at bounding box center [554, 372] width 43 height 20
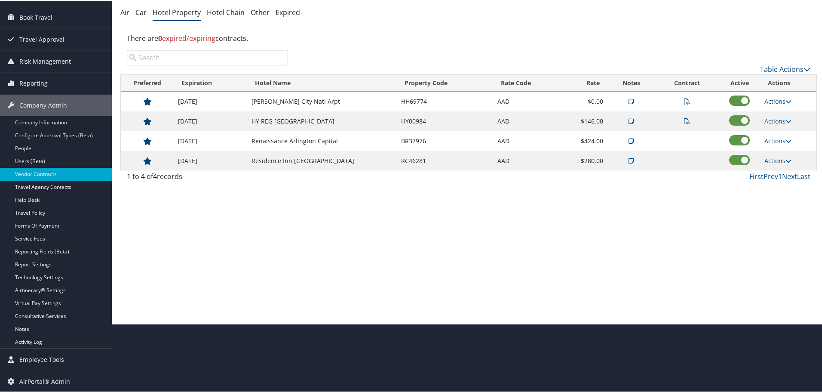
scroll to position [68, 0]
click at [775, 120] on link "Actions" at bounding box center [777, 120] width 27 height 8
click at [784, 162] on link "Edit" at bounding box center [789, 162] width 54 height 15
select select "NLRA"
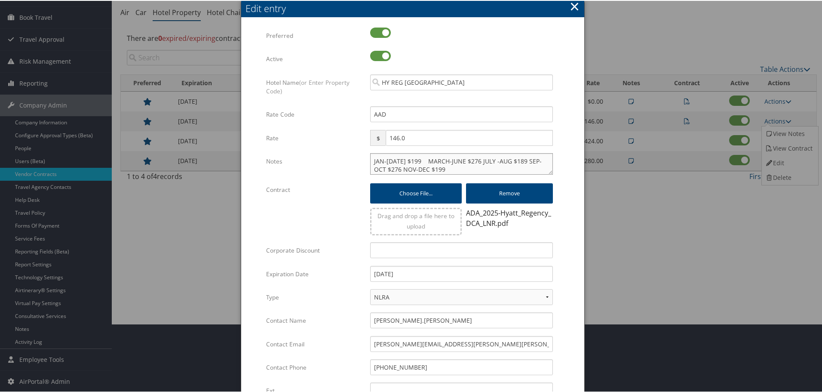
click at [371, 161] on textarea "JAN-FEB 28 $199 MARCH-JUNE $276 JULY -AUG $189 SEP-OCT $276 NOV-DEC $199" at bounding box center [461, 162] width 183 height 21
paste textarea "Rates tested in TP+ Aug 2025;"
type textarea "Rates tested in TP+ Aug 2025; JAN-FEB 28 $199 MARCH-JUNE $276 JULY -AUG $189 SE…"
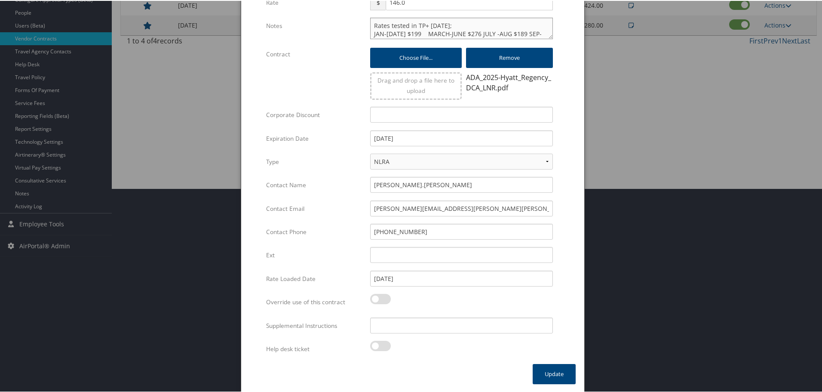
scroll to position [204, 0]
click at [456, 325] on input "Supplemental Instructions" at bounding box center [461, 324] width 183 height 16
paste input "SAB Prop ID -"
paste input "000984"
type input "SAB Prop ID - 000984"
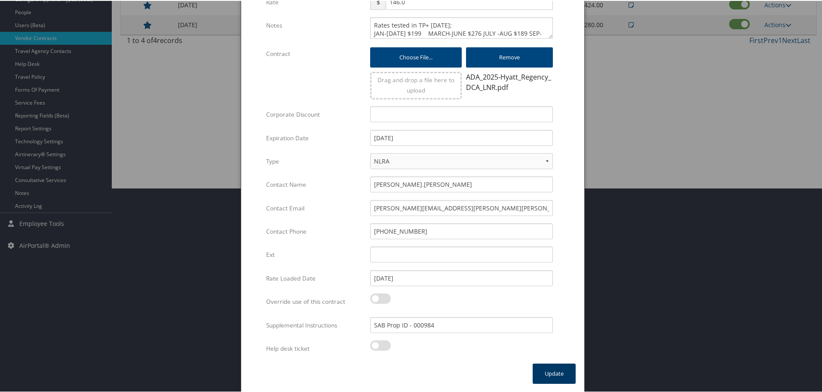
click at [544, 376] on button "Update" at bounding box center [554, 372] width 43 height 20
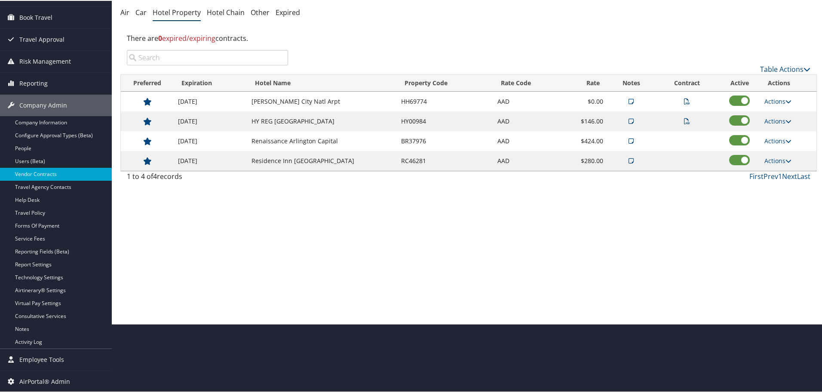
scroll to position [68, 0]
click at [775, 141] on link "Actions" at bounding box center [777, 140] width 27 height 8
click at [772, 169] on icon at bounding box center [769, 167] width 8 height 6
select select "NLRA"
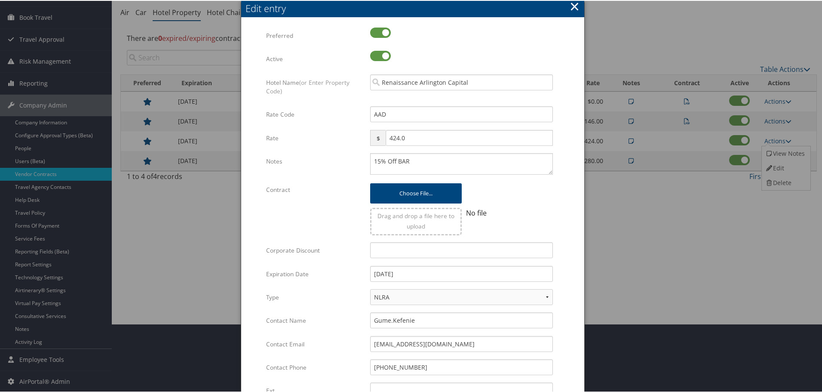
click at [369, 162] on div "15% Off BAR Multiple values The selected items contain different values for thi…" at bounding box center [462, 166] width 196 height 28
click at [371, 161] on textarea "15% Off BAR" at bounding box center [461, 162] width 183 height 21
paste textarea "Rates tested in TP+ Aug 2025;"
type textarea "Rates tested in TP+ Aug 2025; 15% Off BAR"
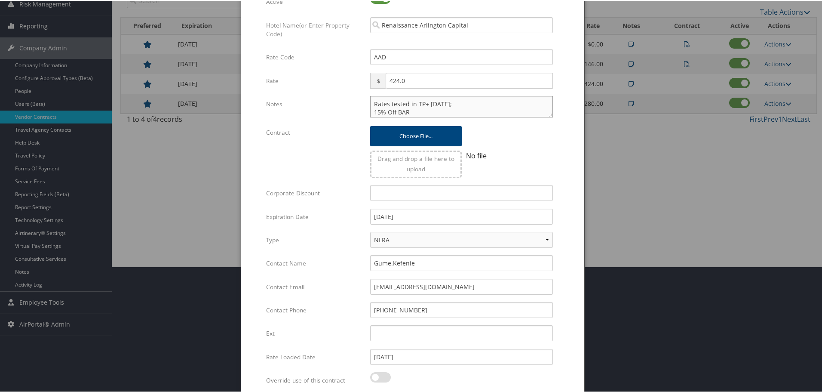
scroll to position [204, 0]
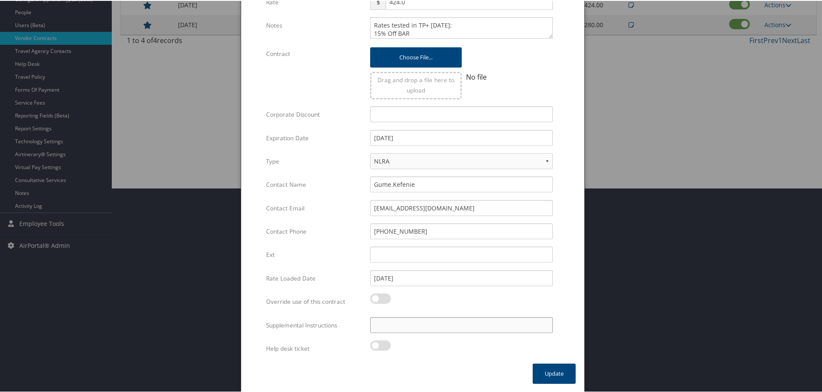
click at [432, 320] on input "Supplemental Instructions" at bounding box center [461, 324] width 183 height 16
paste input "SAB Prop ID -"
paste input "133722"
type input "SAB Prop ID - 133722"
click at [550, 371] on button "Update" at bounding box center [554, 372] width 43 height 20
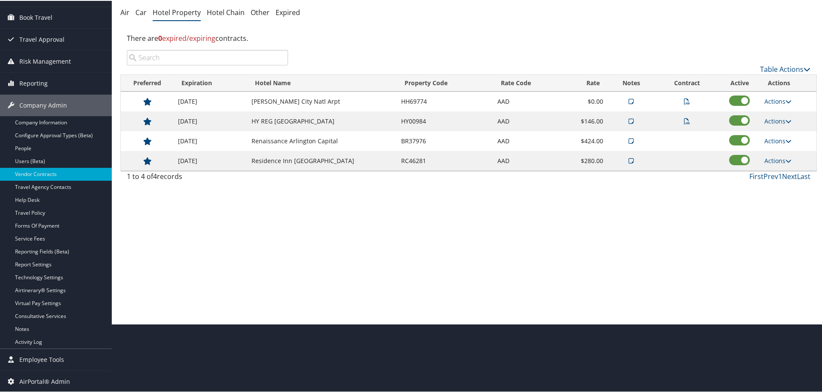
scroll to position [68, 0]
click at [775, 158] on link "Actions" at bounding box center [777, 160] width 27 height 8
click at [777, 188] on link "Edit" at bounding box center [785, 187] width 46 height 15
select select "NLRA"
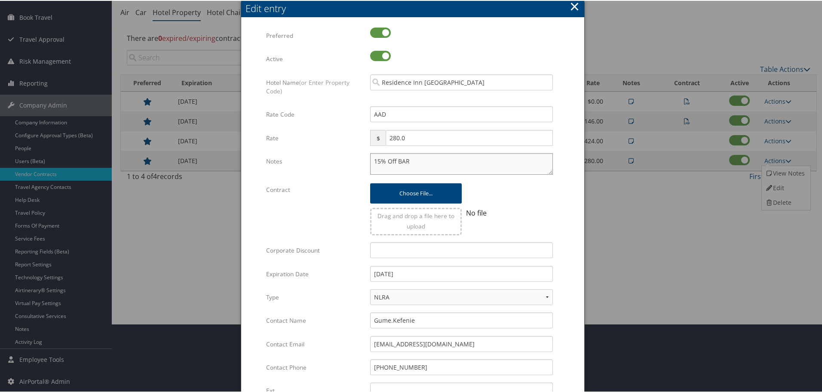
click at [370, 161] on textarea "15% Off BAR" at bounding box center [461, 162] width 183 height 21
paste textarea "Rates tested in TP+ Aug 2025;"
type textarea "Rates tested in TP+ Aug 2025; 15% Off BAR"
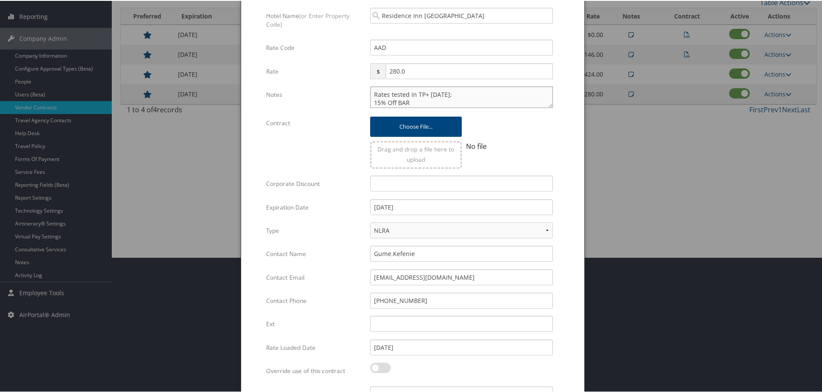
scroll to position [204, 0]
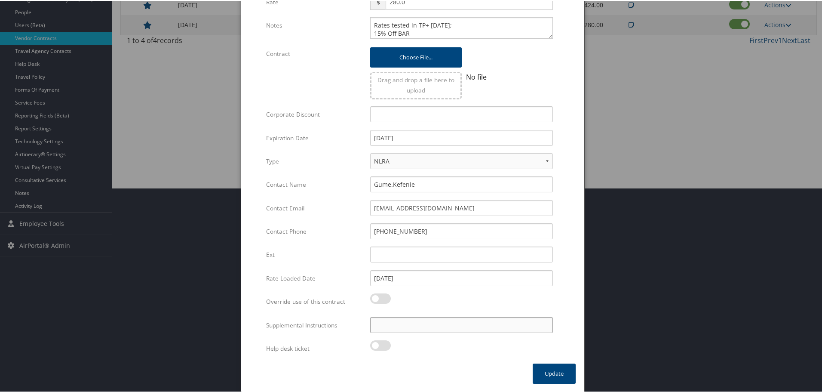
click at [432, 321] on input "Supplemental Instructions" at bounding box center [461, 324] width 183 height 16
paste input "SAB Prop ID -"
paste input "134025"
type input "SAB Prop ID - 134025"
click at [566, 380] on button "Update" at bounding box center [554, 372] width 43 height 20
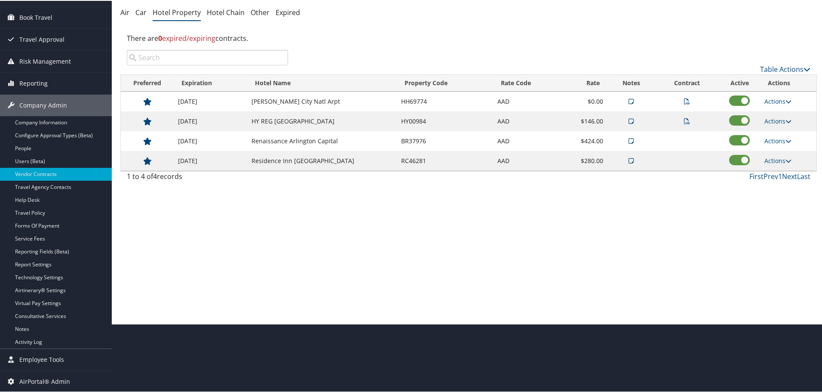
scroll to position [68, 0]
drag, startPoint x: 453, startPoint y: 230, endPoint x: 487, endPoint y: 168, distance: 71.0
click at [452, 232] on div "Vendor Contracts: Hotel Property American Diabetes Association, Inc. (ADA) ( 30…" at bounding box center [469, 128] width 714 height 392
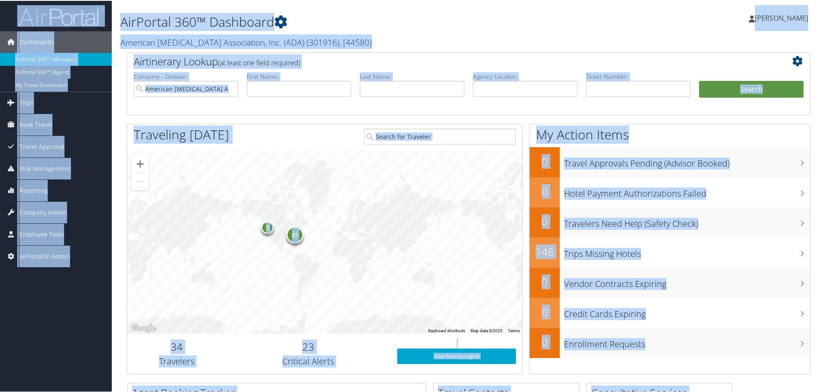
click at [434, 35] on h2 "American Diabetes Association, Inc. (ADA) ( 301916 ) , [ 44580 ]" at bounding box center [352, 41] width 464 height 15
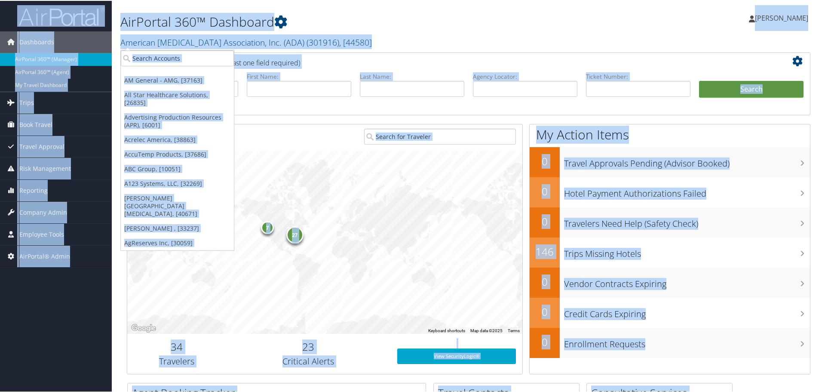
click at [434, 35] on h2 "American Diabetes Association, Inc. (ADA) ( 301916 ) , [ 44580 ]" at bounding box center [352, 41] width 464 height 15
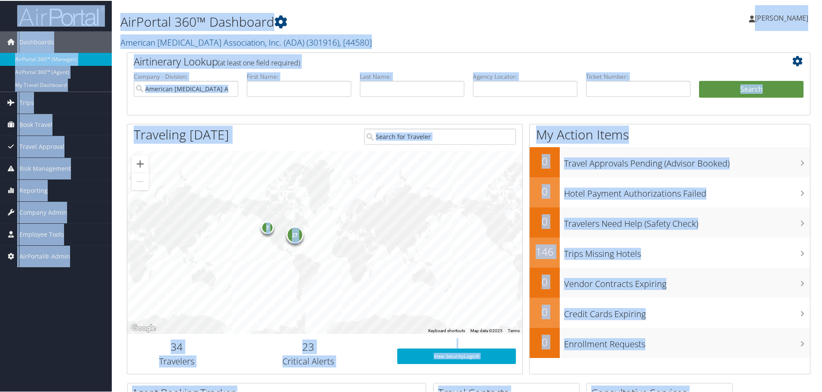
click at [478, 37] on h2 "American Diabetes Association, Inc. (ADA) ( 301916 ) , [ 44580 ]" at bounding box center [352, 41] width 464 height 15
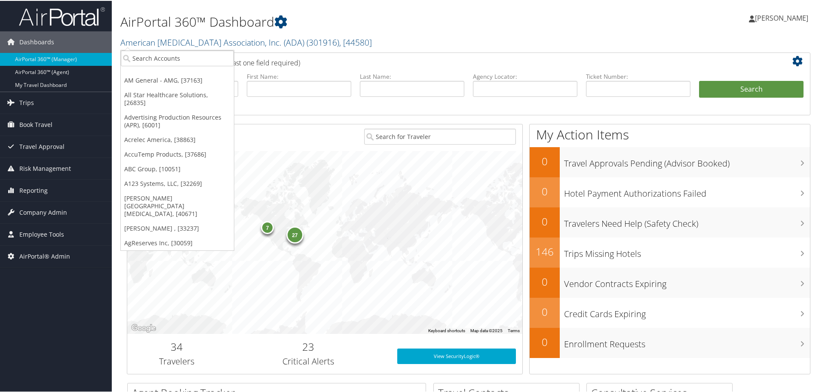
click at [470, 176] on div "27 7" at bounding box center [324, 241] width 395 height 183
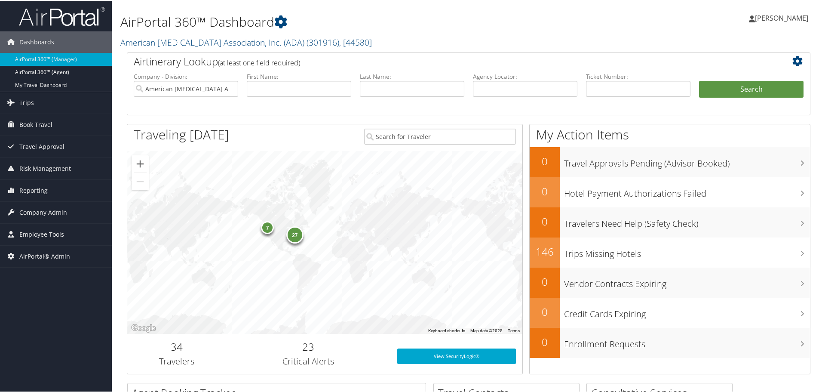
click at [451, 32] on div "AirPortal 360™ Dashboard American Diabetes Association, Inc. (ADA) ( 301916 ) ,…" at bounding box center [352, 26] width 464 height 44
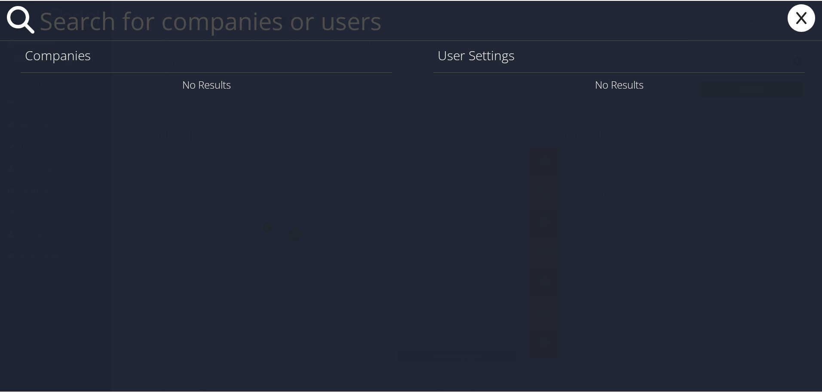
paste input "mes7d@virginia.edu"
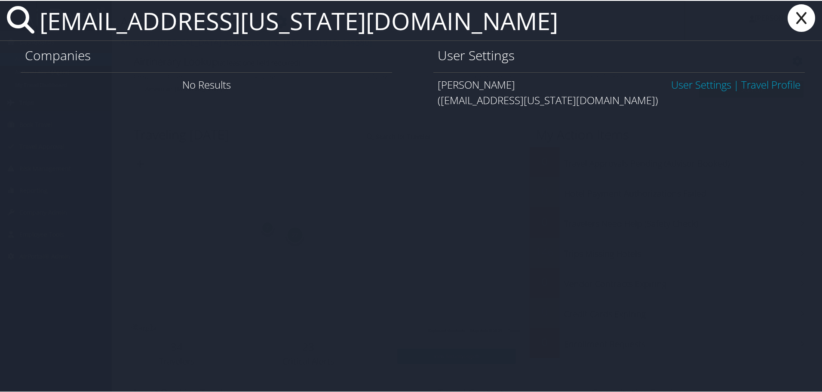
type input "mes7d@virginia.edu"
click at [689, 86] on link "User Settings" at bounding box center [701, 84] width 60 height 14
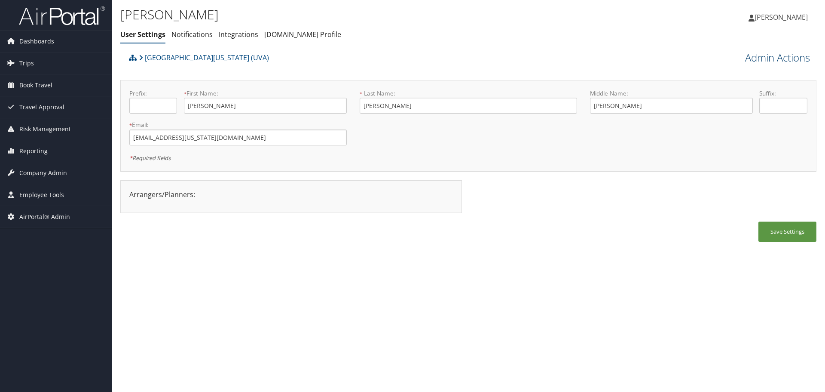
click at [761, 58] on link "Admin Actions" at bounding box center [777, 57] width 65 height 15
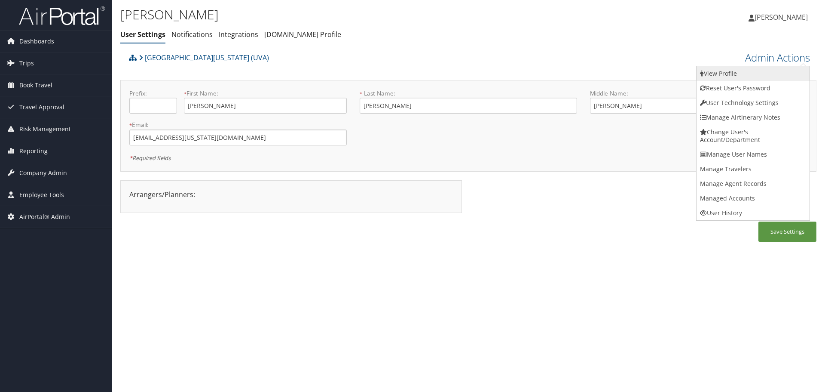
click at [769, 71] on link "View Profile" at bounding box center [753, 73] width 113 height 15
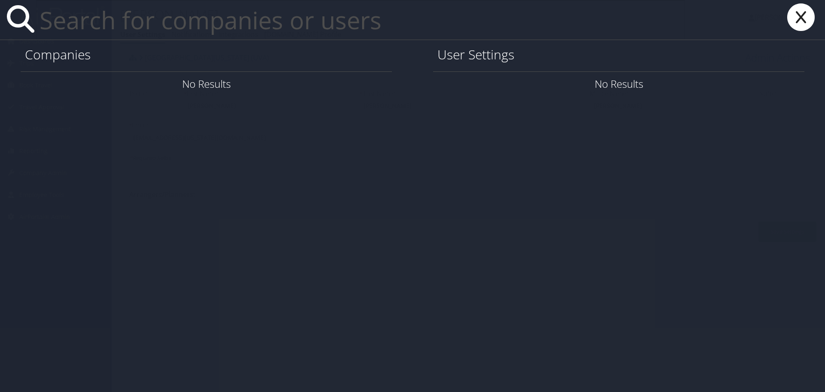
paste input "[EMAIL_ADDRESS][US_STATE][DOMAIN_NAME]"
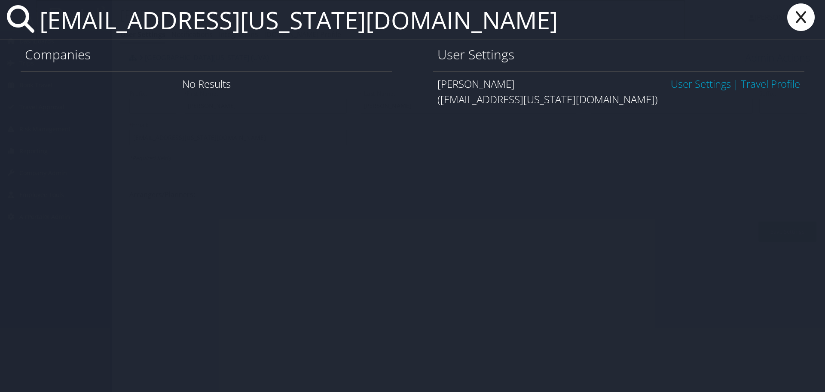
type input "[EMAIL_ADDRESS][US_STATE][DOMAIN_NAME]"
click at [701, 86] on link "User Settings" at bounding box center [701, 84] width 60 height 14
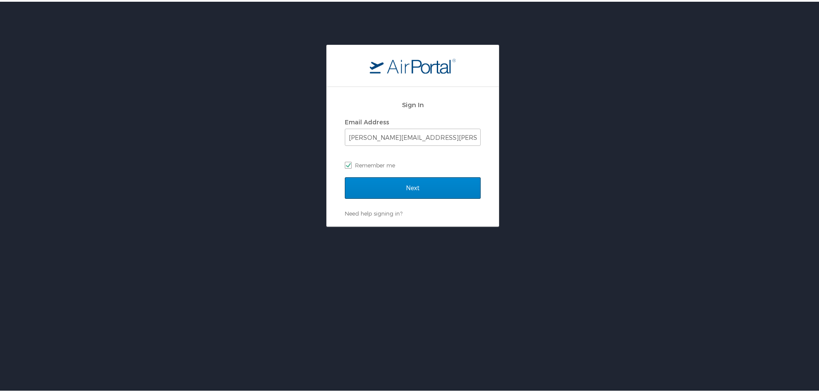
click at [423, 175] on form "Sign In Email Address [PERSON_NAME][EMAIL_ADDRESS][PERSON_NAME][DOMAIN_NAME] Re…" at bounding box center [413, 151] width 136 height 114
click at [418, 185] on input "Next" at bounding box center [413, 185] width 136 height 21
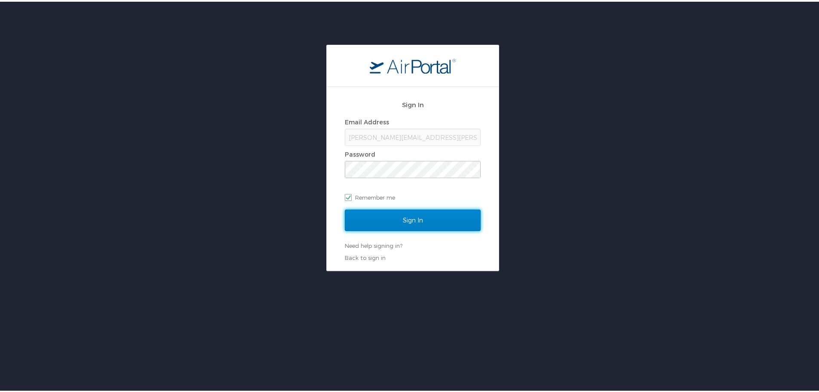
click at [414, 217] on input "Sign In" at bounding box center [413, 218] width 136 height 21
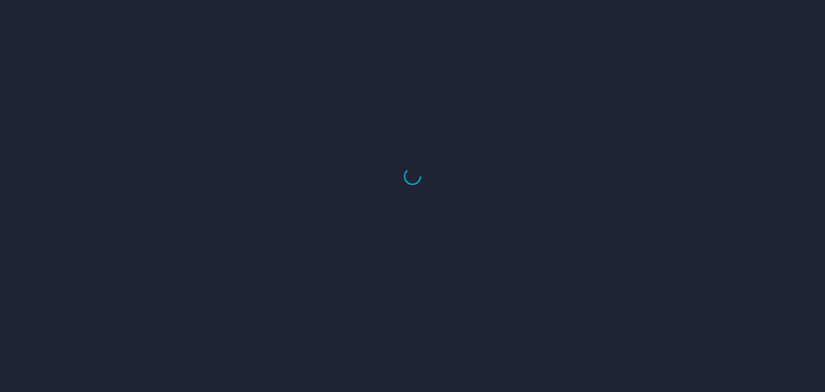
select select "US"
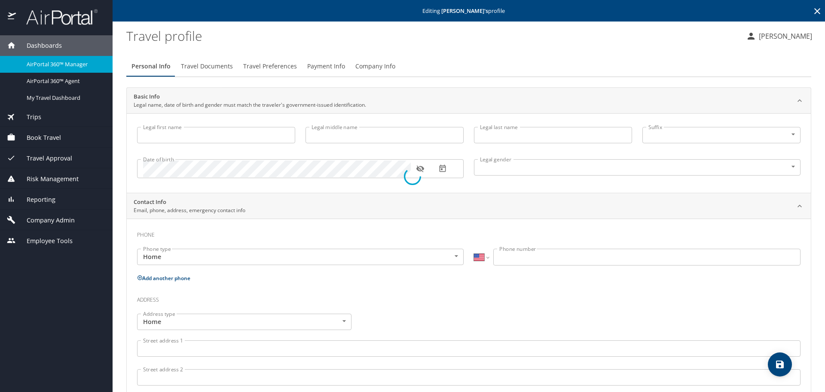
type input "[PERSON_NAME]"
type input "Undisclosed"
select select "US"
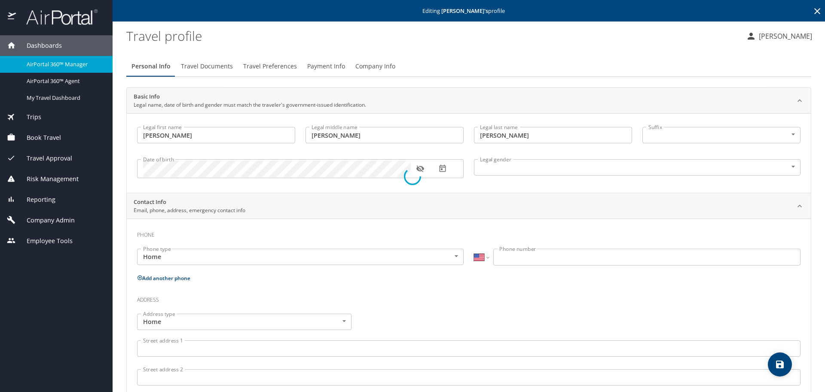
select select "AT"
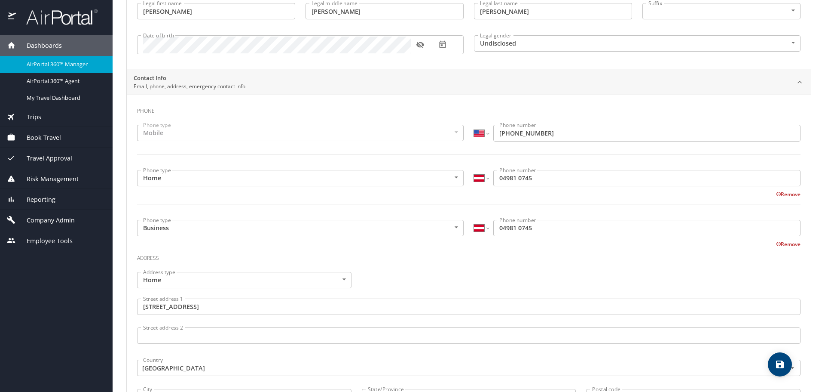
scroll to position [129, 0]
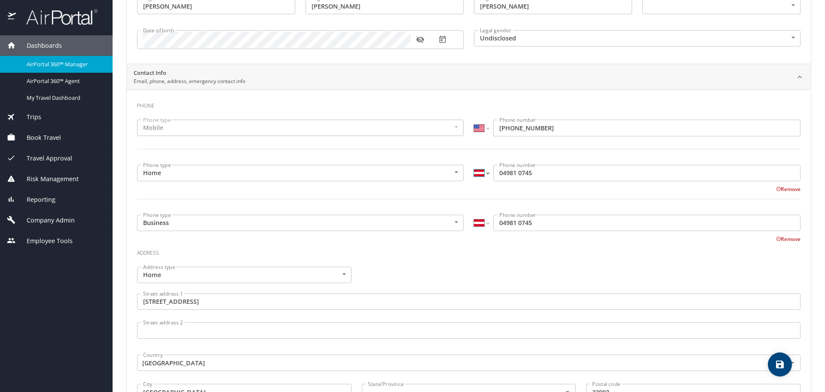
click at [474, 171] on select "International [GEOGRAPHIC_DATA] [GEOGRAPHIC_DATA] [GEOGRAPHIC_DATA] [GEOGRAPHIC…" at bounding box center [481, 173] width 15 height 16
click at [493, 175] on input "04981 0745" at bounding box center [646, 173] width 307 height 16
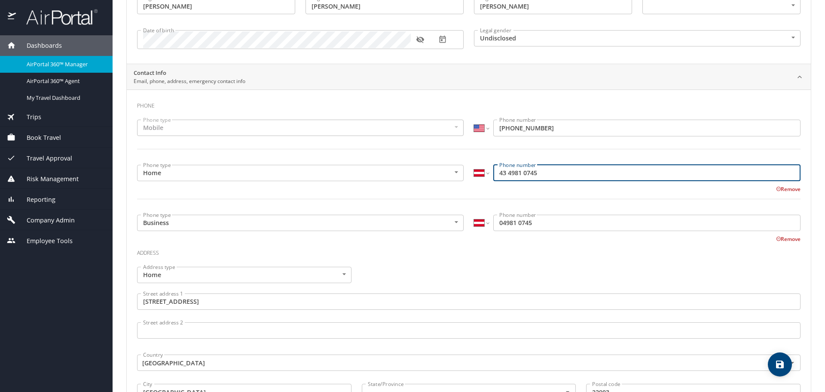
type input "43 4981 0745"
click at [494, 222] on input "04981 0745" at bounding box center [646, 222] width 307 height 16
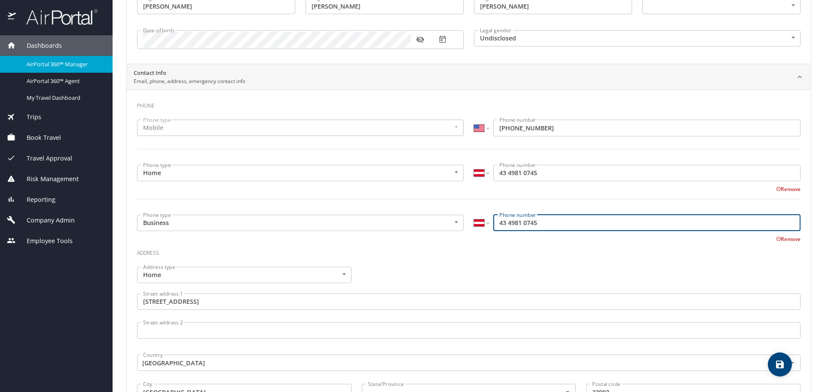
type input "43 4981 0745"
click at [481, 176] on select "International [GEOGRAPHIC_DATA] [GEOGRAPHIC_DATA] [GEOGRAPHIC_DATA] [GEOGRAPHIC…" at bounding box center [481, 173] width 15 height 16
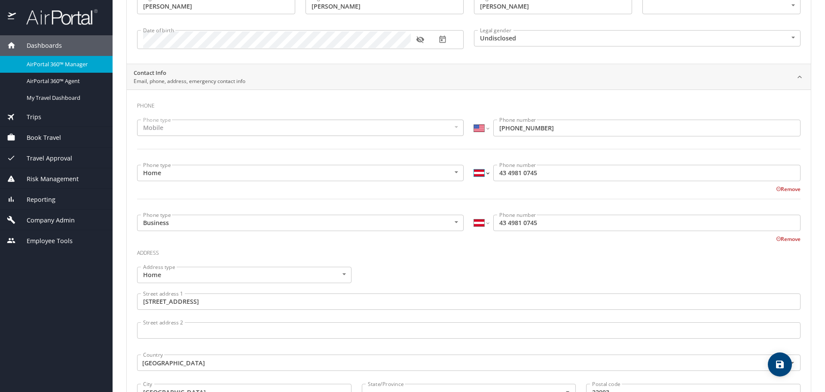
select select "US"
click at [474, 165] on select "International [GEOGRAPHIC_DATA] [GEOGRAPHIC_DATA] [GEOGRAPHIC_DATA] [GEOGRAPHIC…" at bounding box center [481, 173] width 15 height 16
type input "[PHONE_NUMBER]"
click at [476, 227] on select "International [GEOGRAPHIC_DATA] [GEOGRAPHIC_DATA] [GEOGRAPHIC_DATA] [GEOGRAPHIC…" at bounding box center [481, 222] width 15 height 16
select select "US"
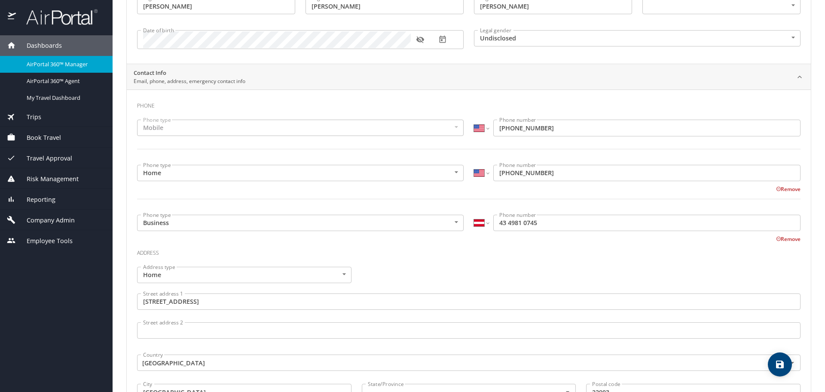
click at [474, 214] on select "International Afghanistan Åland Islands Albania Algeria American Samoa Andorra …" at bounding box center [481, 222] width 15 height 16
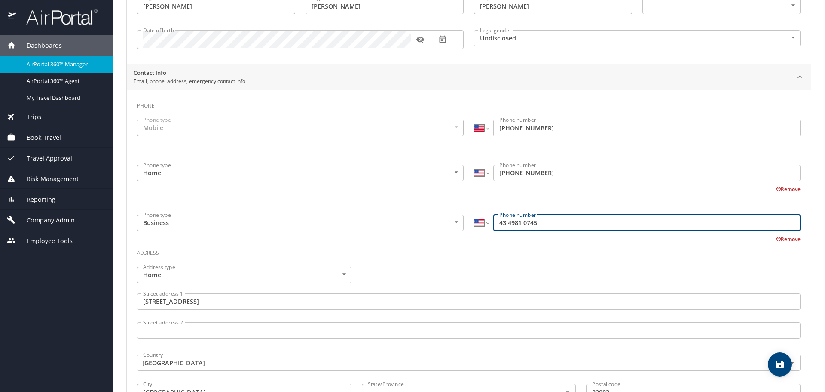
type input "(434) 981-0745"
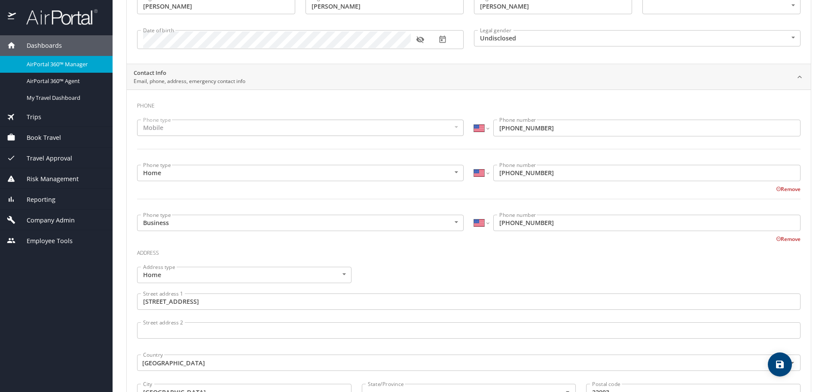
click at [480, 258] on div "Address" at bounding box center [469, 254] width 664 height 23
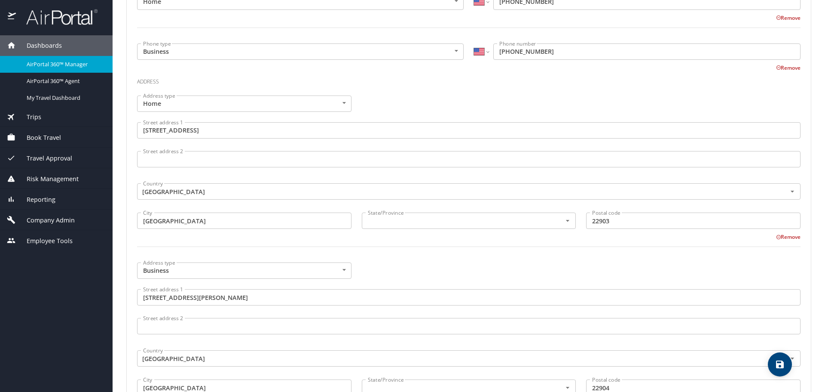
scroll to position [301, 0]
click at [422, 222] on input "text" at bounding box center [457, 219] width 184 height 11
type input "[US_STATE]"
click at [408, 257] on div at bounding box center [469, 250] width 674 height 21
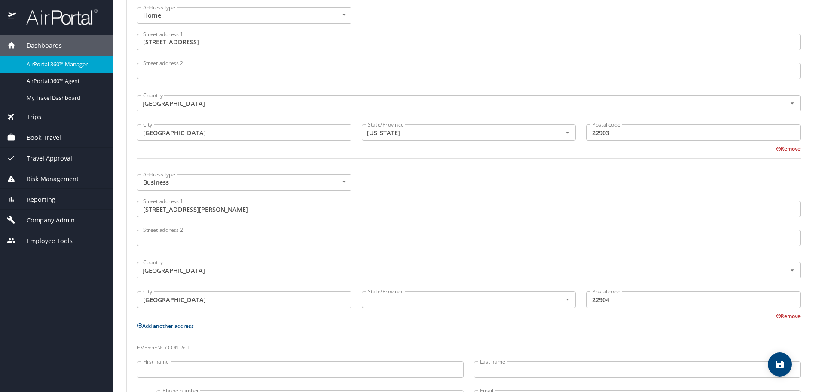
scroll to position [430, 0]
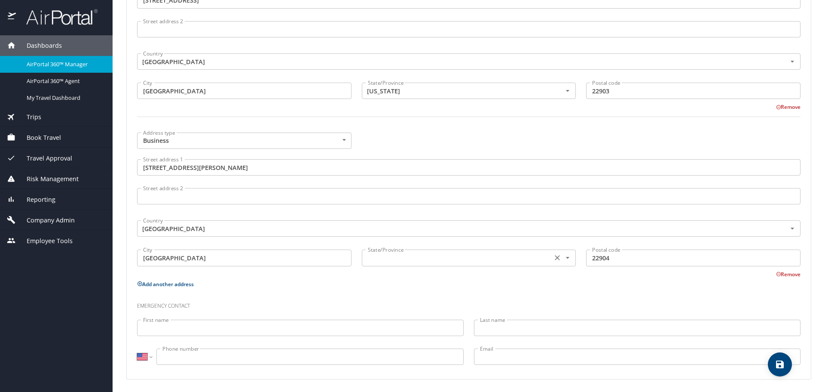
click at [412, 261] on input "text" at bounding box center [457, 257] width 184 height 11
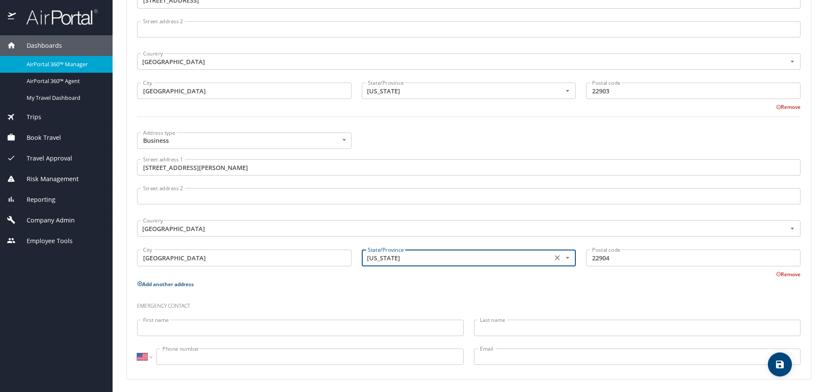
type input "[US_STATE]"
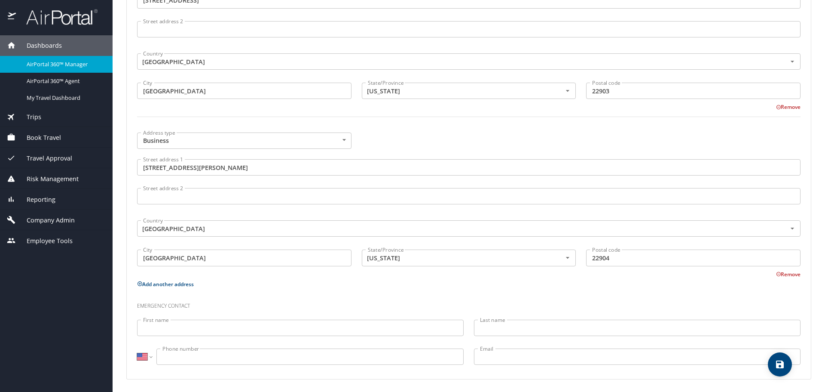
click at [410, 292] on div "Emergency contact" at bounding box center [469, 302] width 674 height 23
click at [776, 365] on icon "save" at bounding box center [780, 364] width 10 height 10
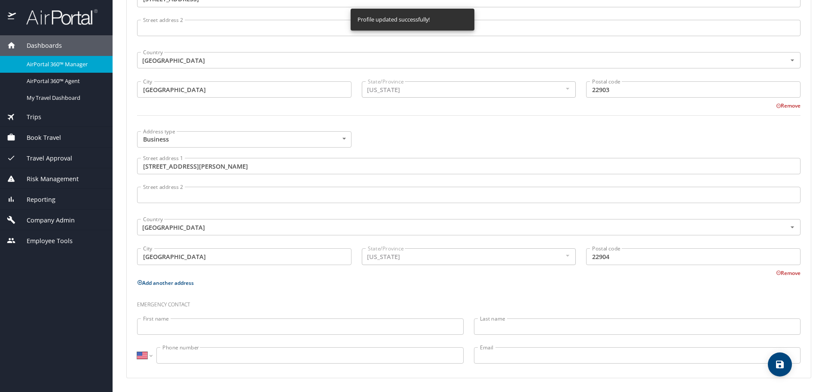
select select "US"
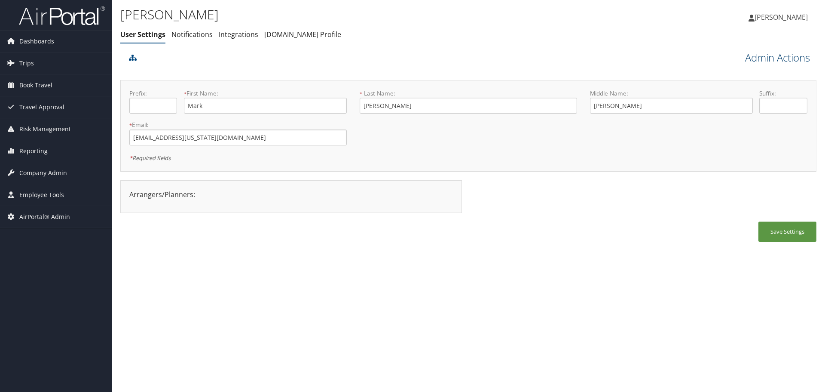
click at [783, 58] on link "Admin Actions" at bounding box center [777, 57] width 65 height 15
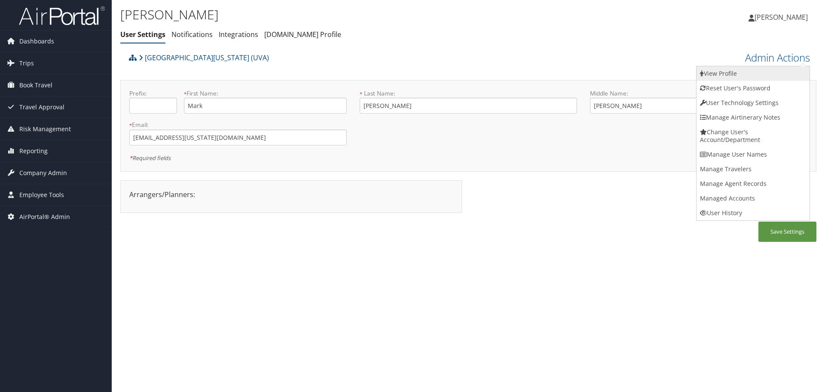
click at [776, 69] on link "View Profile" at bounding box center [753, 73] width 113 height 15
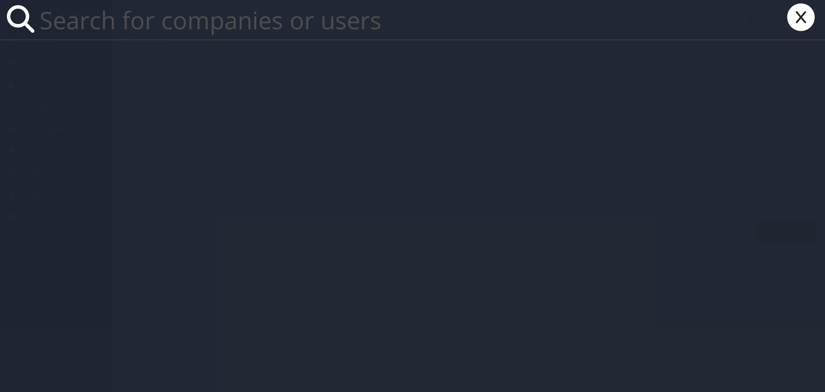
paste input "[EMAIL_ADDRESS][DOMAIN_NAME]"
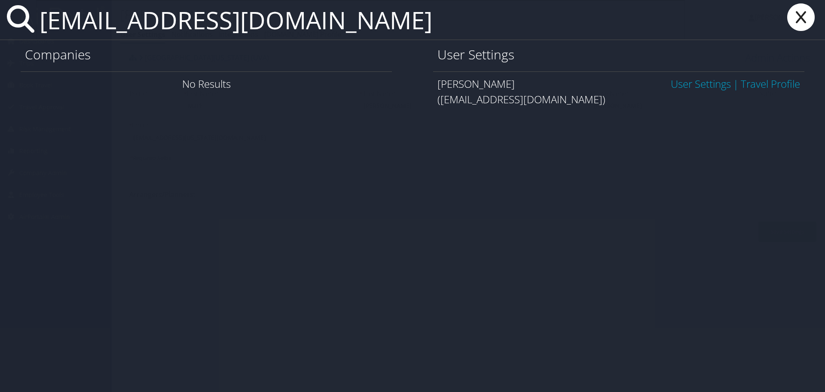
type input "[EMAIL_ADDRESS][DOMAIN_NAME]"
click at [695, 86] on link "User Settings" at bounding box center [701, 84] width 60 height 14
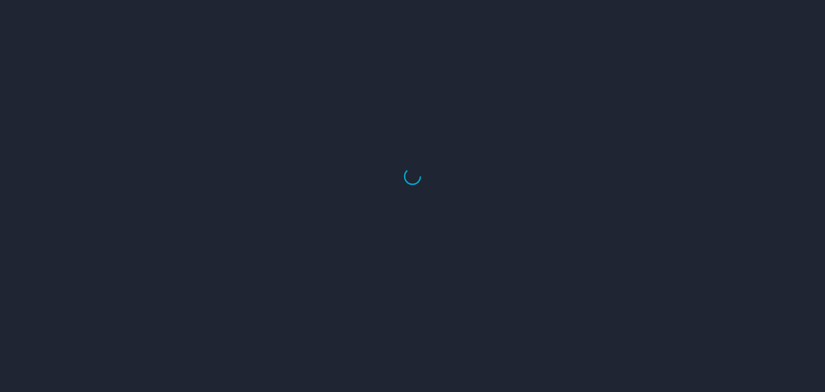
select select "US"
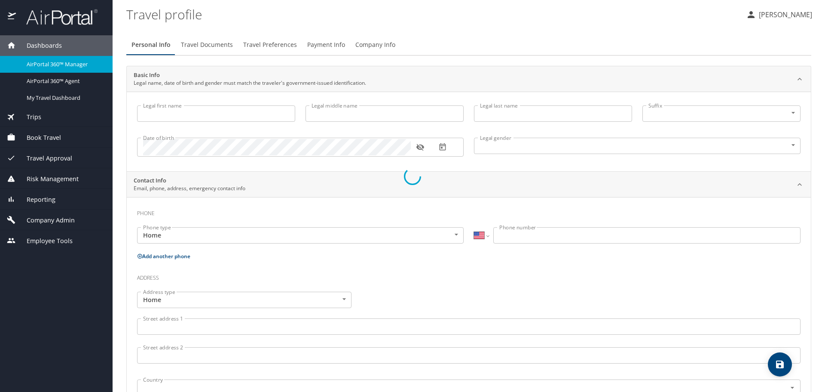
type input "Mark"
type input "[PERSON_NAME]"
type input "[DEMOGRAPHIC_DATA]"
type input "[PERSON_NAME]"
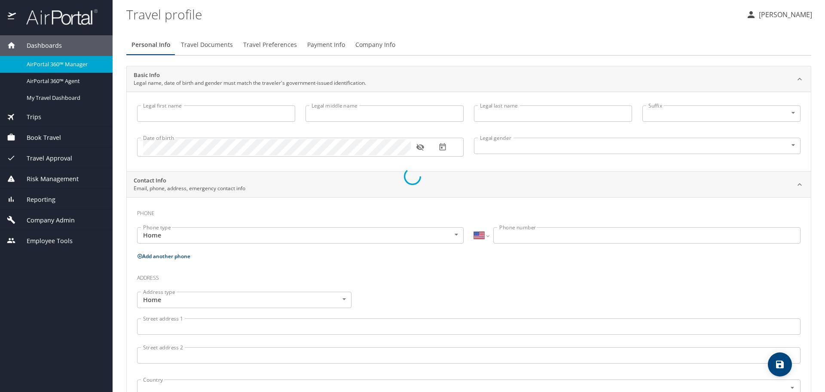
type input "[PERSON_NAME]"
type input "[PHONE_NUMBER]"
select select "US"
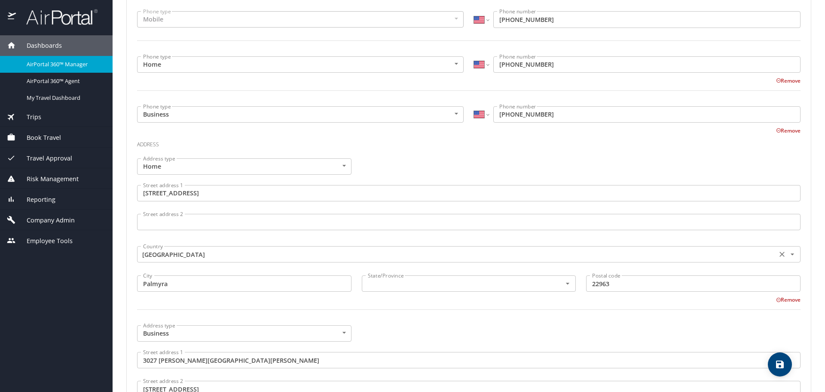
scroll to position [258, 0]
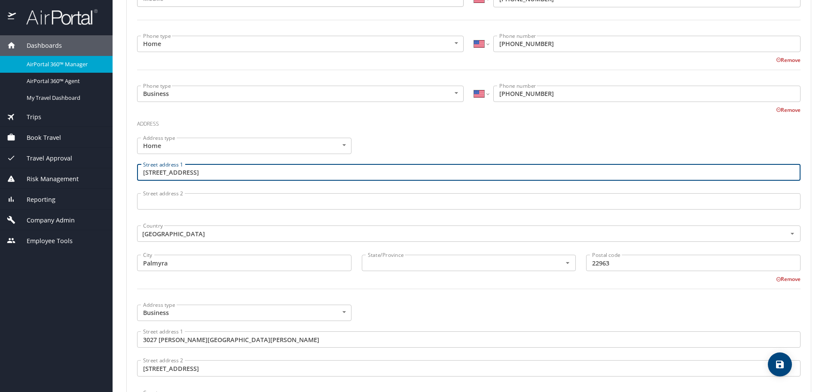
drag, startPoint x: 199, startPoint y: 170, endPoint x: 103, endPoint y: 175, distance: 96.8
click at [103, 176] on div "Dashboards AirPortal 360™ Manager AirPortal 360™ Agent My Travel Dashboard Trip…" at bounding box center [412, 196] width 825 height 392
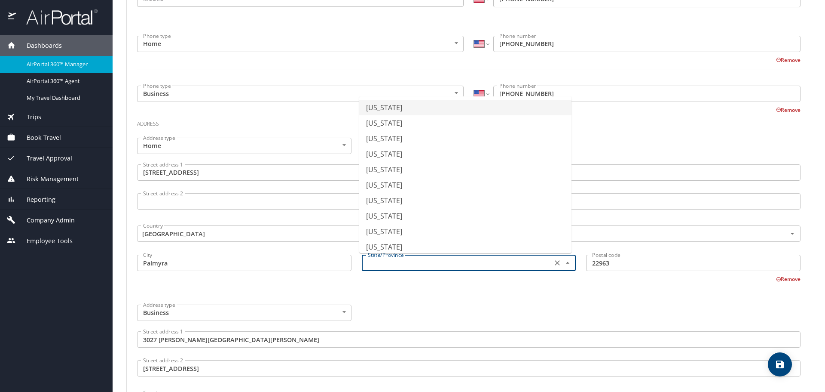
click at [398, 263] on input "text" at bounding box center [457, 262] width 184 height 11
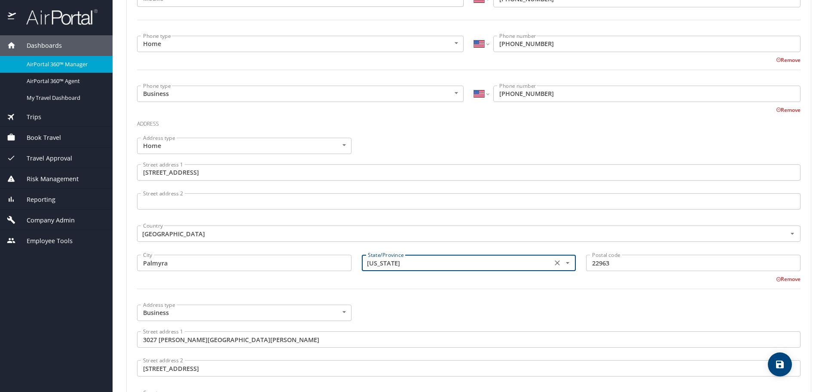
type input "[US_STATE]"
click at [421, 289] on div at bounding box center [469, 293] width 674 height 21
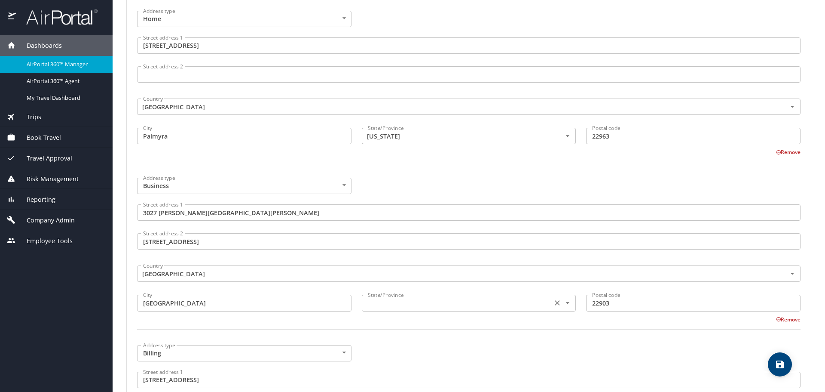
scroll to position [387, 0]
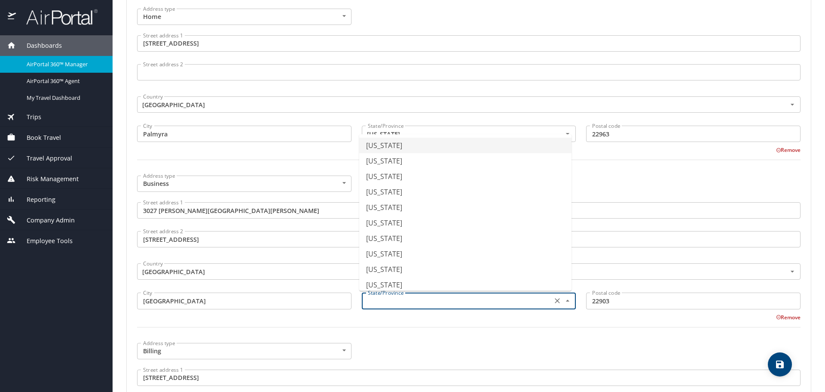
click at [421, 306] on input "text" at bounding box center [457, 300] width 184 height 11
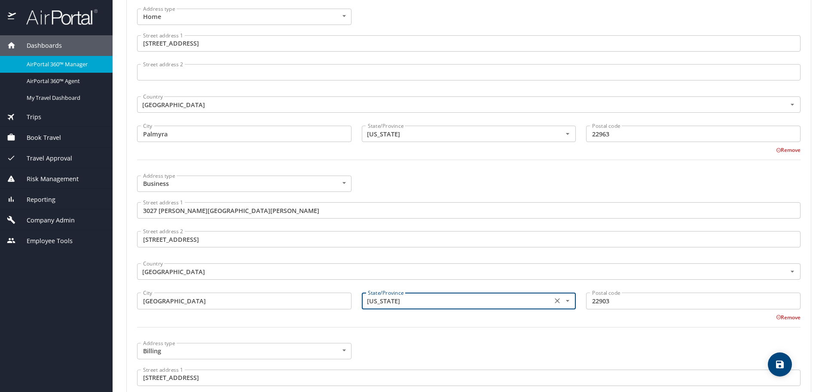
type input "Virginia"
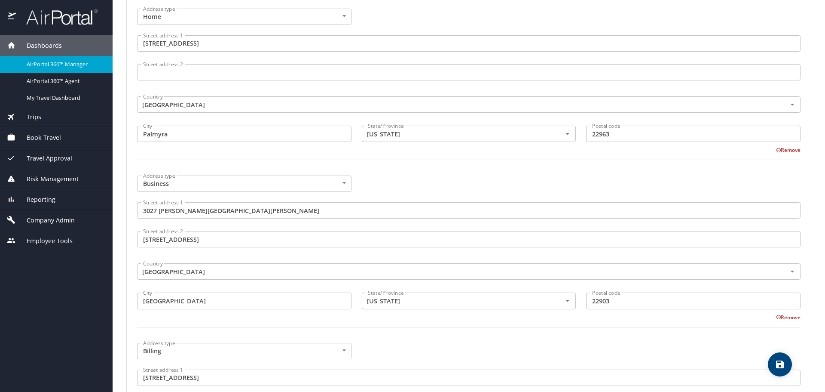
click at [429, 336] on div at bounding box center [469, 332] width 674 height 21
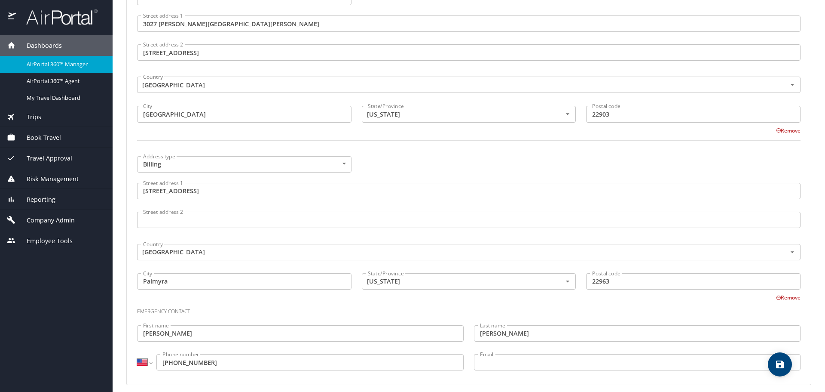
scroll to position [580, 0]
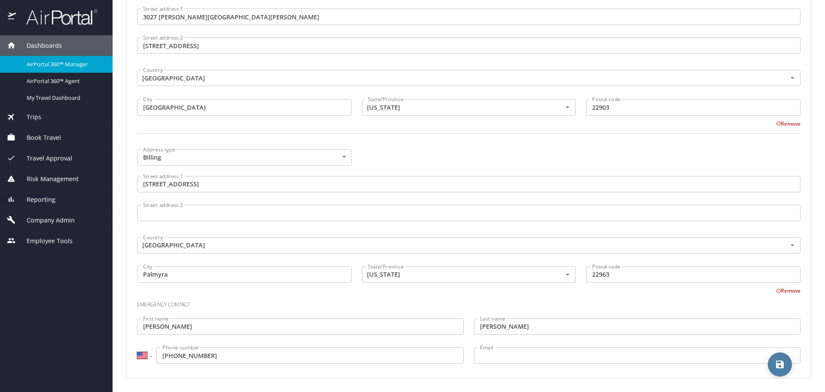
click at [781, 362] on icon "save" at bounding box center [780, 364] width 10 height 10
select select "US"
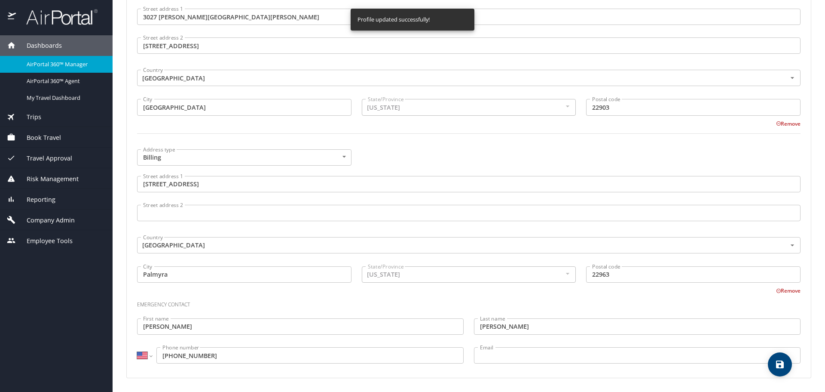
select select "US"
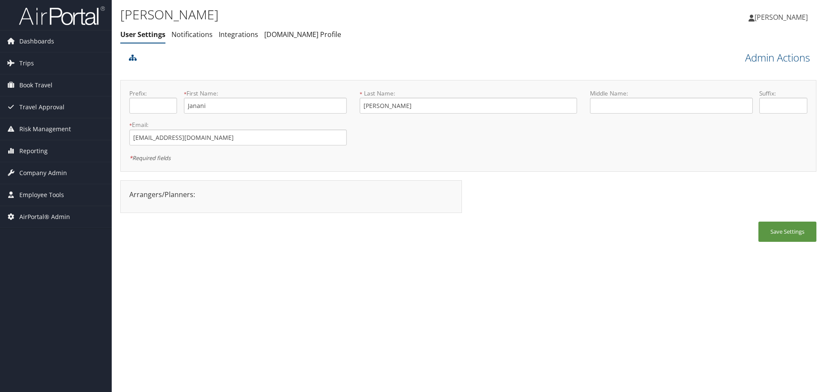
click at [771, 55] on link "Admin Actions" at bounding box center [777, 57] width 65 height 15
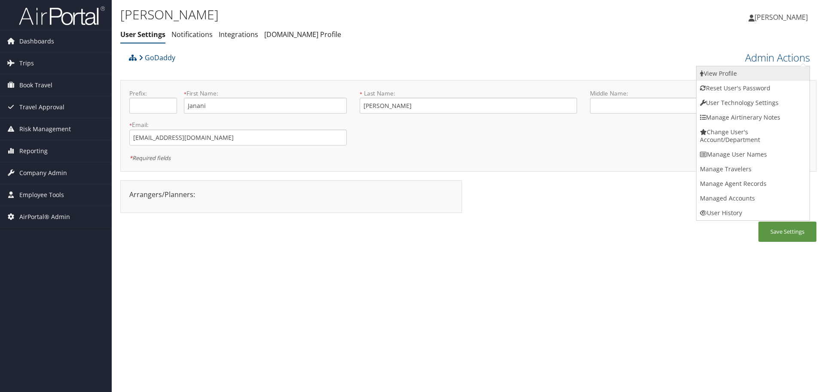
click at [772, 71] on link "View Profile" at bounding box center [753, 73] width 113 height 15
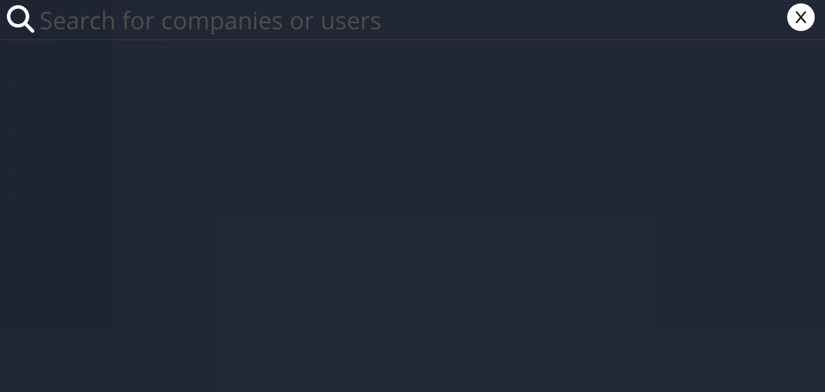
paste input "[EMAIL_ADDRESS][DOMAIN_NAME]"
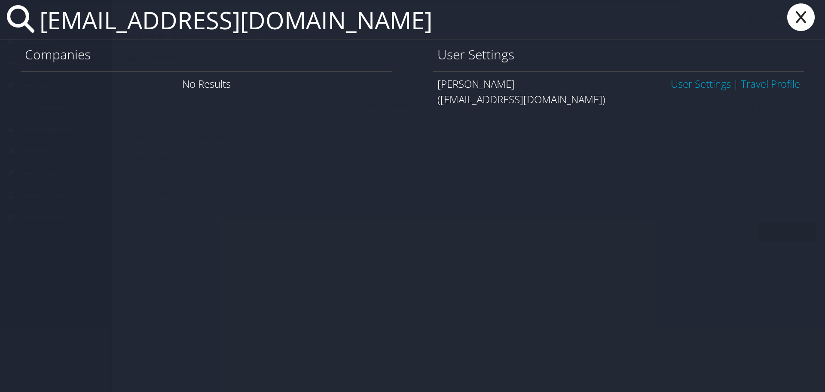
type input "[EMAIL_ADDRESS][DOMAIN_NAME]"
click at [695, 83] on link "User Settings" at bounding box center [701, 84] width 60 height 14
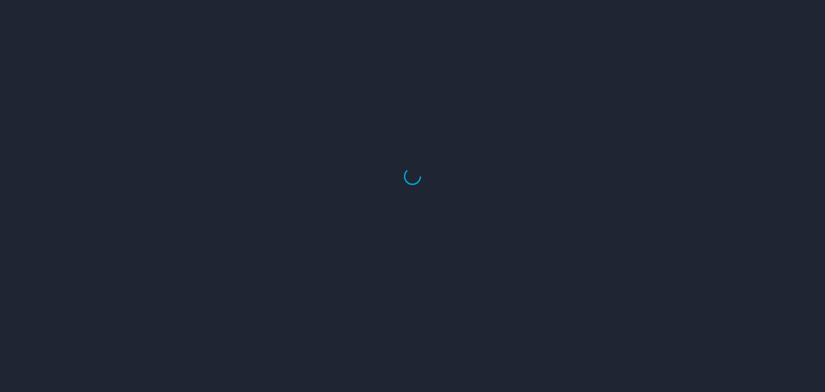
select select "US"
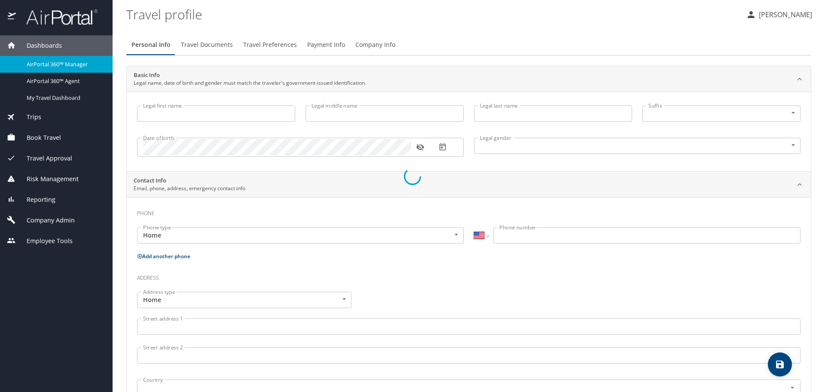
type input "Janani"
type input "[PERSON_NAME]"
type input "[DEMOGRAPHIC_DATA]"
type input "Rajiv"
type input "[PERSON_NAME]"
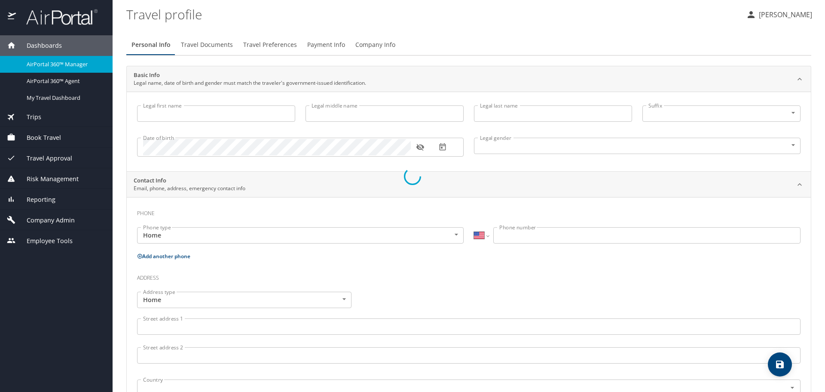
select select "NZ"
type input "07 786 2221"
select select "CA"
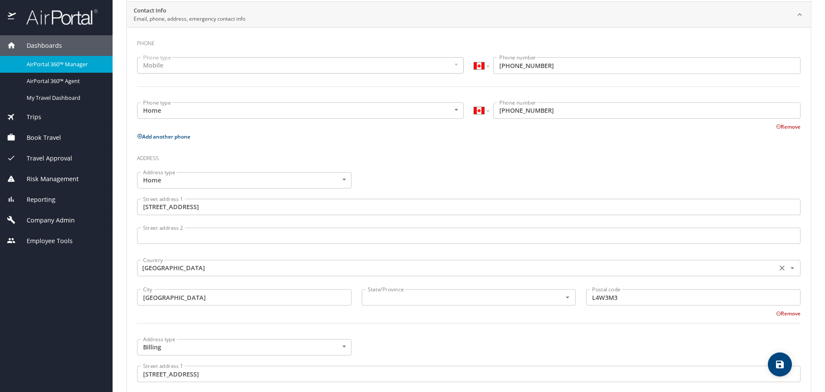
scroll to position [215, 0]
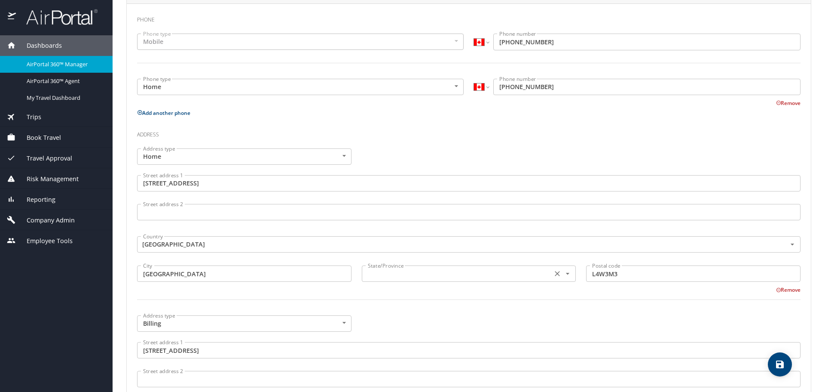
click at [392, 282] on div "State/Province State/Province" at bounding box center [469, 272] width 214 height 21
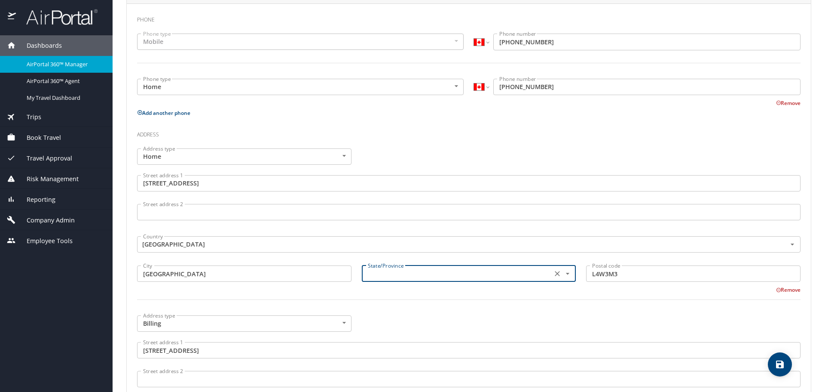
click at [392, 278] on input "text" at bounding box center [457, 273] width 184 height 11
type input "[GEOGRAPHIC_DATA]"
click at [389, 297] on div at bounding box center [469, 304] width 674 height 21
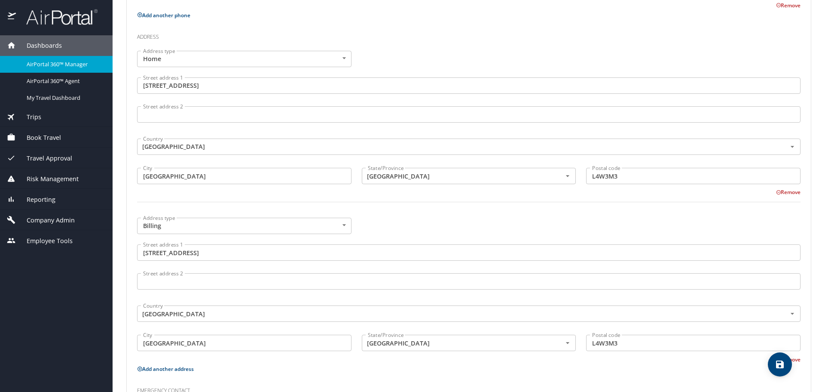
scroll to position [344, 0]
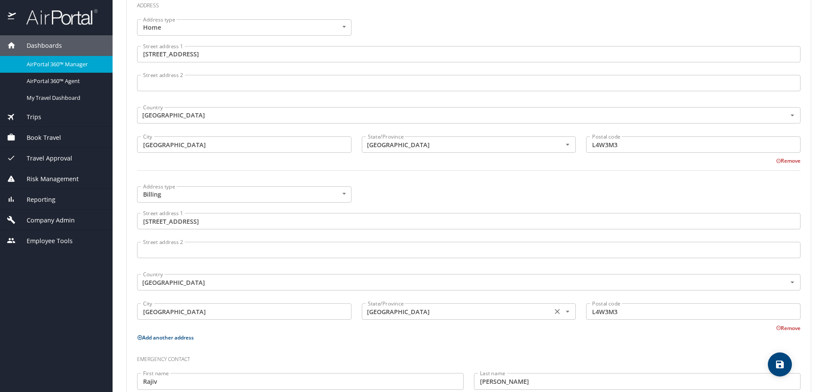
click at [409, 312] on input "[GEOGRAPHIC_DATA]" at bounding box center [457, 311] width 184 height 11
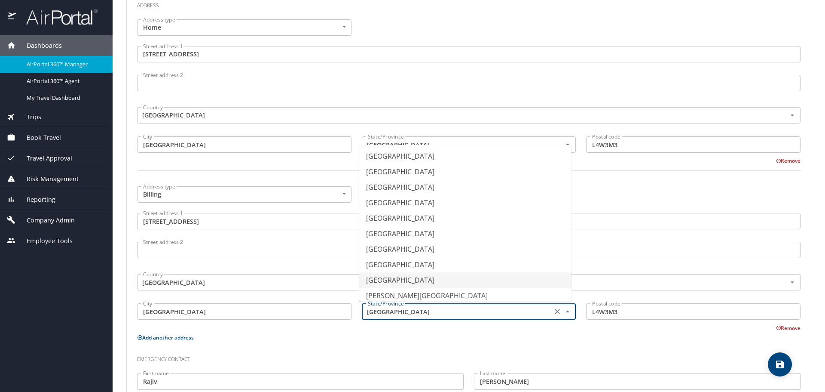
click at [409, 312] on input "Ontario" at bounding box center [457, 311] width 184 height 11
click at [419, 337] on p "Add another address" at bounding box center [469, 337] width 664 height 11
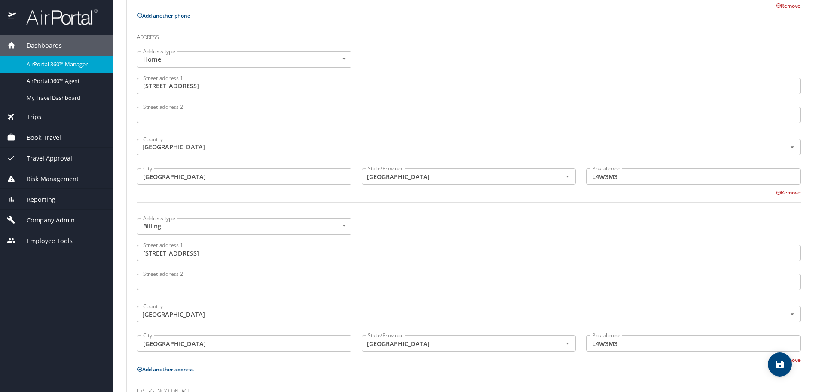
scroll to position [399, 0]
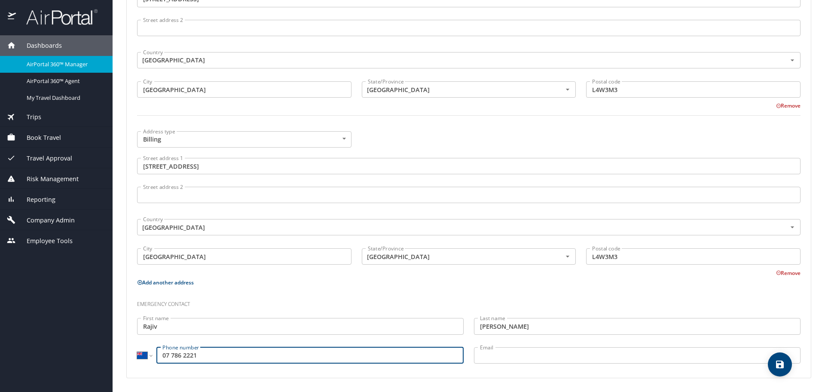
drag, startPoint x: 166, startPoint y: 355, endPoint x: 172, endPoint y: 363, distance: 9.2
click at [166, 356] on input "07 786 2221" at bounding box center [309, 355] width 307 height 16
type input "64 7 786 2221"
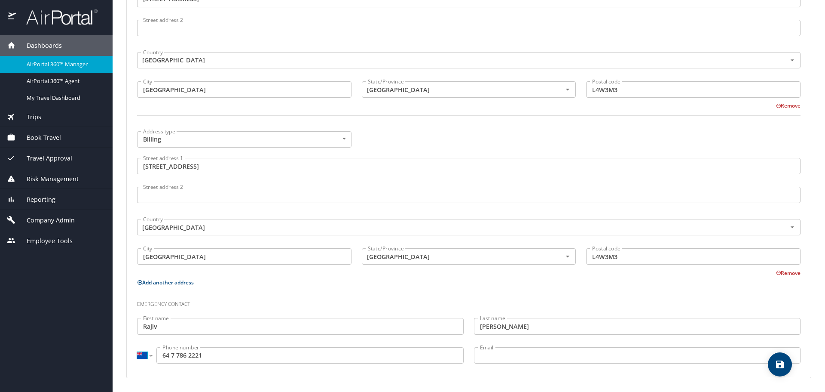
click at [142, 351] on select "International [GEOGRAPHIC_DATA] [GEOGRAPHIC_DATA] [GEOGRAPHIC_DATA] [GEOGRAPHIC…" at bounding box center [144, 355] width 15 height 16
select select "CA"
click at [137, 347] on select "International [GEOGRAPHIC_DATA] [GEOGRAPHIC_DATA] [GEOGRAPHIC_DATA] [GEOGRAPHIC…" at bounding box center [144, 355] width 15 height 16
type input "(647) 786-2221"
drag, startPoint x: 323, startPoint y: 292, endPoint x: 556, endPoint y: 342, distance: 238.3
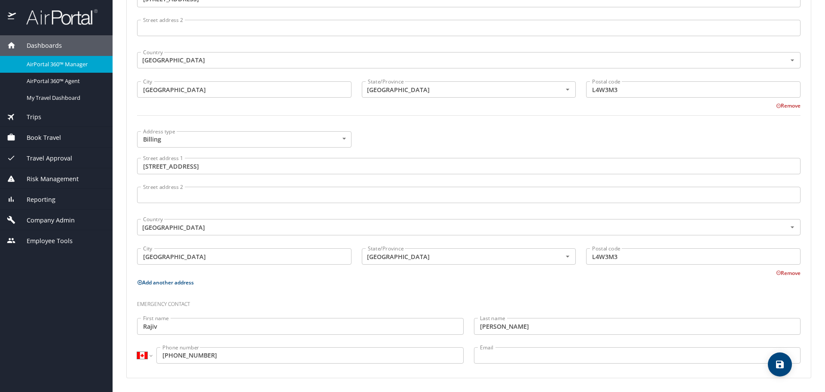
click at [324, 292] on div "Emergency contact" at bounding box center [469, 300] width 674 height 23
click at [777, 371] on button "save" at bounding box center [780, 364] width 24 height 24
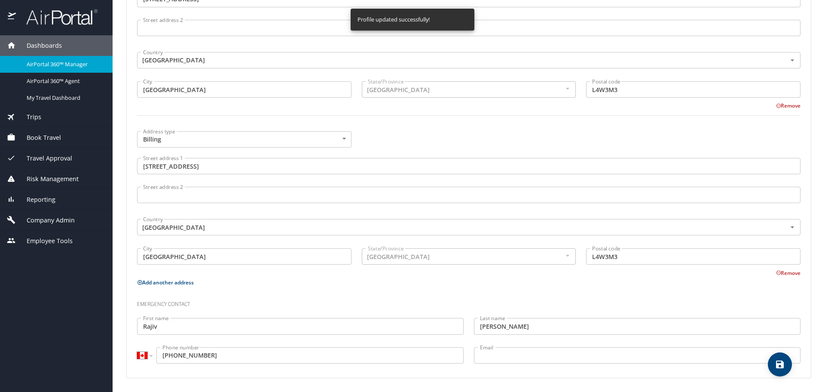
select select "CA"
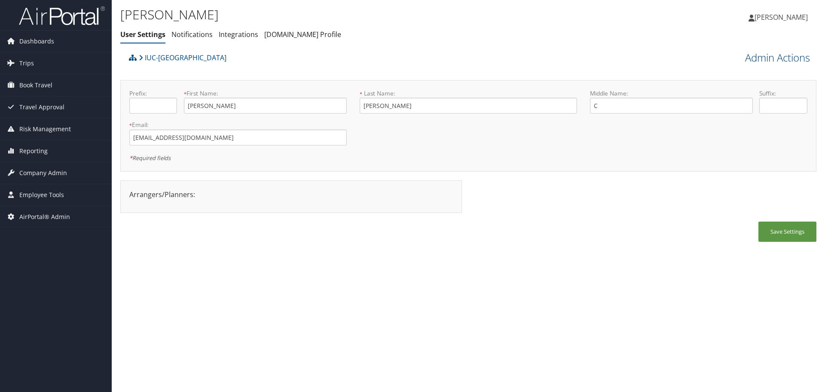
click at [778, 60] on link "Admin Actions" at bounding box center [777, 57] width 65 height 15
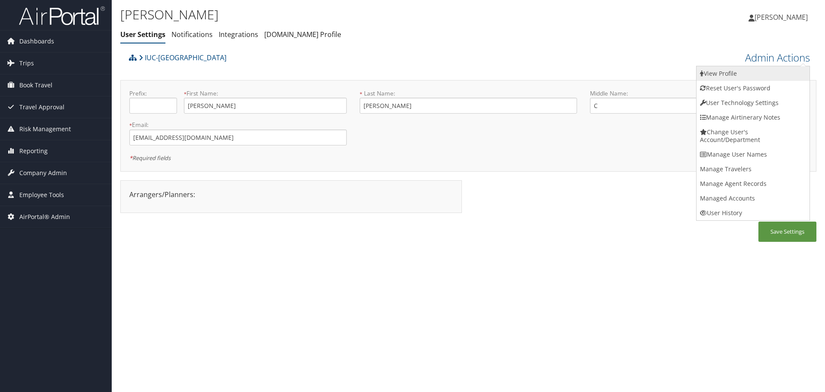
click at [774, 69] on link "View Profile" at bounding box center [753, 73] width 113 height 15
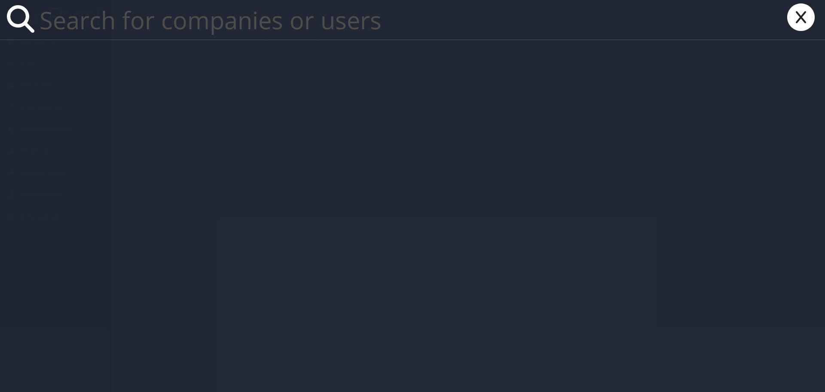
paste input "[EMAIL_ADDRESS][PERSON_NAME][DOMAIN_NAME]"
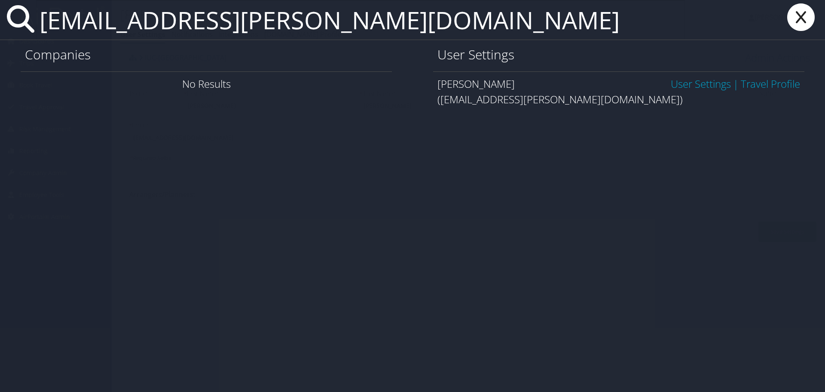
type input "[EMAIL_ADDRESS][PERSON_NAME][DOMAIN_NAME]"
click at [700, 84] on link "User Settings" at bounding box center [701, 84] width 60 height 14
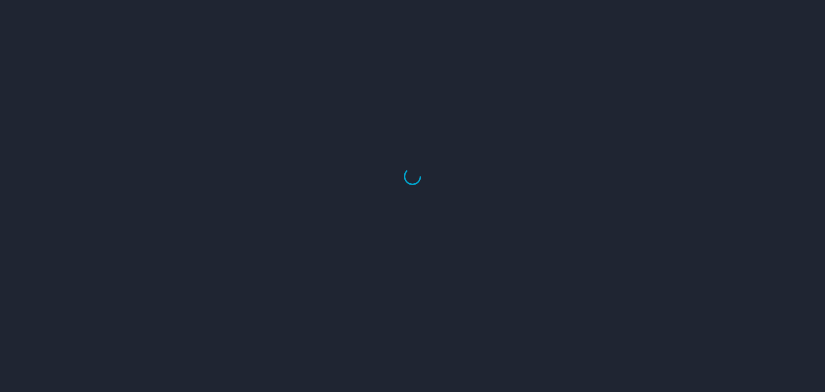
select select "US"
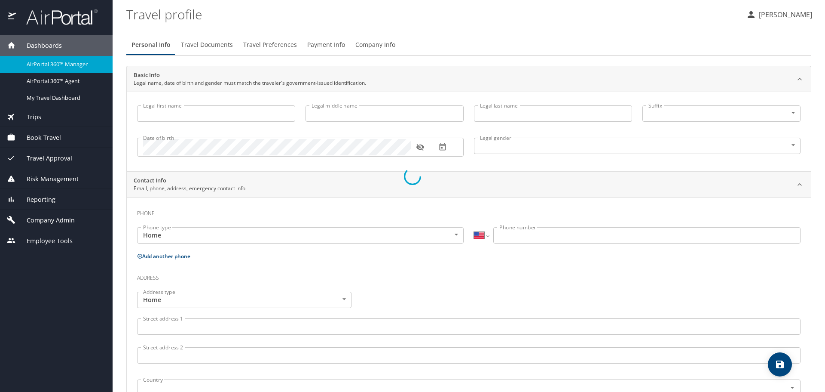
type input "[PERSON_NAME]"
type input "C"
type input "[PERSON_NAME]"
type input "[DEMOGRAPHIC_DATA]"
type input "[PERSON_NAME]"
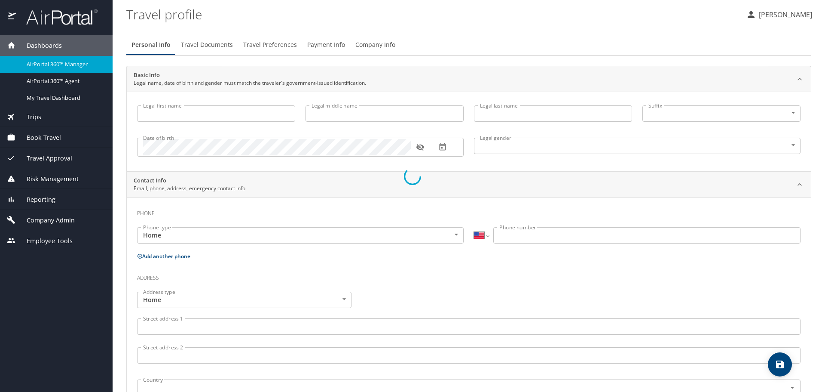
type input "[PERSON_NAME]"
select select "ZZ"
type input "[PHONE_NUMBER]"
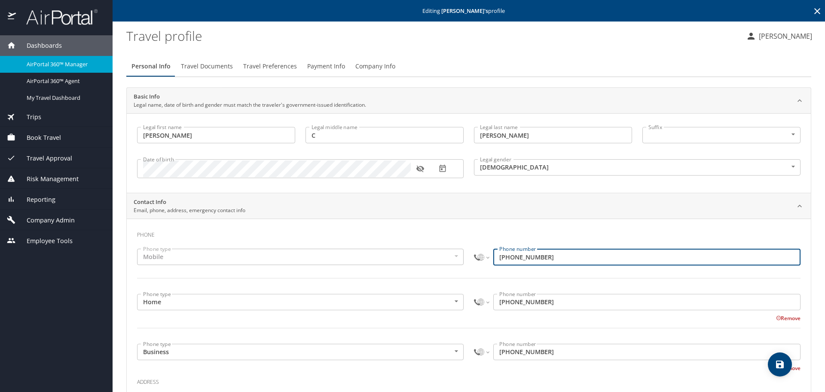
drag, startPoint x: 510, startPoint y: 258, endPoint x: 479, endPoint y: 261, distance: 31.6
click at [479, 261] on div "International [GEOGRAPHIC_DATA] [GEOGRAPHIC_DATA] [GEOGRAPHIC_DATA] [GEOGRAPHIC…" at bounding box center [637, 256] width 327 height 16
type input "[PHONE_NUMBER]"
drag, startPoint x: 555, startPoint y: 256, endPoint x: 477, endPoint y: 258, distance: 77.4
click at [477, 258] on div "International [GEOGRAPHIC_DATA] [GEOGRAPHIC_DATA] [GEOGRAPHIC_DATA] [GEOGRAPHIC…" at bounding box center [637, 256] width 327 height 16
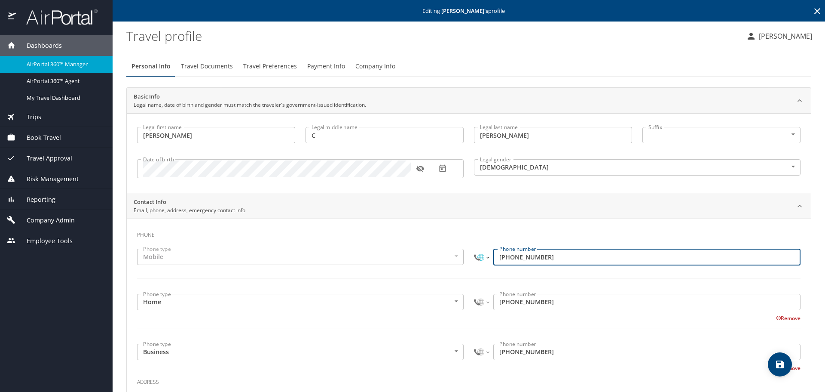
click at [474, 257] on select "International Afghanistan Åland Islands Albania Algeria American Samoa Andorra …" at bounding box center [481, 256] width 15 height 16
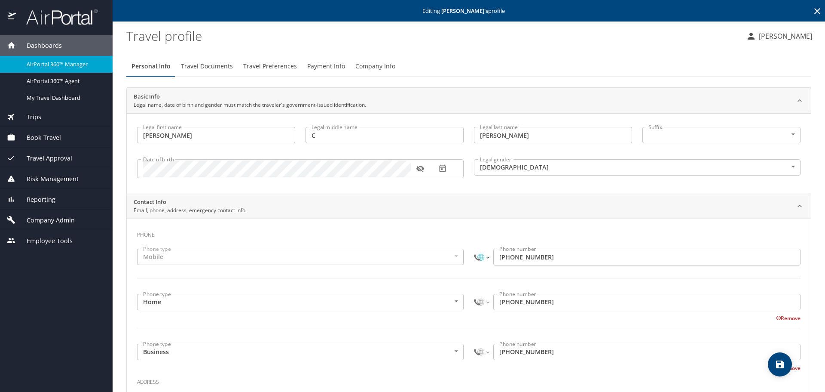
select select "AE"
click at [474, 248] on select "International Afghanistan Åland Islands Albania Algeria American Samoa Andorra …" at bounding box center [481, 256] width 15 height 16
click at [474, 257] on select "International Afghanistan Åland Islands Albania Algeria American Samoa Andorra …" at bounding box center [481, 256] width 15 height 16
select select "US"
click at [474, 248] on select "International Afghanistan Åland Islands Albania Algeria American Samoa Andorra …" at bounding box center [481, 256] width 15 height 16
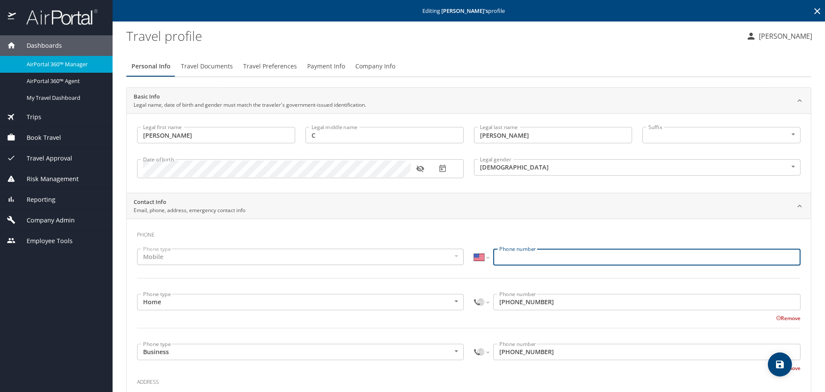
paste input "(440) 994-9605"
type input "(440) 994-9605"
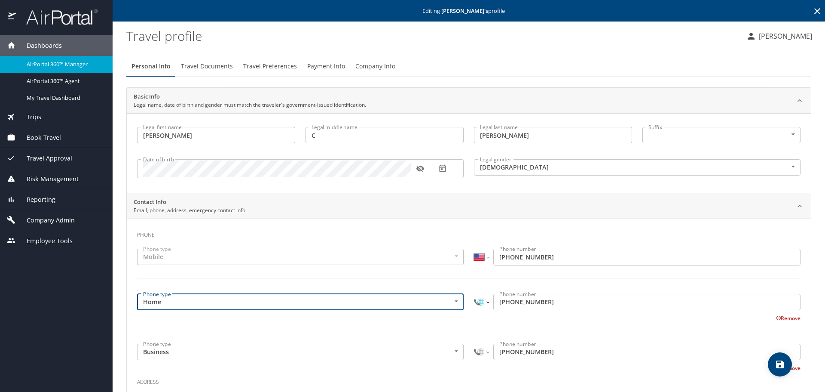
click at [478, 304] on select "International Afghanistan Åland Islands Albania Algeria American Samoa Andorra …" at bounding box center [481, 302] width 15 height 16
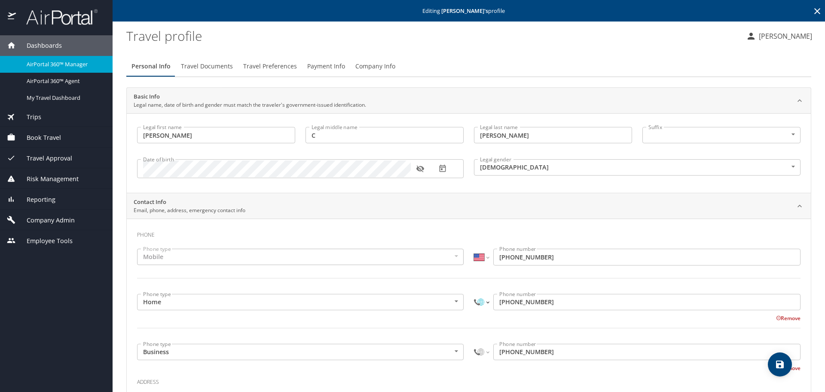
select select "AE"
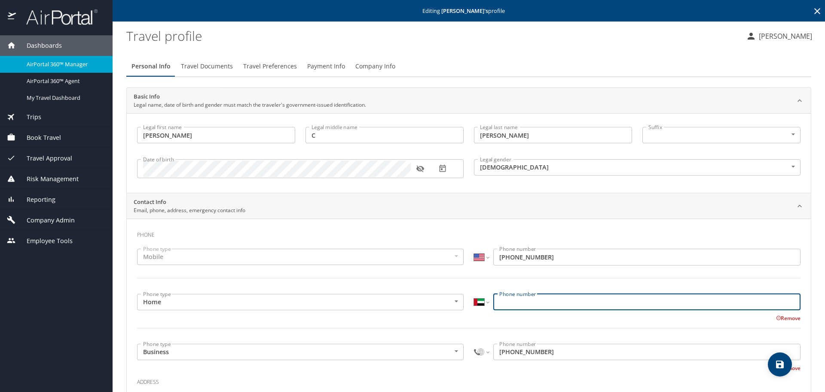
drag, startPoint x: 536, startPoint y: 306, endPoint x: 539, endPoint y: 303, distance: 4.9
click at [536, 306] on input "Phone number" at bounding box center [646, 302] width 307 height 16
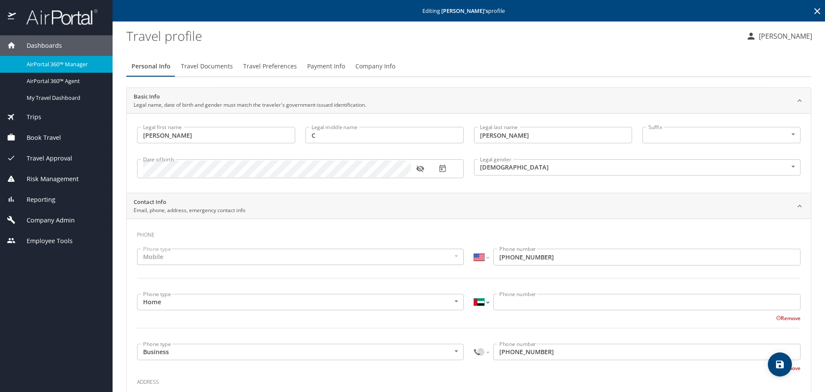
click at [477, 303] on select "International Afghanistan Åland Islands Albania Algeria American Samoa Andorra …" at bounding box center [481, 302] width 15 height 16
select select "US"
click at [474, 294] on select "International Afghanistan Åland Islands Albania Algeria American Samoa Andorra …" at bounding box center [481, 302] width 15 height 16
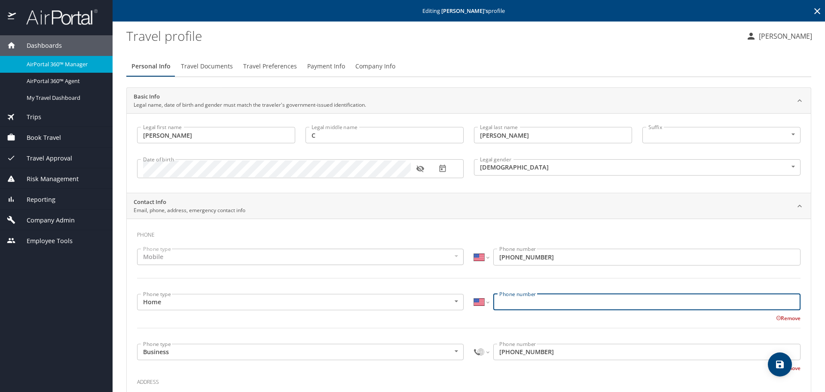
paste input "(440) 994-9605"
type input "(440) 994-9605"
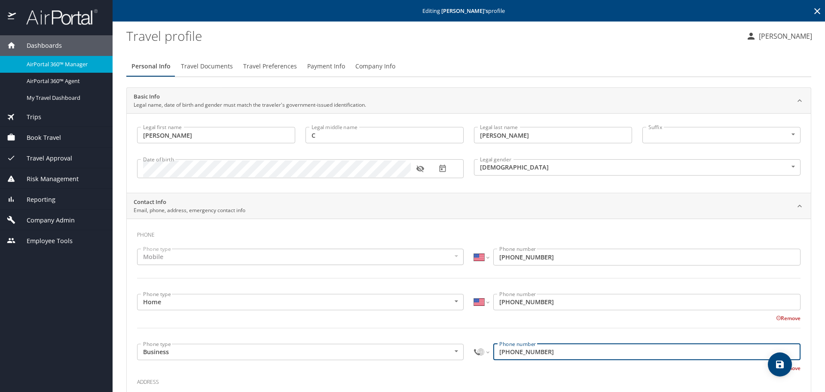
drag, startPoint x: 564, startPoint y: 354, endPoint x: 449, endPoint y: 353, distance: 115.6
click at [449, 353] on div "Phone type Business Business Phone type International Afghanistan Åland Islands…" at bounding box center [469, 355] width 674 height 34
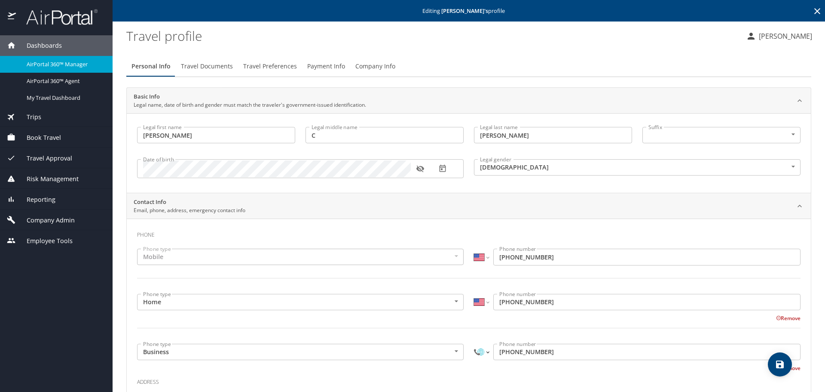
click at [477, 353] on select "International Afghanistan Åland Islands Albania Algeria American Samoa Andorra …" at bounding box center [481, 351] width 15 height 16
select select "US"
click at [474, 343] on select "International Afghanistan Åland Islands Albania Algeria American Samoa Andorra …" at bounding box center [481, 351] width 15 height 16
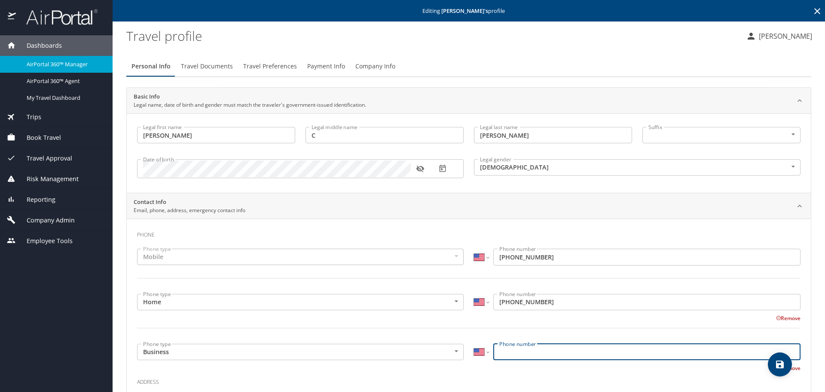
paste input "(449) 644-314"
type input "(440) 964-4314"
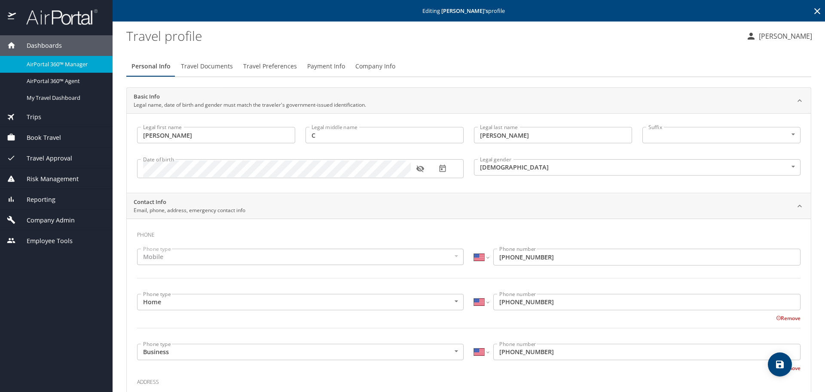
click at [555, 366] on div "Remove" at bounding box center [464, 367] width 674 height 10
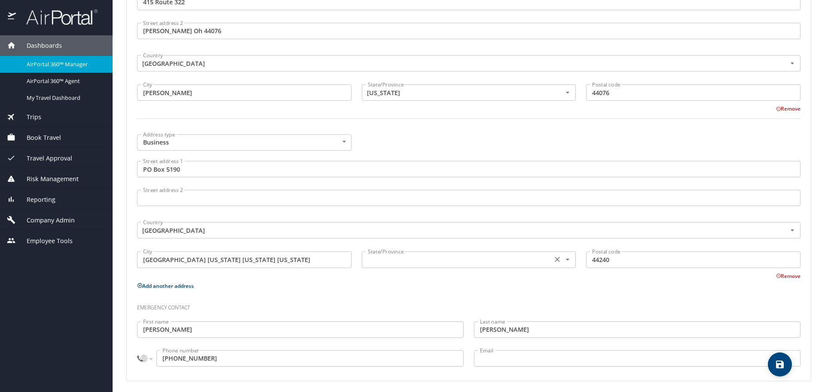
scroll to position [430, 0]
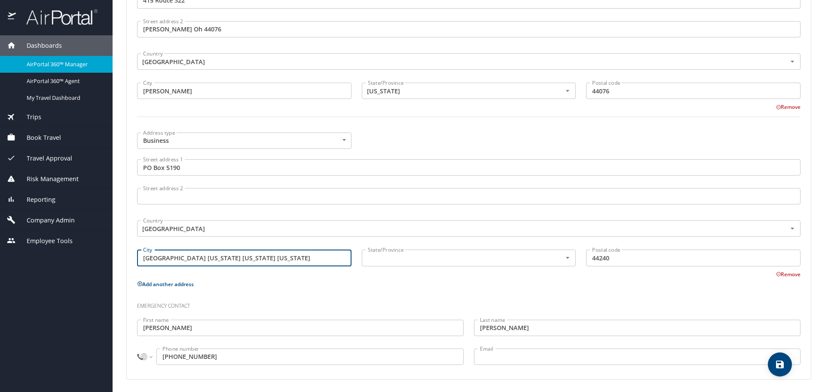
drag, startPoint x: 157, startPoint y: 259, endPoint x: 248, endPoint y: 256, distance: 90.3
click at [248, 256] on input "Kent Ohio Ohio Ohio" at bounding box center [244, 257] width 214 height 16
type input "Kent"
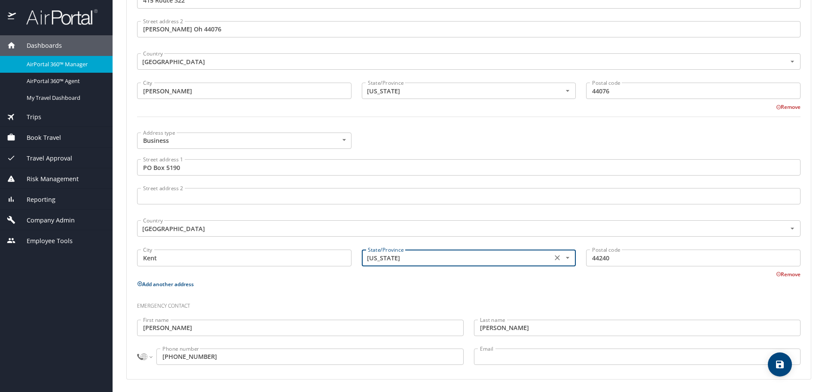
type input "[US_STATE]"
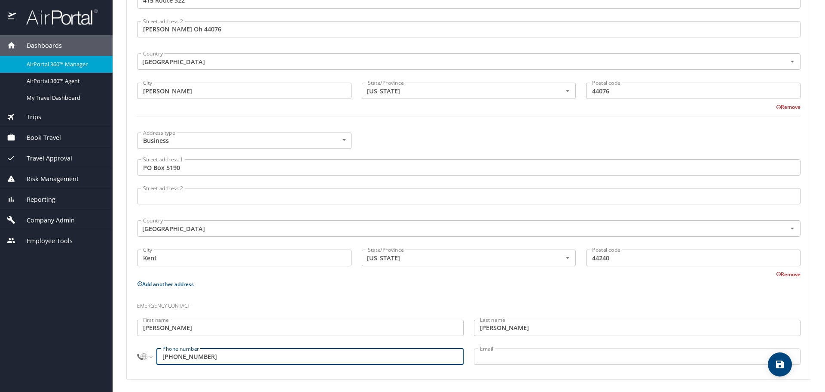
drag, startPoint x: 202, startPoint y: 354, endPoint x: 139, endPoint y: 358, distance: 62.9
click at [139, 358] on div "International Afghanistan Åland Islands Albania Algeria American Samoa Andorra …" at bounding box center [300, 356] width 327 height 16
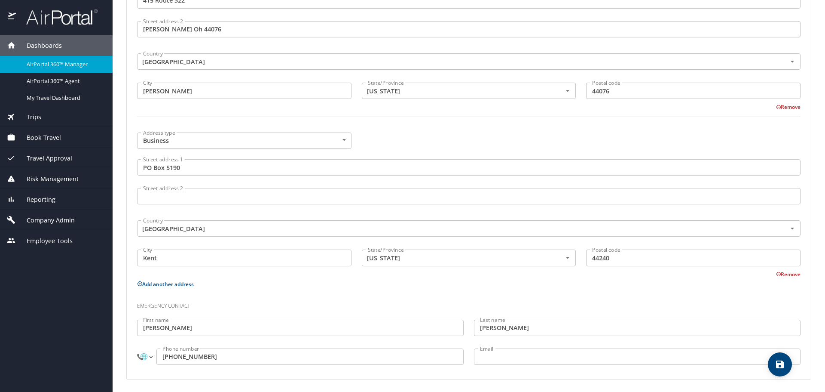
click at [144, 356] on select "International Afghanistan Åland Islands Albania Algeria American Samoa Andorra …" at bounding box center [144, 356] width 15 height 16
select select "US"
click at [137, 348] on select "International Afghanistan Åland Islands Albania Algeria American Samoa Andorra …" at bounding box center [144, 356] width 15 height 16
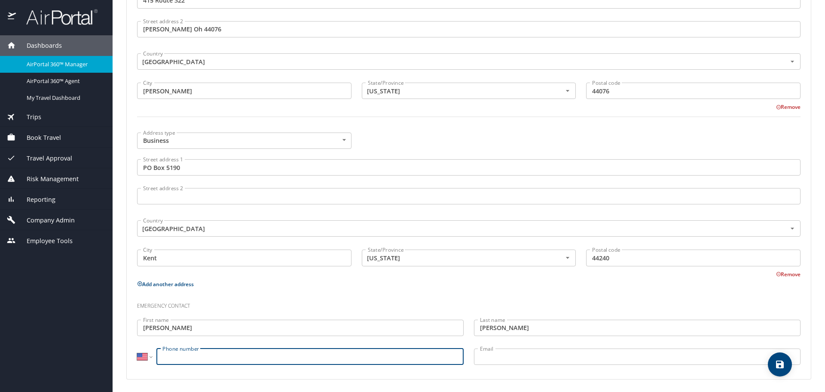
paste input "(449) 949-739"
type input "(440) 994-9739"
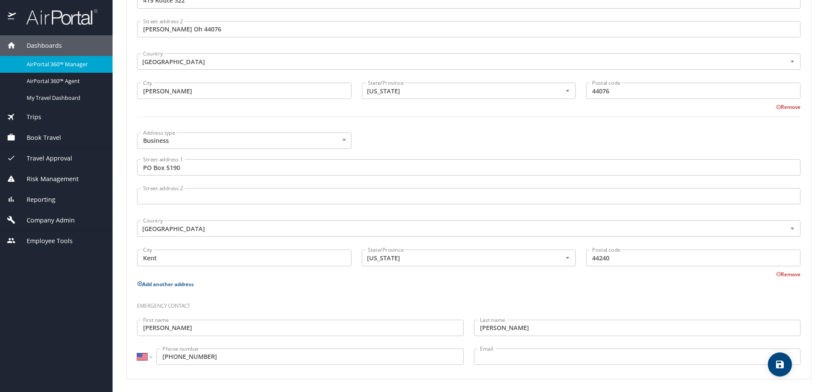
click at [343, 282] on p "Add another address" at bounding box center [469, 284] width 664 height 11
click at [777, 366] on icon "save" at bounding box center [780, 364] width 8 height 8
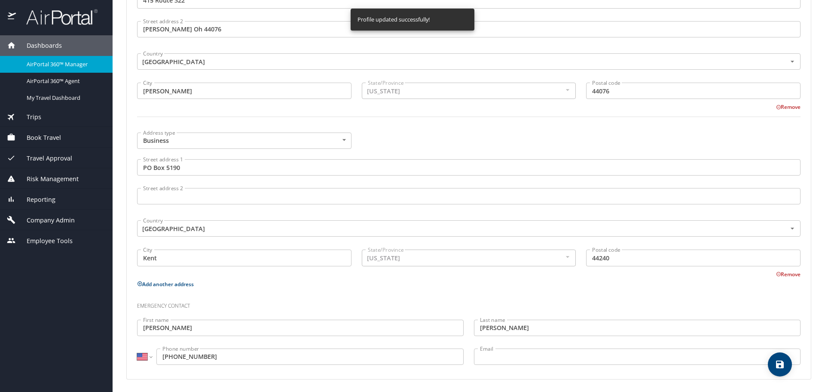
select select "US"
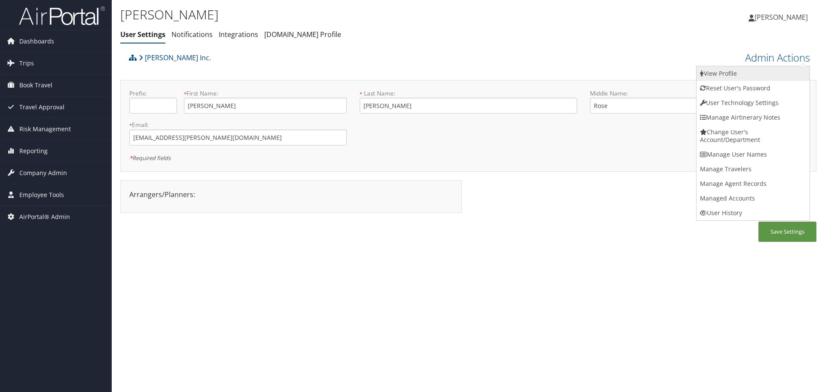
click at [759, 73] on link "View Profile" at bounding box center [753, 73] width 113 height 15
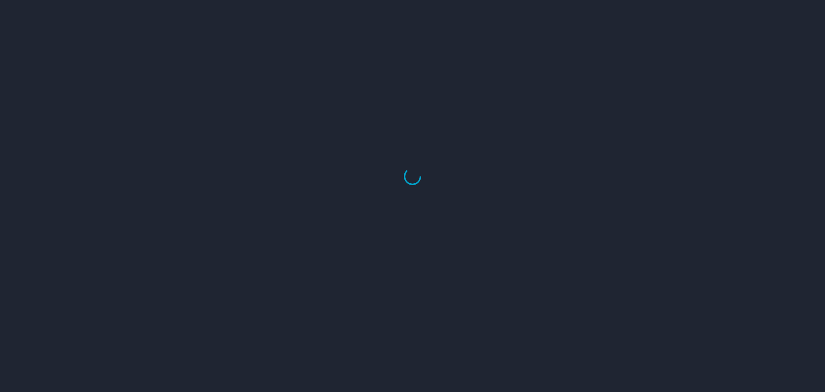
select select "US"
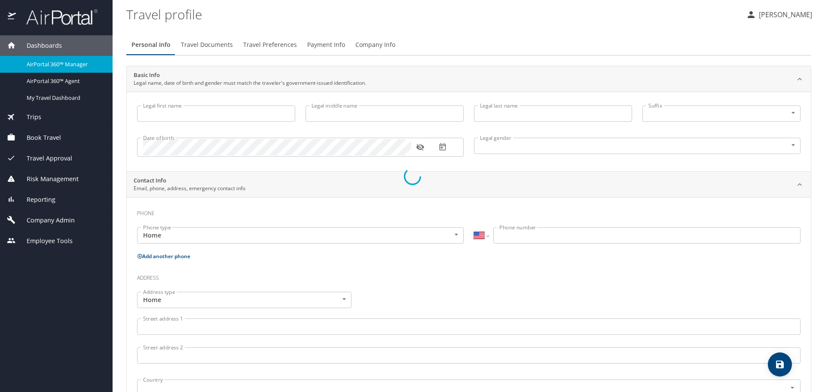
type input "[PERSON_NAME]"
type input "Rose"
type input "[PERSON_NAME]"
type input "[DEMOGRAPHIC_DATA]"
select select "US"
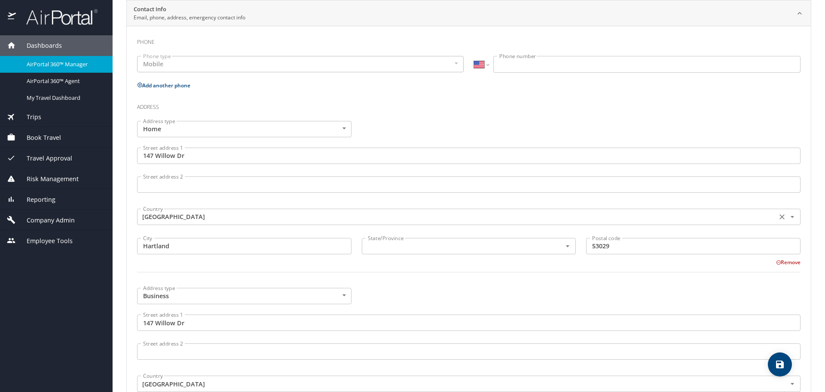
scroll to position [215, 0]
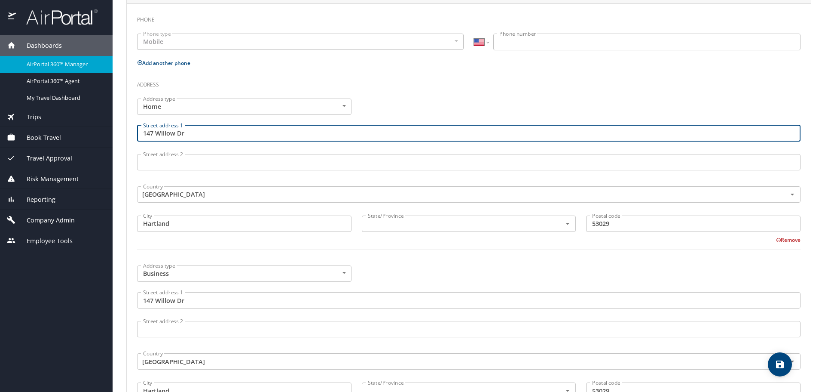
drag, startPoint x: 213, startPoint y: 135, endPoint x: 122, endPoint y: 130, distance: 90.8
click at [122, 130] on main "Editing [PERSON_NAME] 's profile Travel profile [PERSON_NAME] Personal Info Tra…" at bounding box center [469, 196] width 713 height 392
click at [444, 281] on div "Address type Business Business Address type Street address [STREET_ADDRESS] add…" at bounding box center [469, 335] width 674 height 151
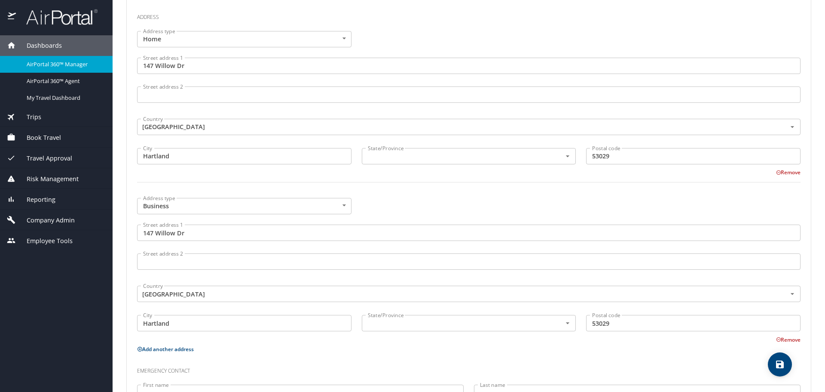
scroll to position [134, 0]
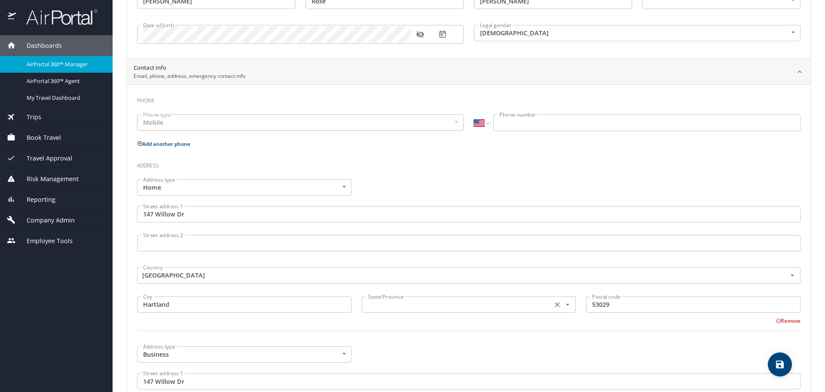
click at [424, 300] on input "text" at bounding box center [457, 304] width 184 height 11
type input "[US_STATE]"
drag, startPoint x: 427, startPoint y: 339, endPoint x: 424, endPoint y: 331, distance: 8.7
click at [426, 339] on div at bounding box center [469, 335] width 674 height 21
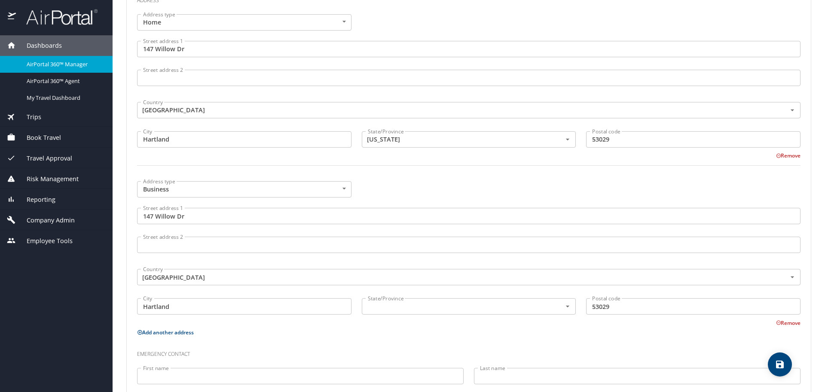
scroll to position [306, 0]
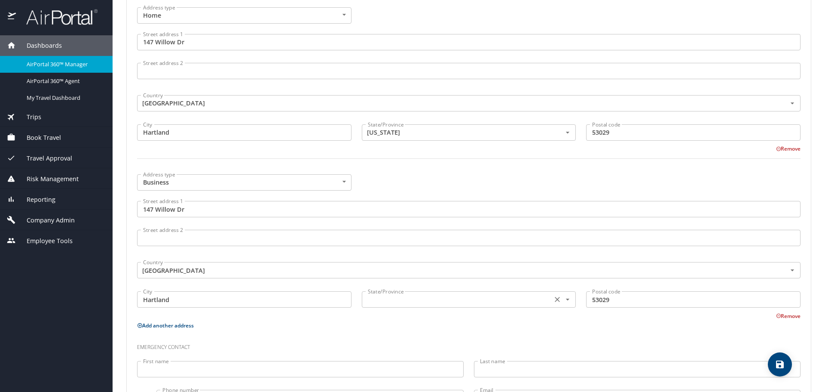
click at [433, 300] on input "text" at bounding box center [457, 299] width 184 height 11
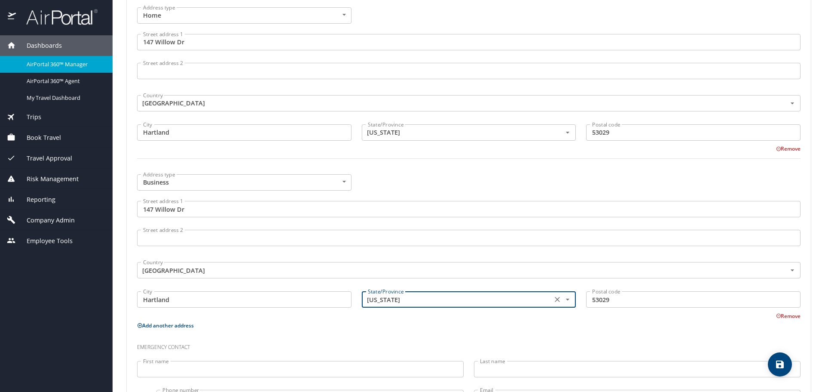
type input "[US_STATE]"
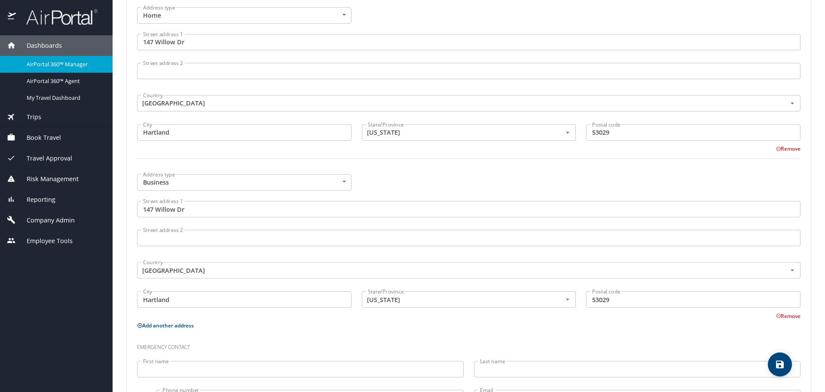
click at [422, 340] on h3 "Emergency contact" at bounding box center [469, 344] width 664 height 15
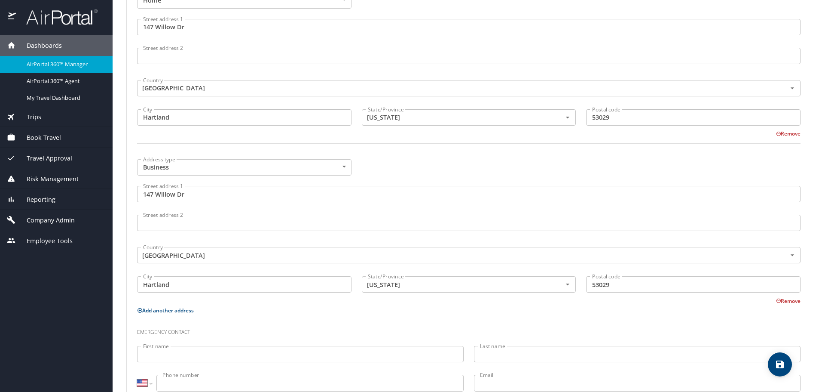
scroll to position [349, 0]
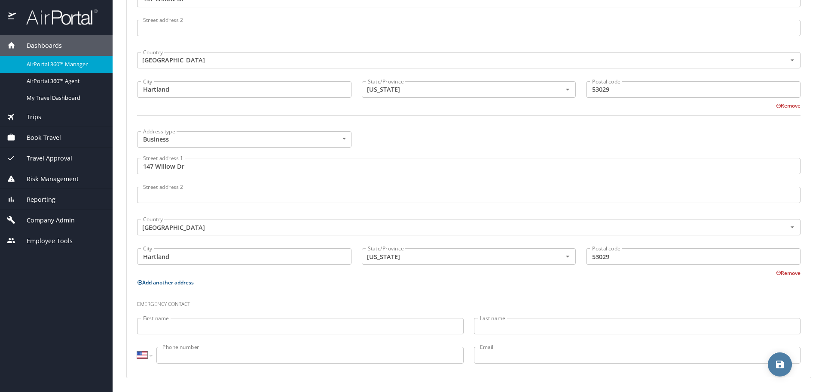
click at [782, 362] on icon "save" at bounding box center [780, 364] width 10 height 10
select select "US"
